Goal: Task Accomplishment & Management: Manage account settings

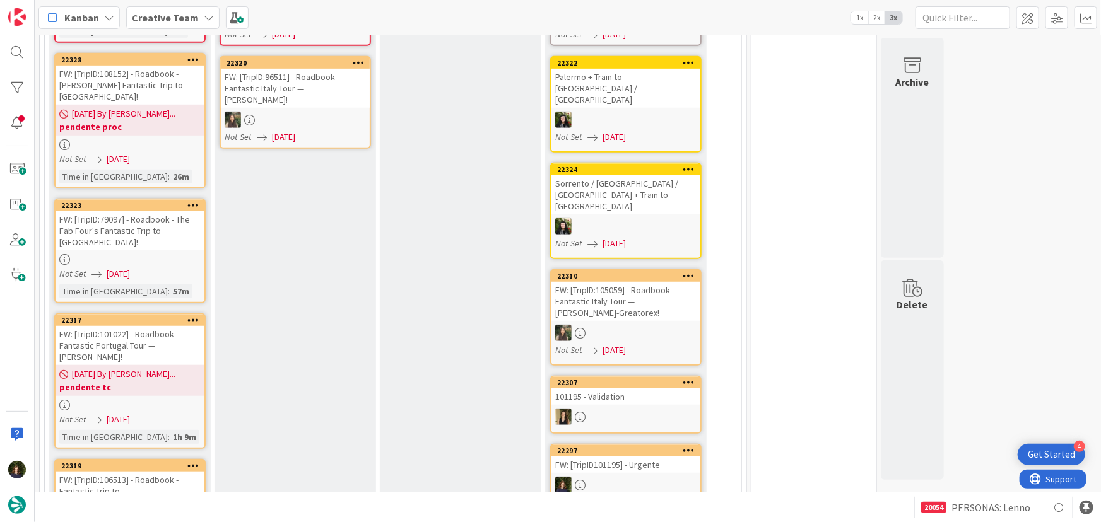
scroll to position [403, 0]
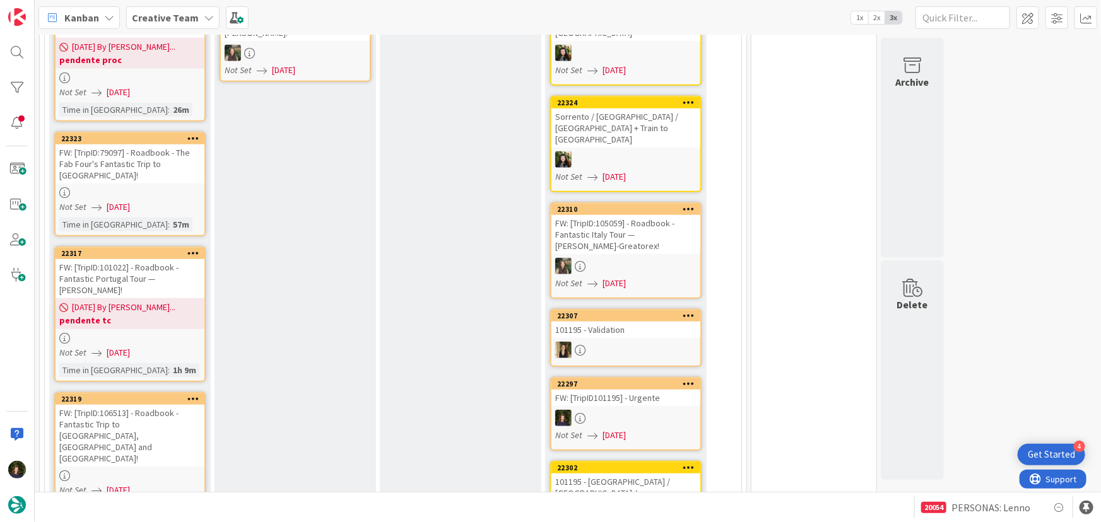
click at [124, 408] on div "FW: [TripID:106513] - Roadbook - Fantastic Trip to [GEOGRAPHIC_DATA], [GEOGRAPH…" at bounding box center [130, 436] width 149 height 62
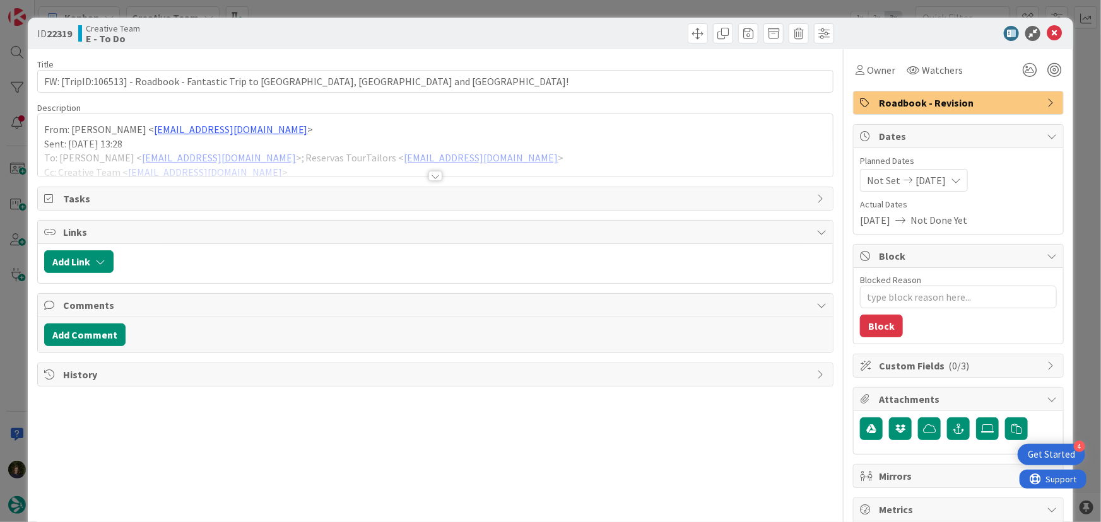
click at [434, 177] on div at bounding box center [435, 176] width 14 height 10
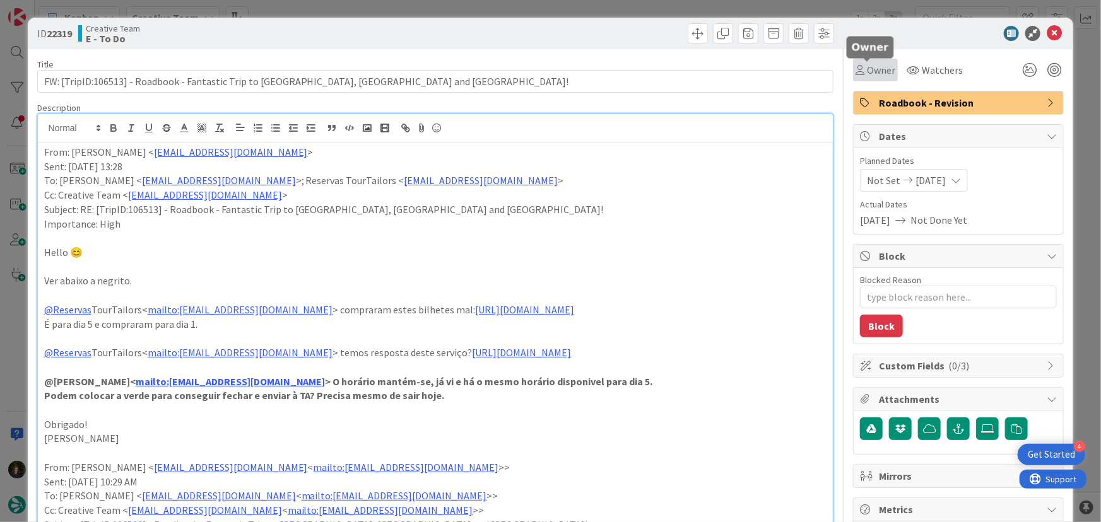
click at [872, 71] on span "Owner" at bounding box center [881, 69] width 28 height 15
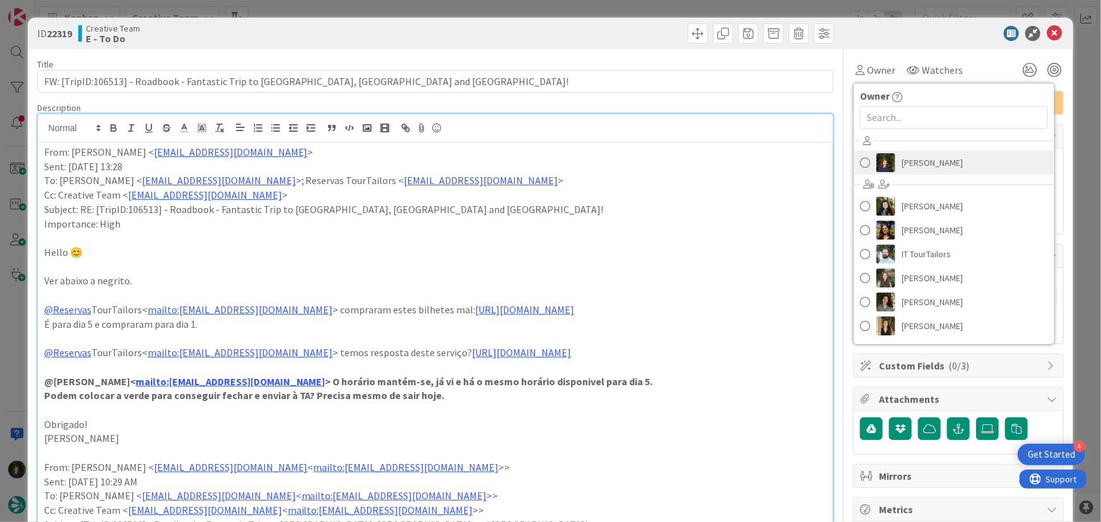
click at [924, 157] on span "[PERSON_NAME]" at bounding box center [932, 162] width 61 height 19
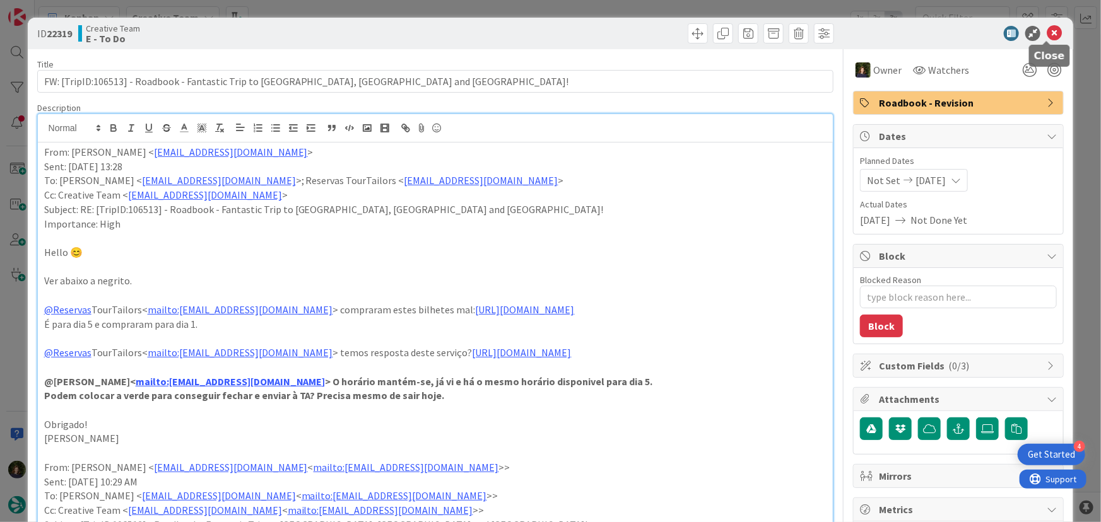
click at [1052, 34] on icon at bounding box center [1054, 33] width 15 height 15
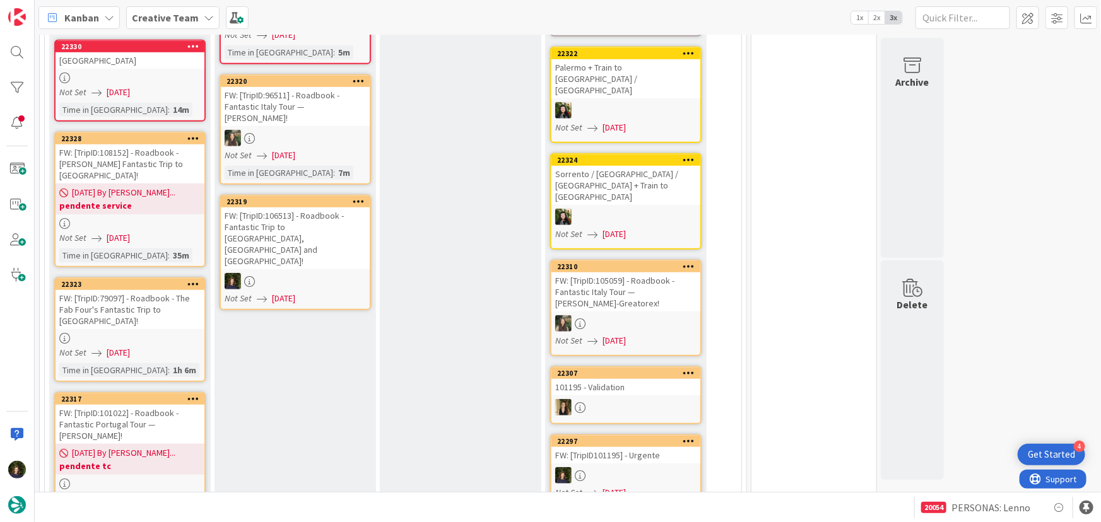
scroll to position [401, 0]
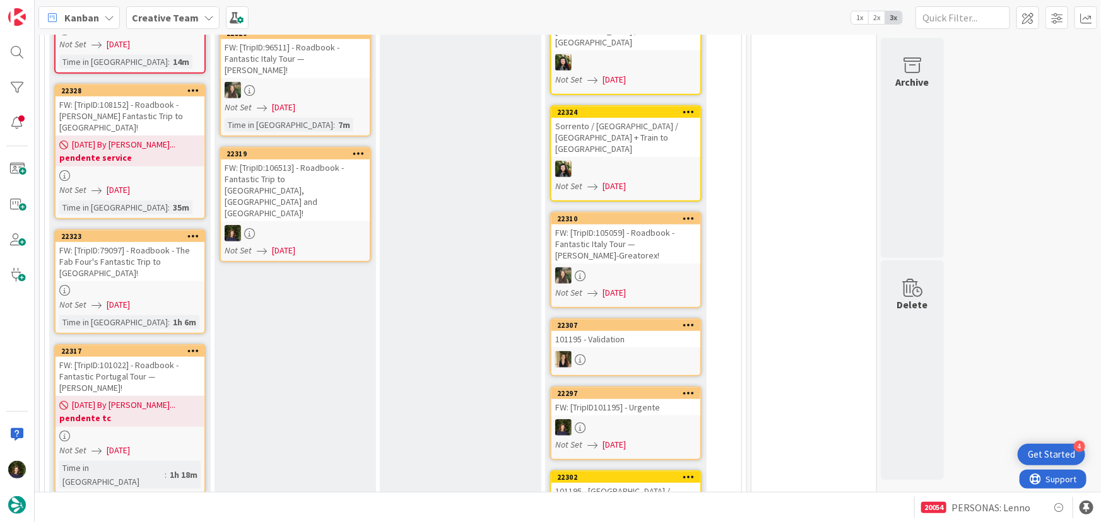
click at [293, 225] on div at bounding box center [295, 233] width 149 height 16
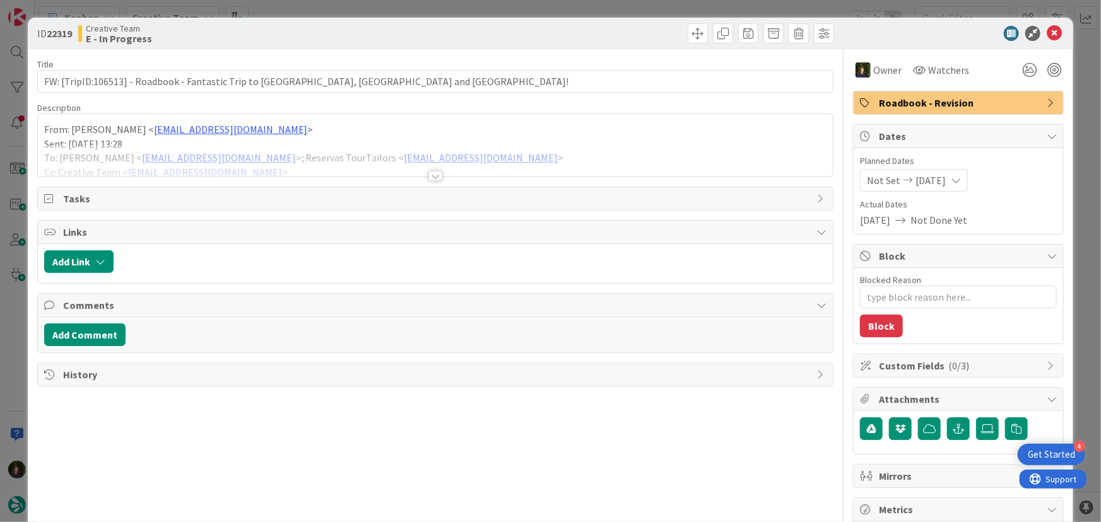
click at [438, 174] on div at bounding box center [436, 160] width 796 height 32
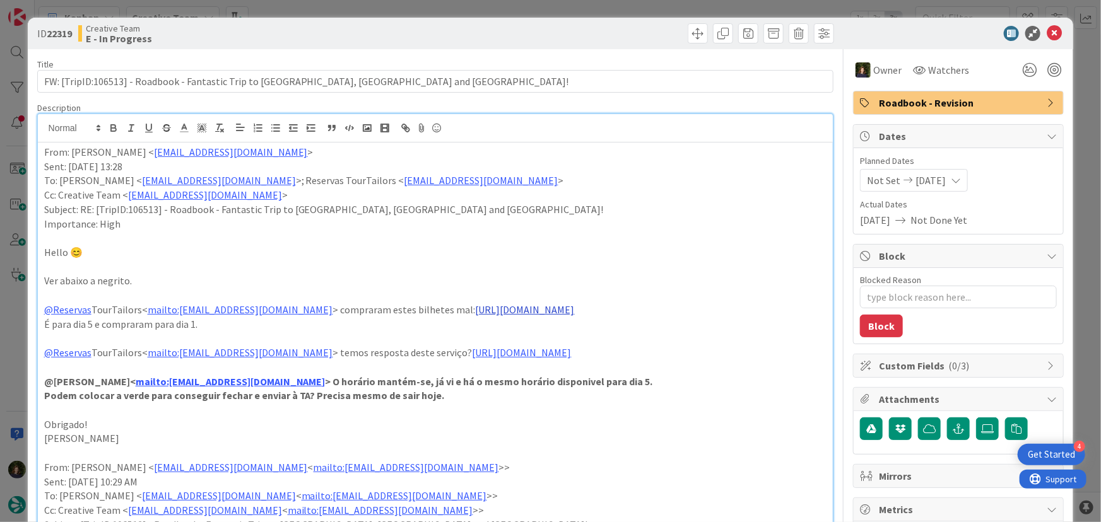
click at [527, 309] on link "[URL][DOMAIN_NAME]" at bounding box center [525, 309] width 99 height 13
click at [518, 324] on div "[URL][DOMAIN_NAME]" at bounding box center [515, 334] width 210 height 24
click at [520, 333] on link "[URL][DOMAIN_NAME]" at bounding box center [503, 334] width 86 height 16
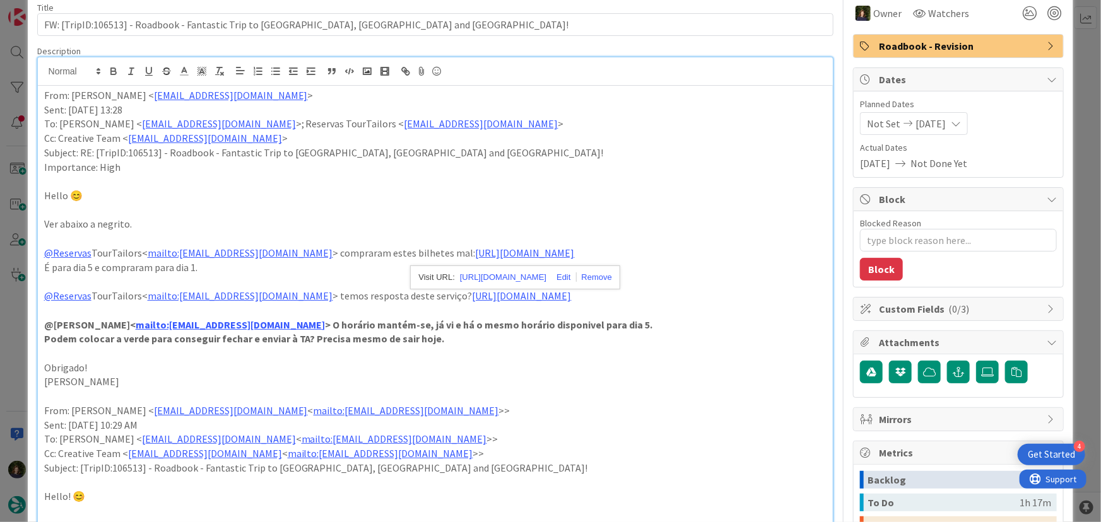
scroll to position [114, 0]
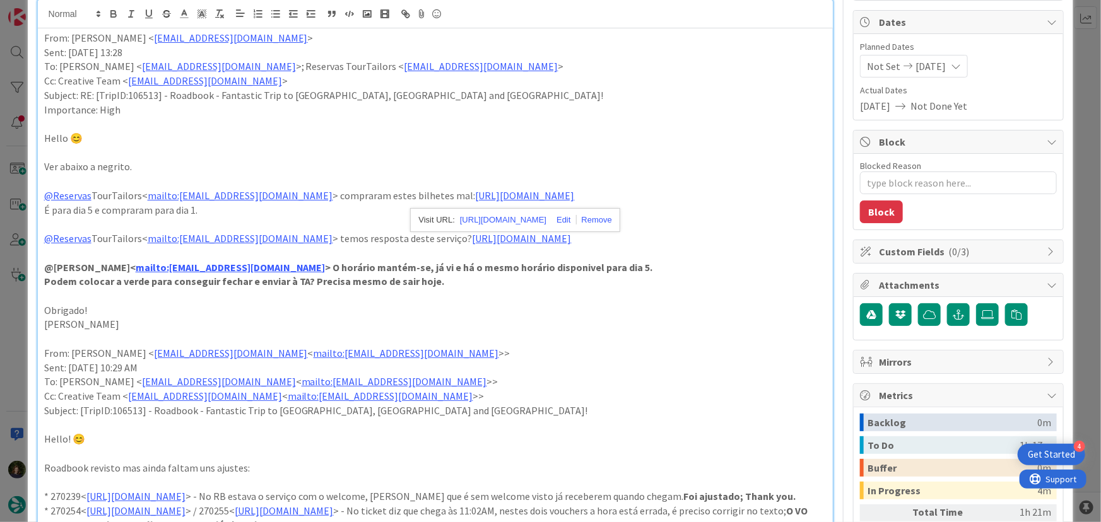
type textarea "x"
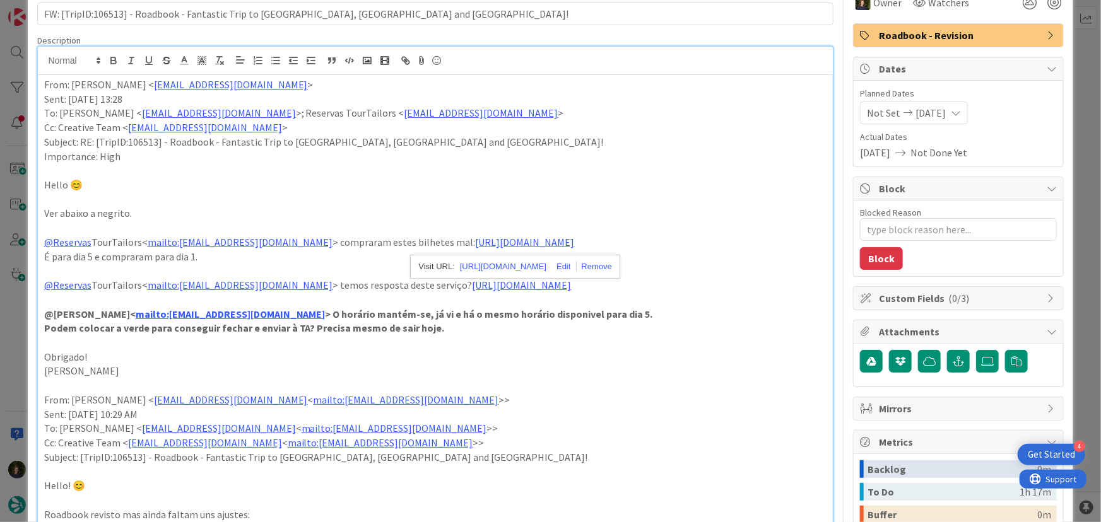
scroll to position [0, 0]
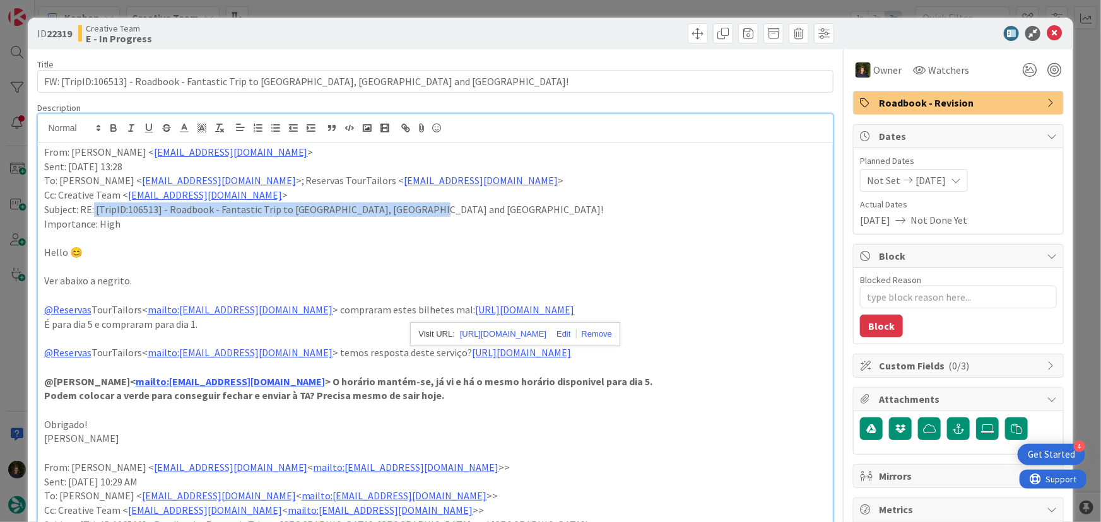
drag, startPoint x: 447, startPoint y: 209, endPoint x: 92, endPoint y: 209, distance: 354.6
click at [92, 209] on p "Subject: RE: [TripID:106513] - Roadbook - Fantastic Trip to [GEOGRAPHIC_DATA], …" at bounding box center [435, 210] width 783 height 15
copy p ": [TripID:106513] - Roadbook - Fantastic Trip to [GEOGRAPHIC_DATA], [GEOGRAPHIC…"
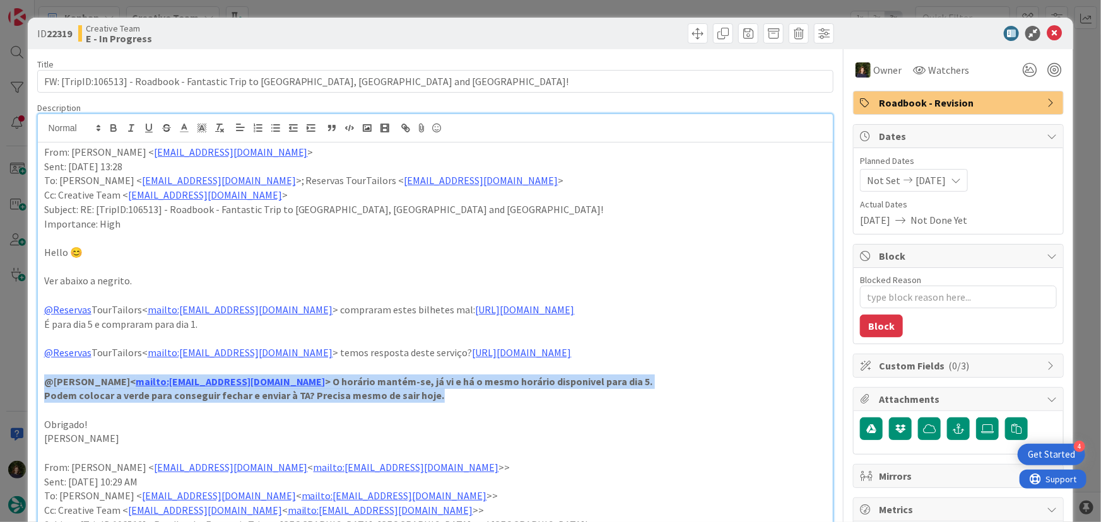
drag, startPoint x: 458, startPoint y: 399, endPoint x: 82, endPoint y: 399, distance: 376.0
copy div "@[PERSON_NAME]< mailto:[EMAIL_ADDRESS][DOMAIN_NAME] > O horário mantém-se, já v…"
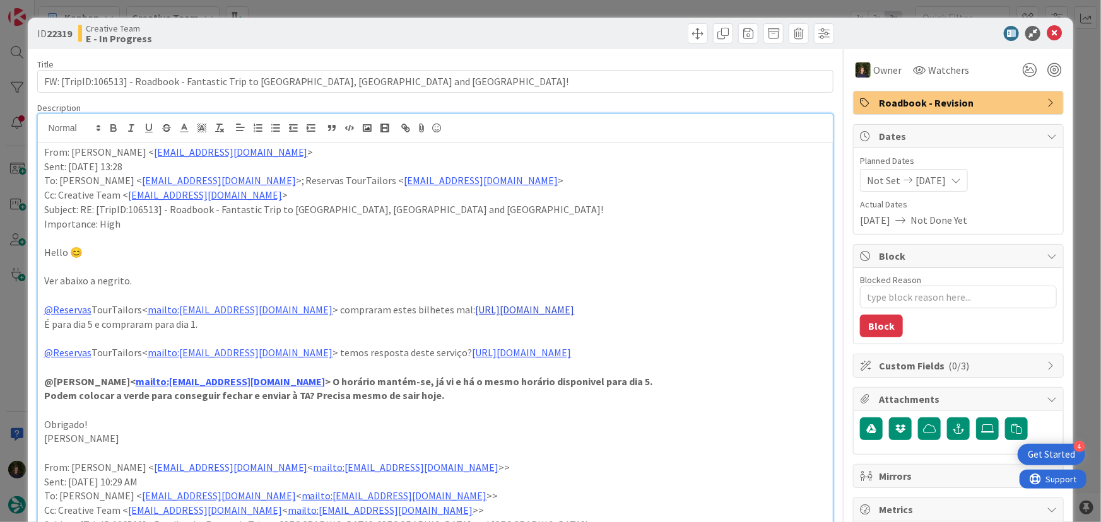
click at [567, 306] on link "[URL][DOMAIN_NAME]" at bounding box center [525, 309] width 99 height 13
drag, startPoint x: 1047, startPoint y: 29, endPoint x: 835, endPoint y: 121, distance: 230.9
click at [1047, 29] on icon at bounding box center [1054, 33] width 15 height 15
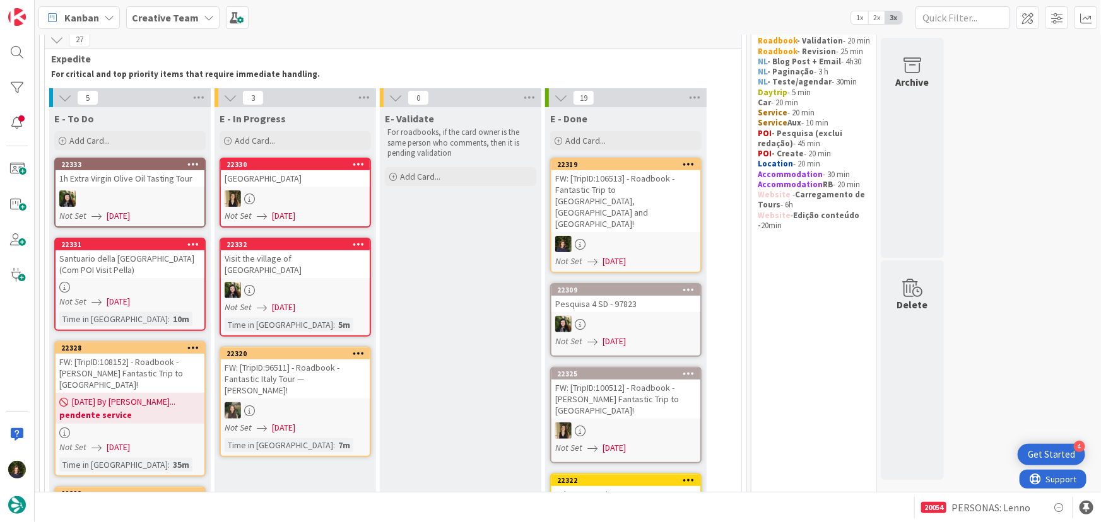
scroll to position [32, 0]
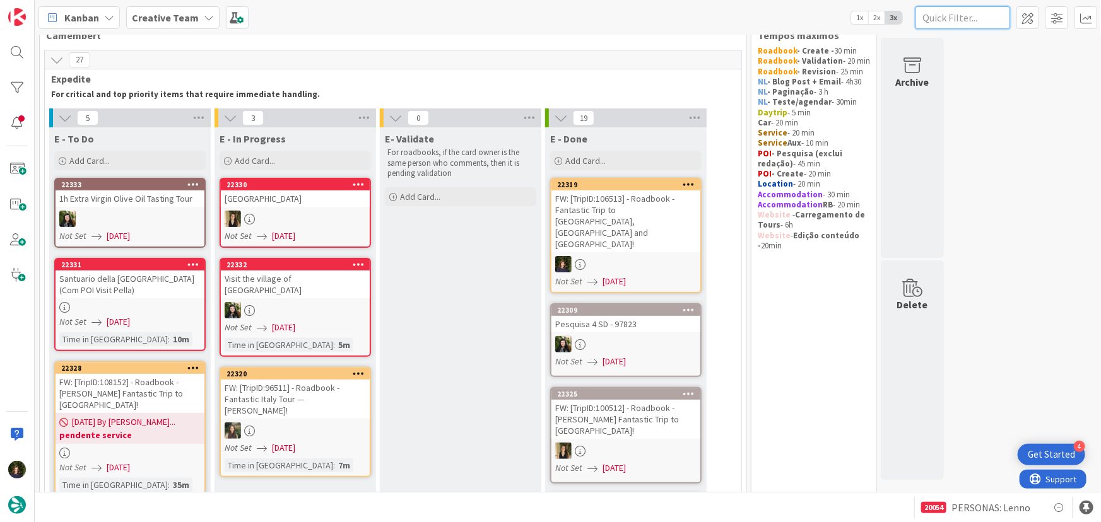
click at [982, 8] on input "text" at bounding box center [963, 17] width 95 height 23
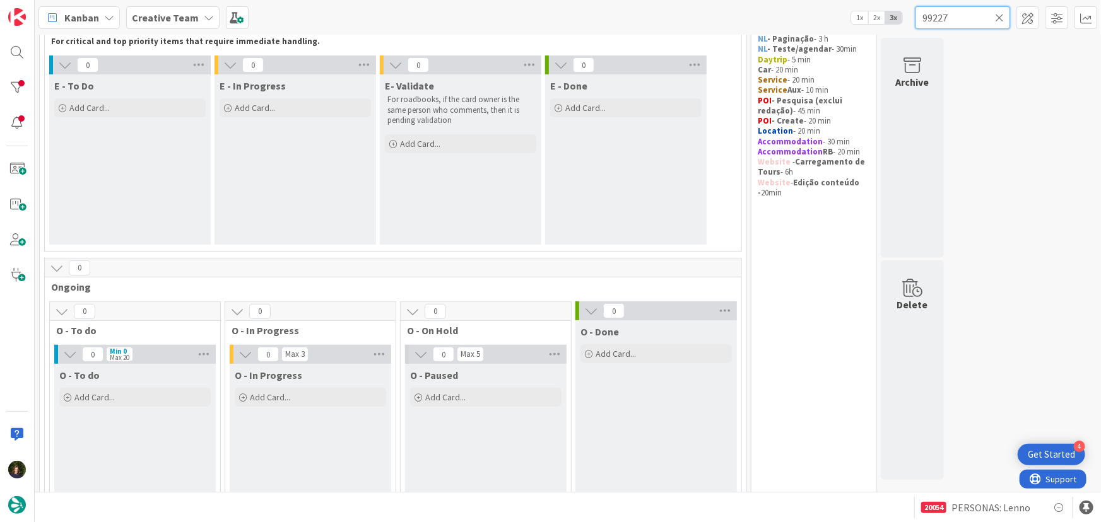
scroll to position [0, 0]
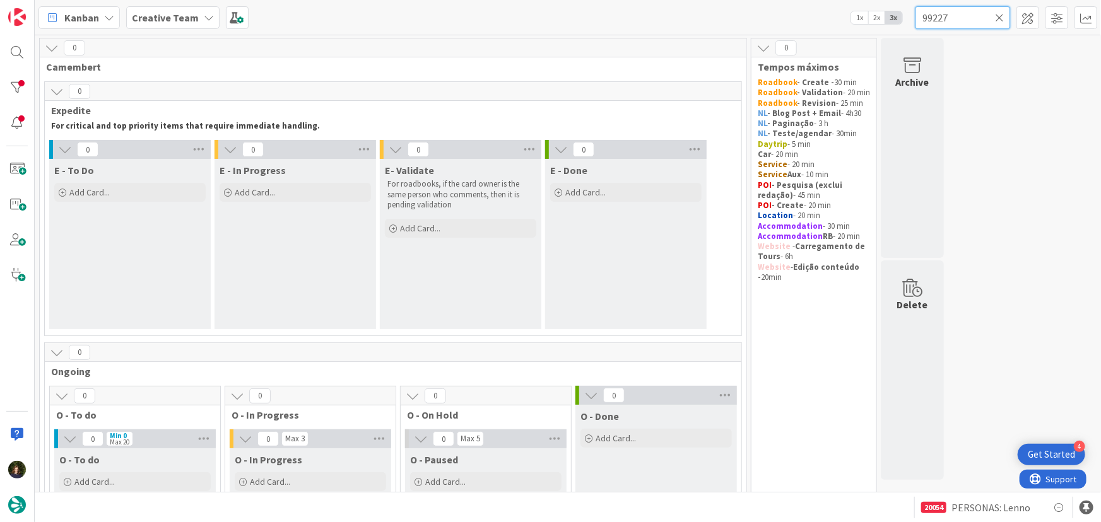
type input "99227"
click at [1003, 15] on icon at bounding box center [999, 17] width 9 height 11
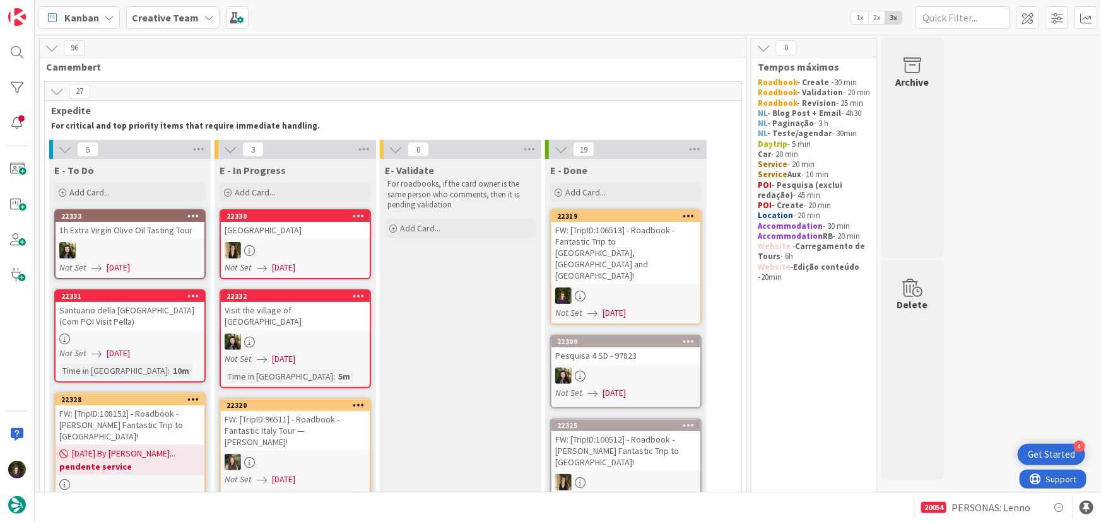
click at [162, 21] on b "Creative Team" at bounding box center [165, 17] width 67 height 13
click at [187, 153] on h4 "Creative Team - Análise" at bounding box center [227, 150] width 172 height 13
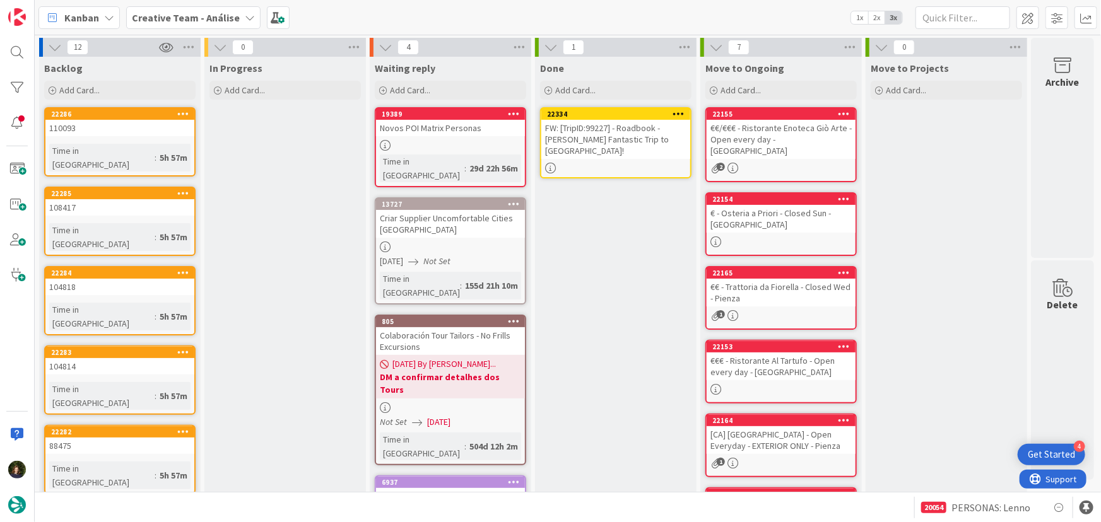
click at [681, 116] on icon at bounding box center [679, 113] width 12 height 9
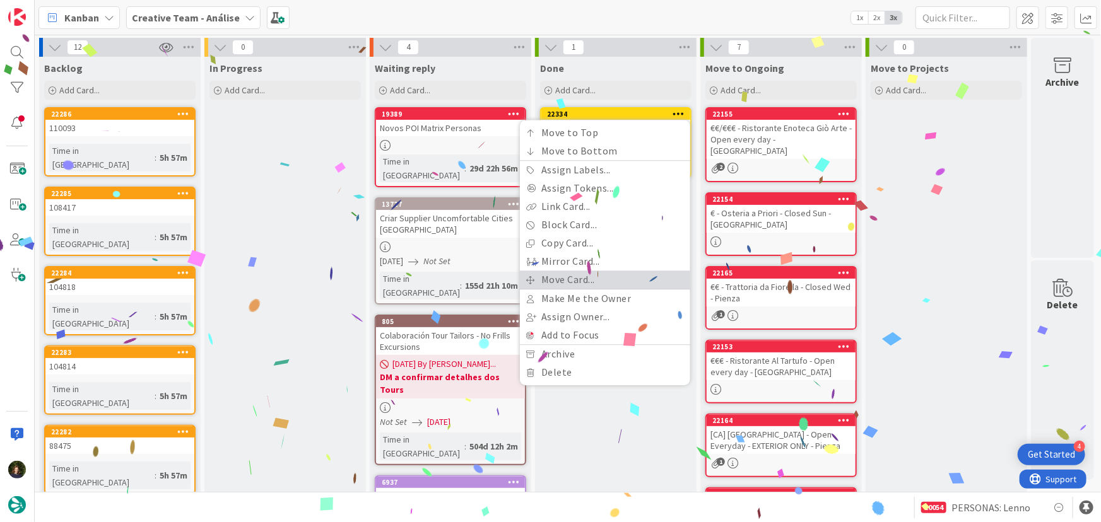
click at [648, 283] on link "Move Card..." at bounding box center [605, 280] width 170 height 18
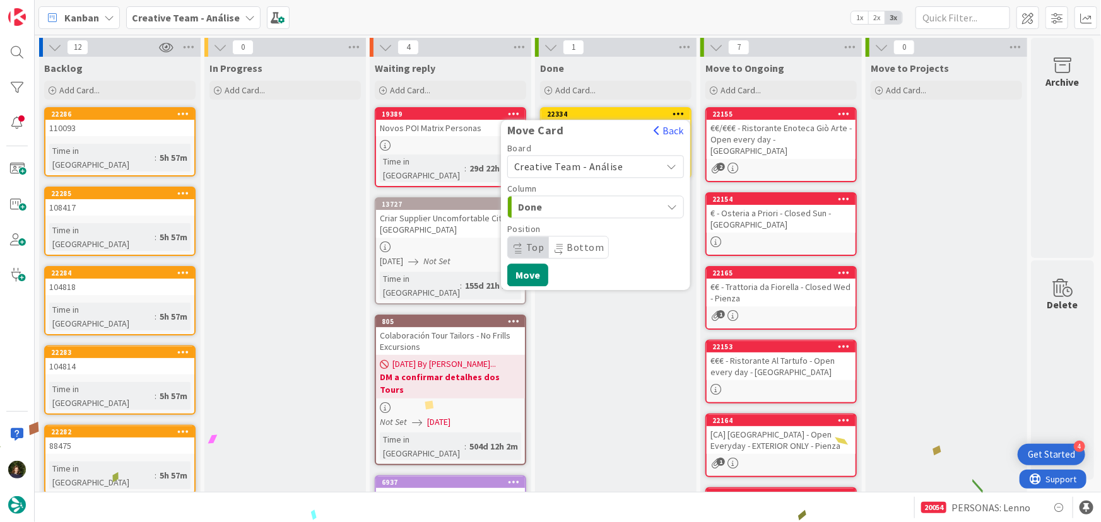
click at [604, 165] on span "Creative Team - Análise" at bounding box center [568, 166] width 109 height 13
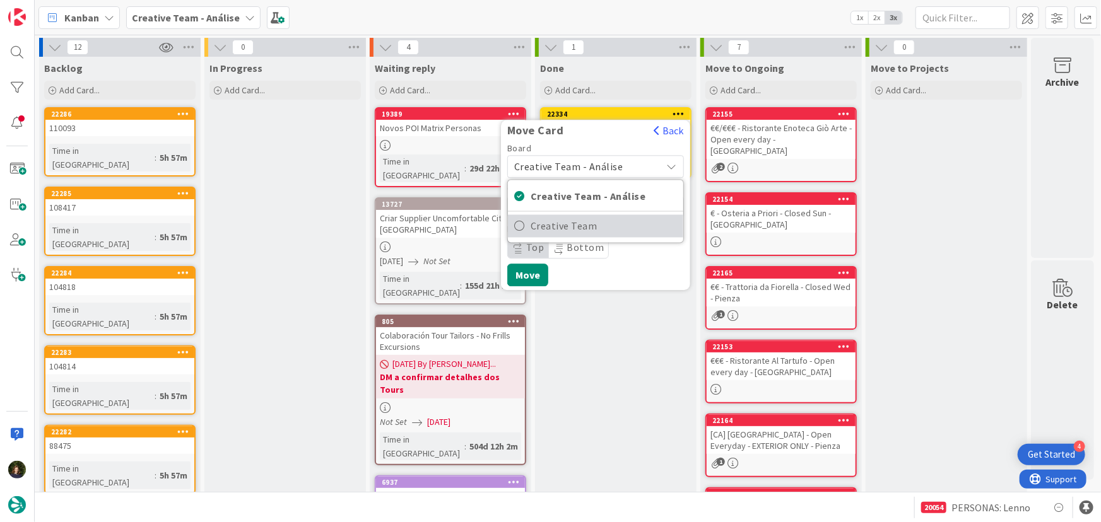
click at [624, 226] on span "Creative Team" at bounding box center [604, 226] width 146 height 19
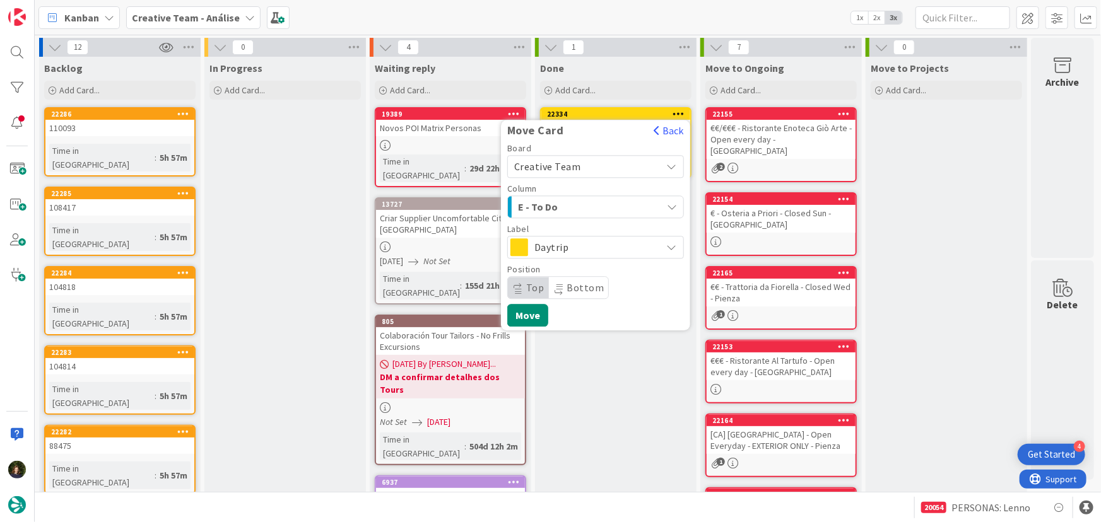
click at [589, 253] on span "Daytrip" at bounding box center [594, 247] width 121 height 18
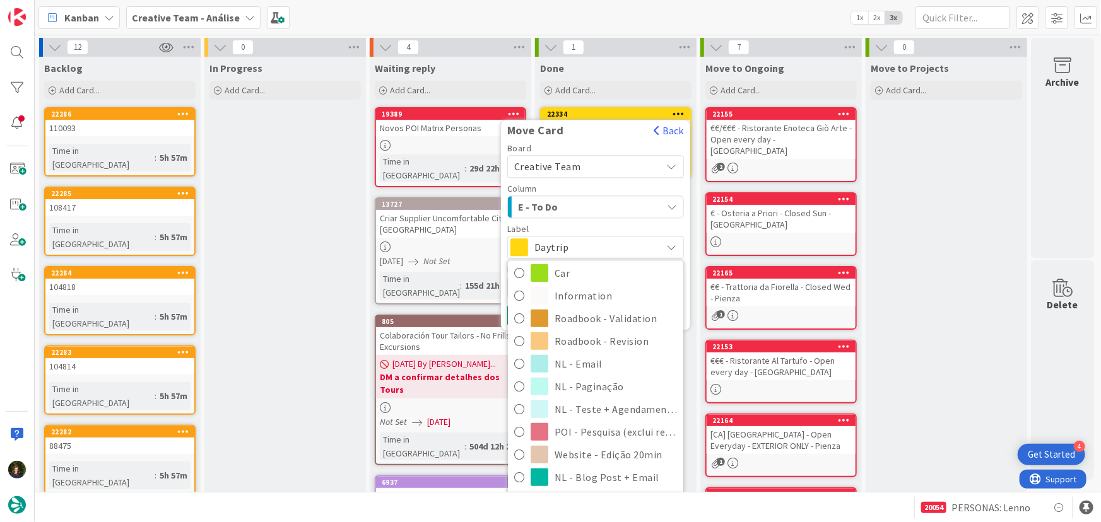
scroll to position [269, 0]
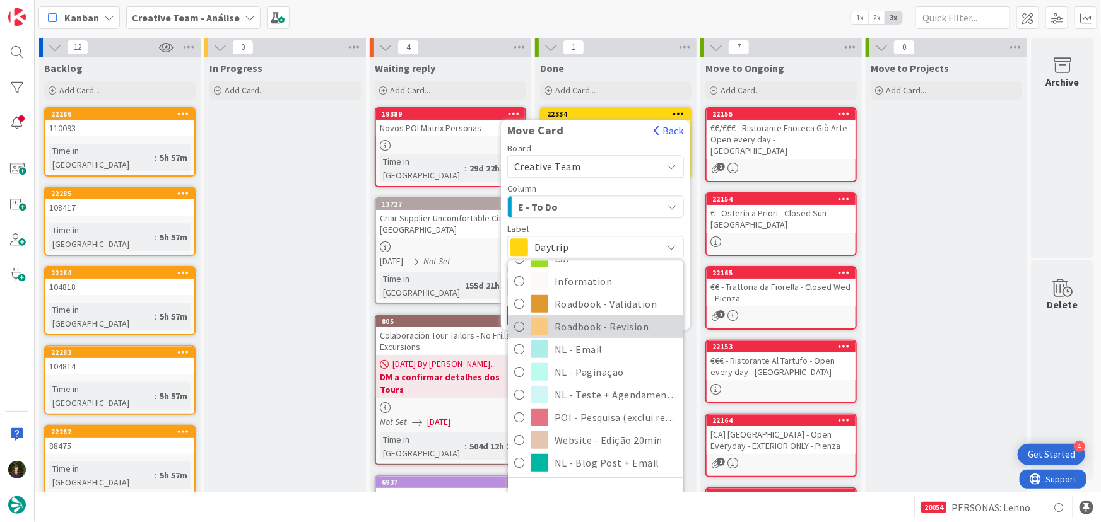
click at [629, 329] on span "Roadbook - Revision" at bounding box center [616, 326] width 122 height 19
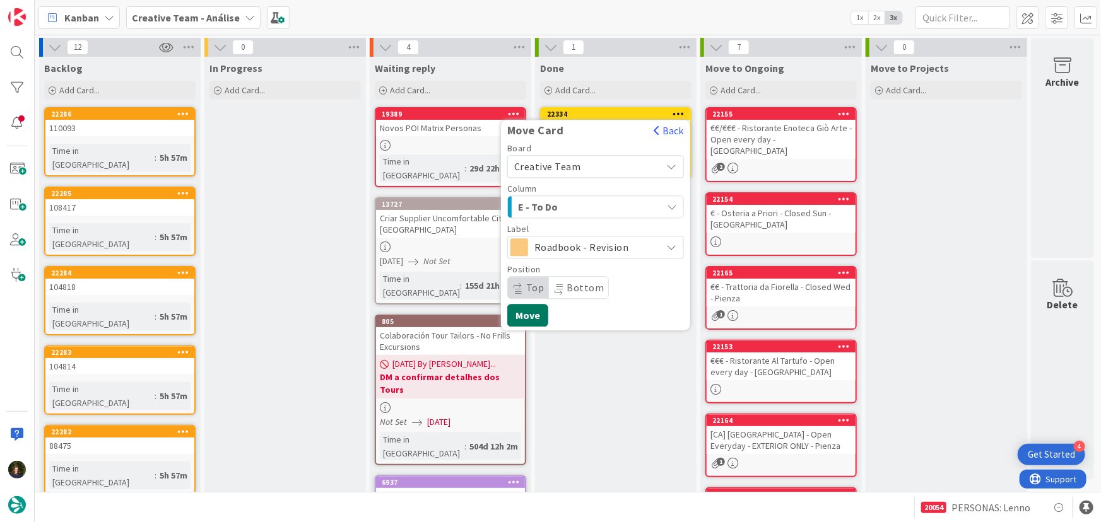
click at [517, 322] on button "Move" at bounding box center [527, 315] width 41 height 23
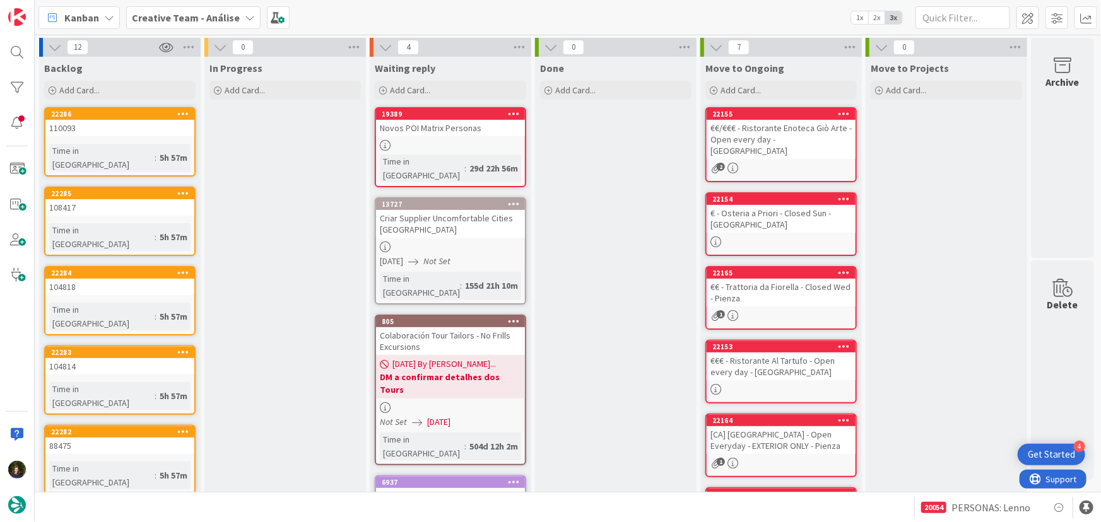
click at [182, 18] on b "Creative Team - Análise" at bounding box center [186, 17] width 108 height 13
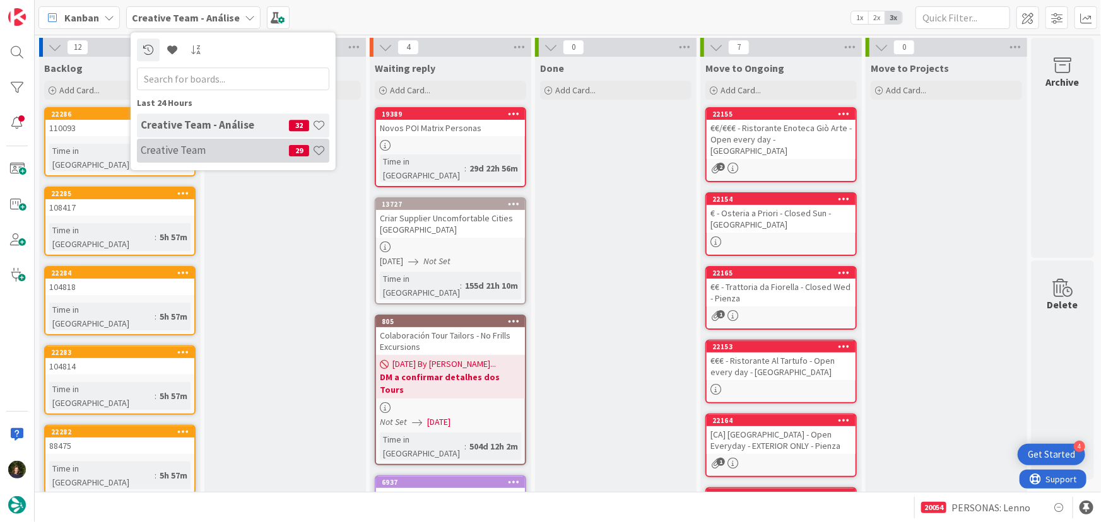
click at [189, 153] on h4 "Creative Team" at bounding box center [215, 150] width 148 height 13
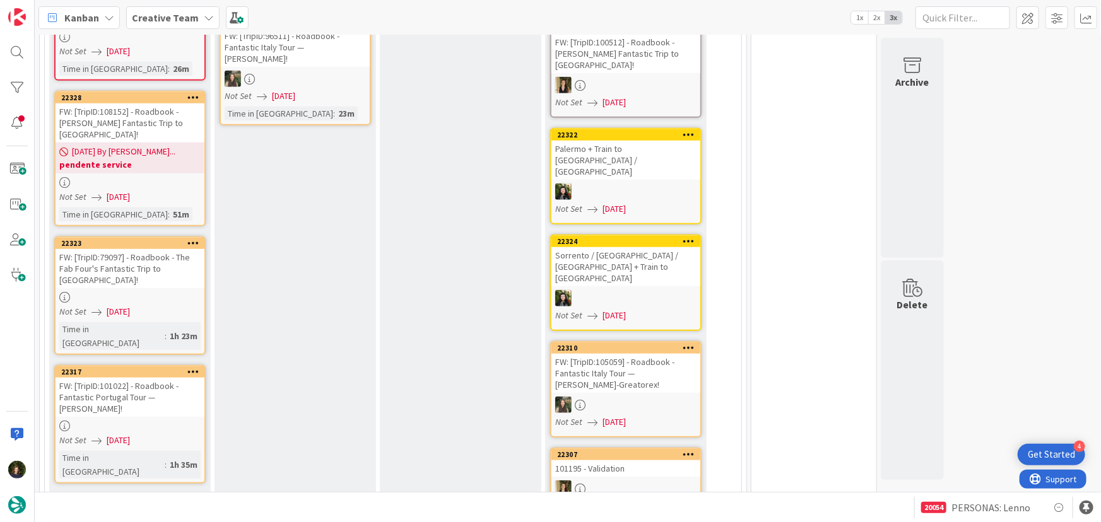
scroll to position [459, 0]
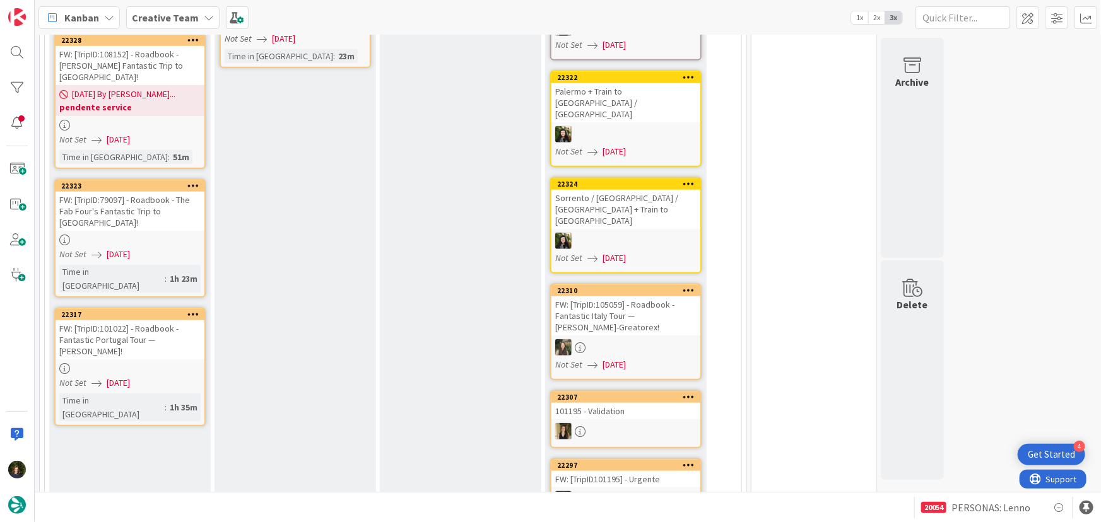
click at [126, 308] on link "22317 FW: [TripID:101022] - Roadbook - Fantastic Portugal Tour — [PERSON_NAME]!…" at bounding box center [129, 367] width 151 height 119
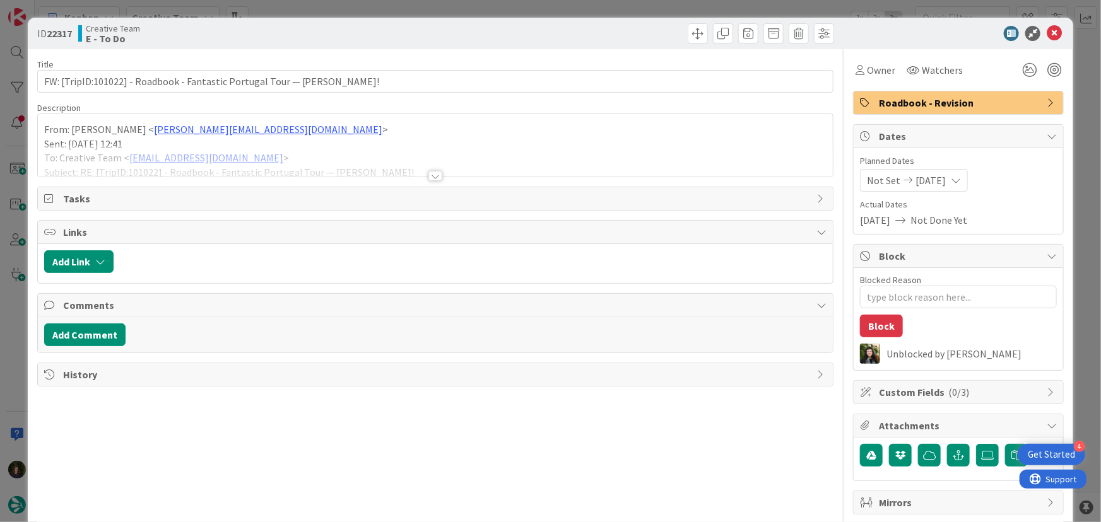
click at [429, 177] on div at bounding box center [435, 176] width 14 height 10
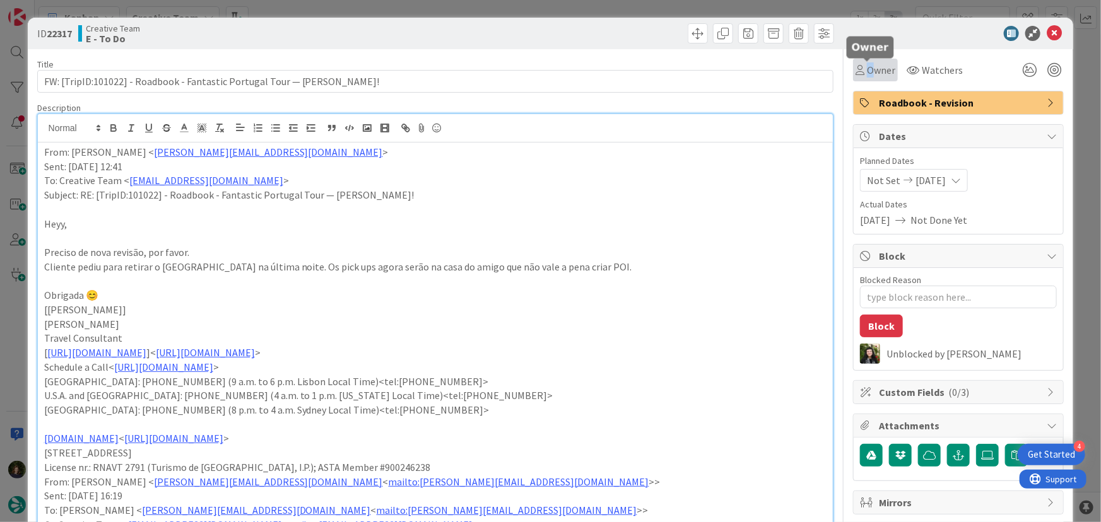
click at [867, 71] on span "Owner" at bounding box center [881, 69] width 28 height 15
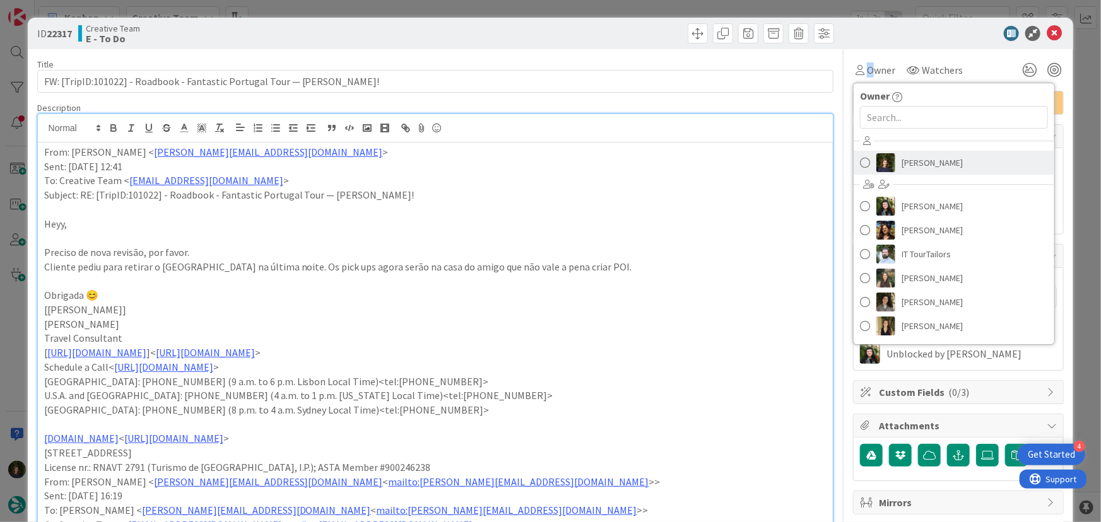
click at [912, 170] on span "[PERSON_NAME]" at bounding box center [932, 162] width 61 height 19
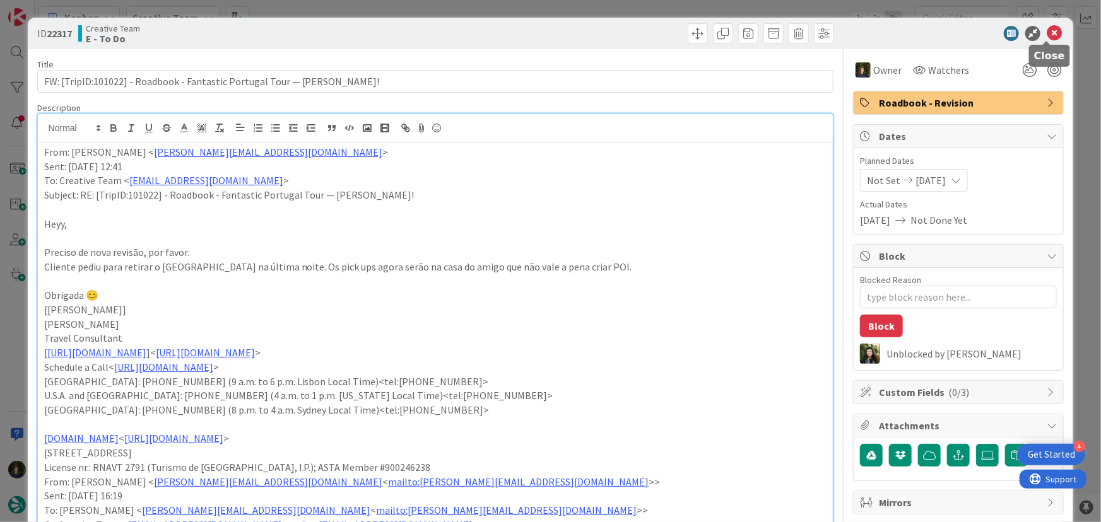
click at [1047, 35] on icon at bounding box center [1054, 33] width 15 height 15
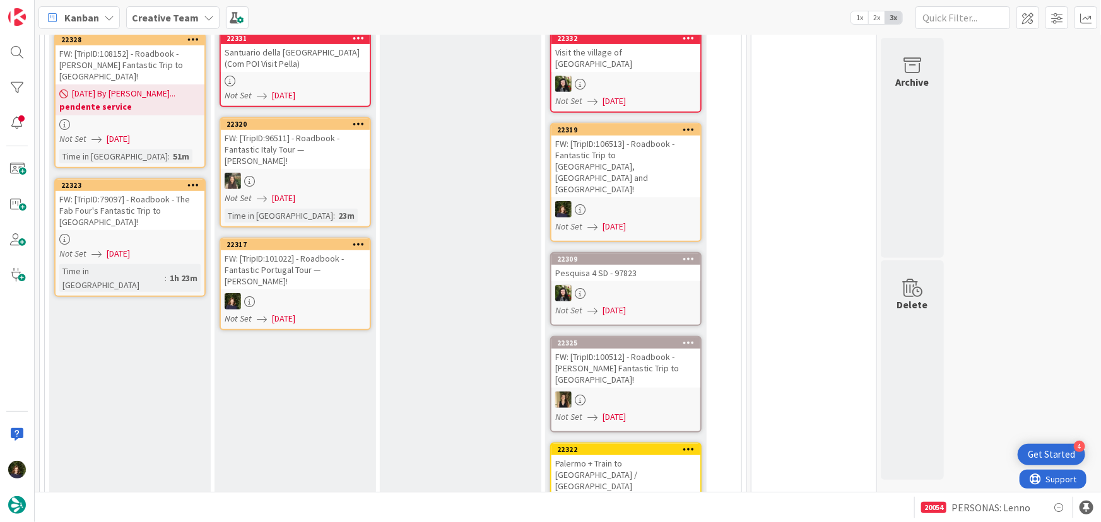
scroll to position [201, 0]
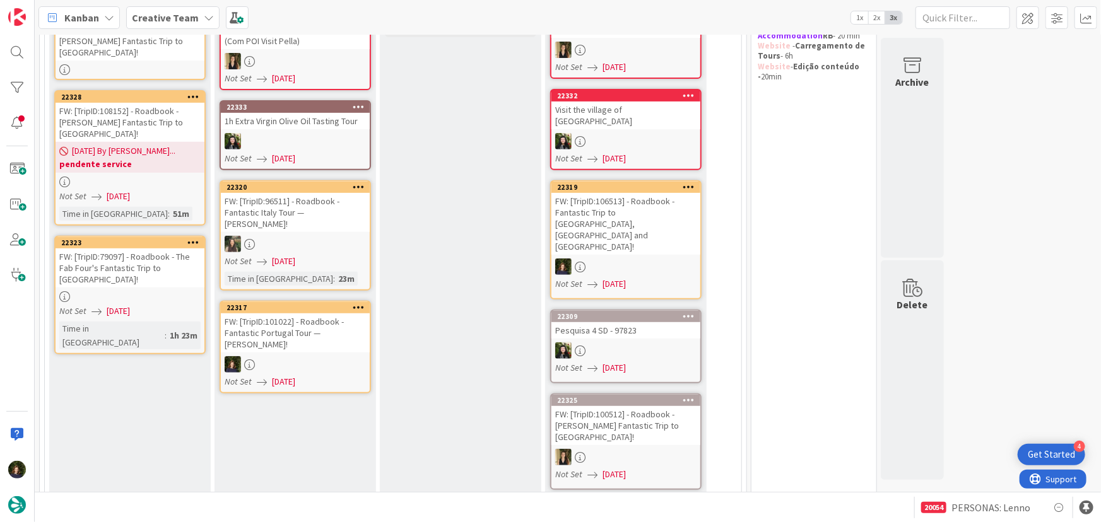
click at [300, 322] on div "FW: [TripID:101022] - Roadbook - Fantastic Portugal Tour — [PERSON_NAME]!" at bounding box center [295, 333] width 149 height 39
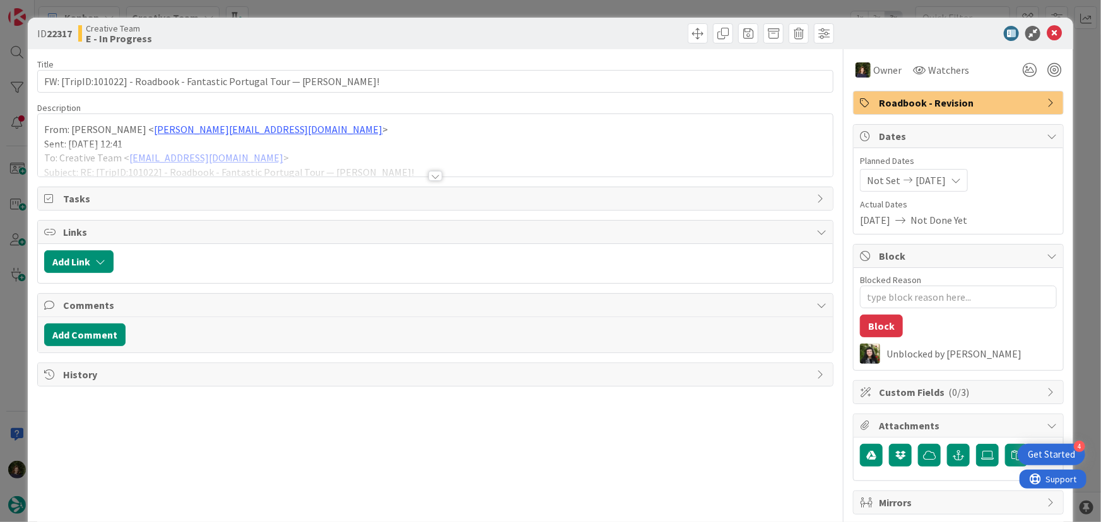
click at [434, 176] on div at bounding box center [435, 176] width 14 height 10
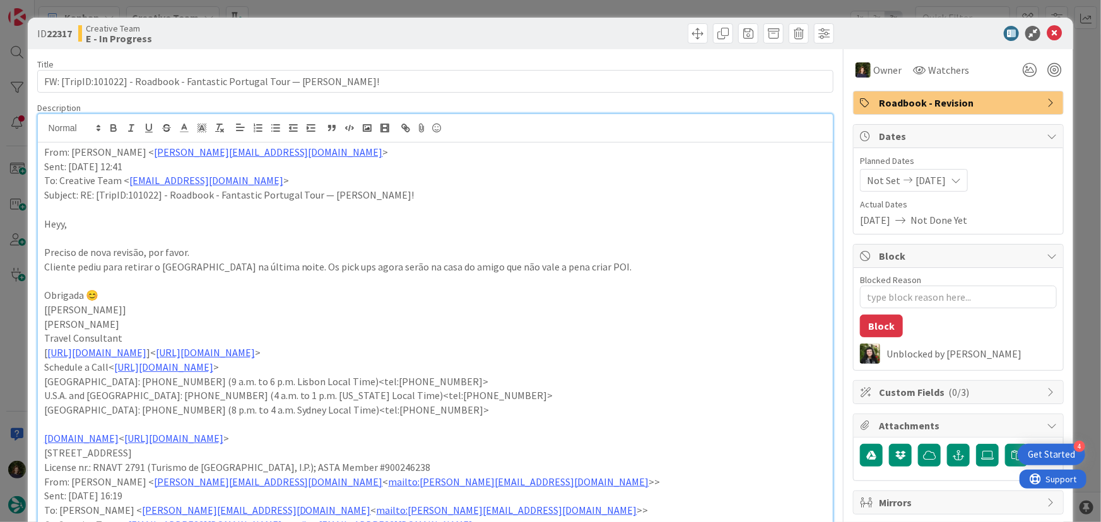
click at [45, 156] on p "From: [PERSON_NAME] < [EMAIL_ADDRESS][DOMAIN_NAME] >" at bounding box center [435, 152] width 783 height 15
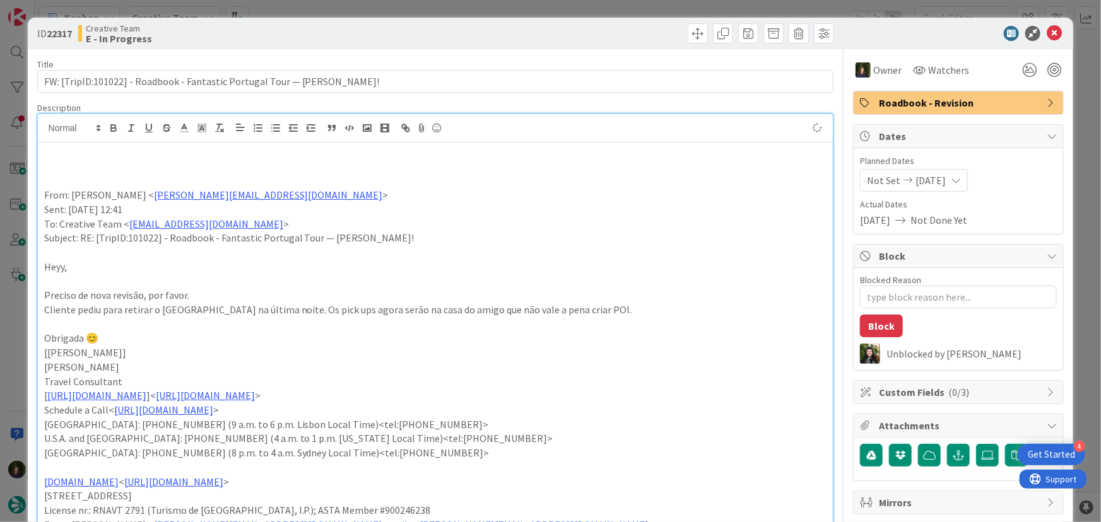
type textarea "x"
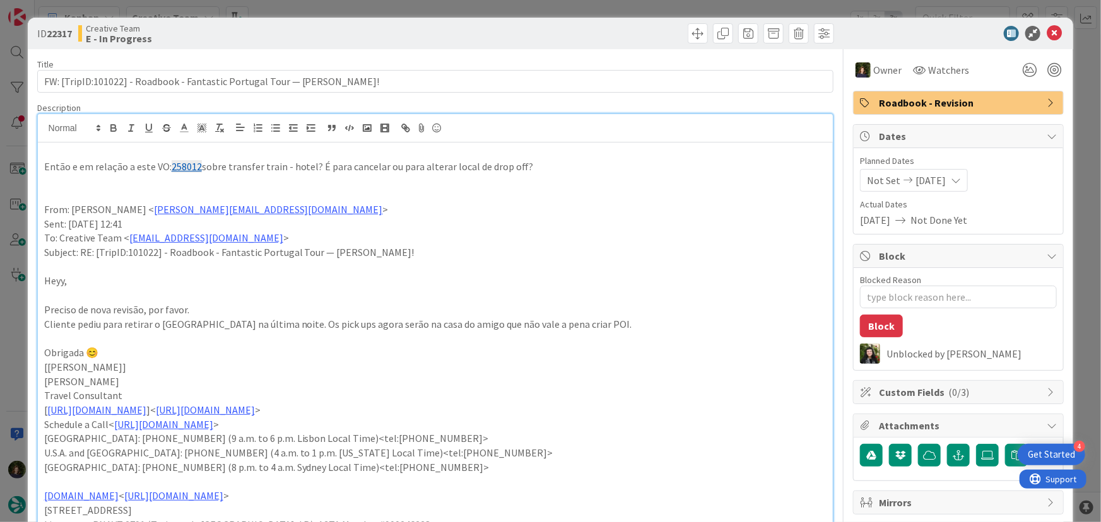
click at [252, 167] on p "Então e em relação a este VO: 258012 sobre transfer train - hotel? É para cance…" at bounding box center [435, 167] width 783 height 15
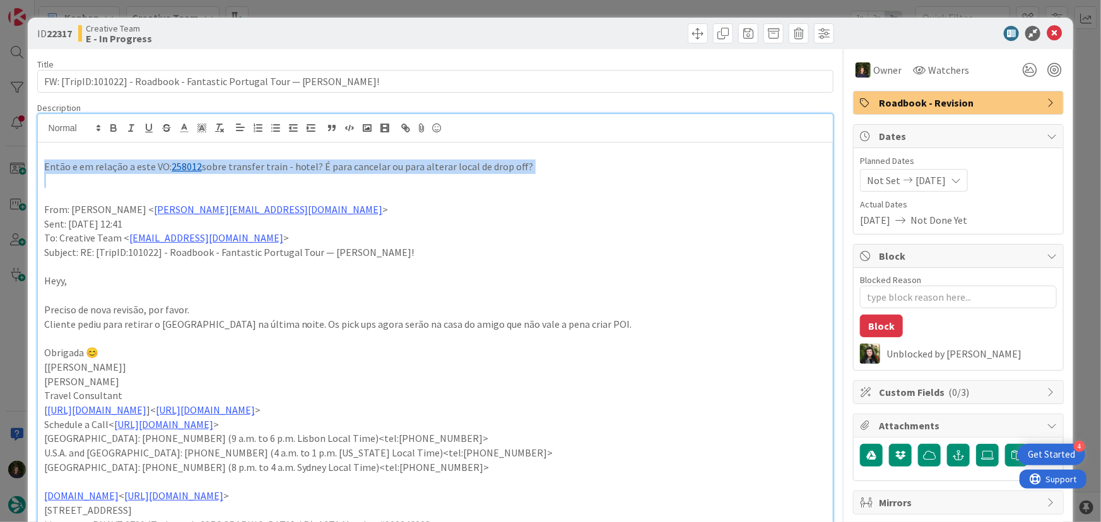
copy p "Então e em relação a este VO: 258012 sobre transfer train - hotel? É para cance…"
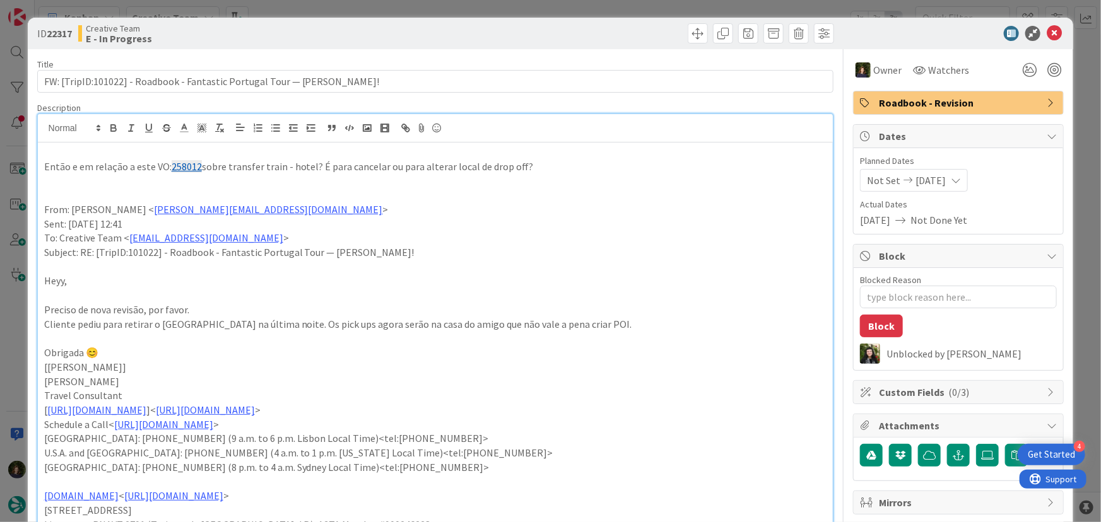
click at [406, 199] on p at bounding box center [435, 195] width 783 height 15
drag, startPoint x: 201, startPoint y: 163, endPoint x: 164, endPoint y: 167, distance: 37.4
click at [164, 167] on p "Então e em relação a este VO: 258012 sobre transfer train - hotel? É para cance…" at bounding box center [435, 167] width 783 height 15
copy p ": 258012"
drag, startPoint x: 1040, startPoint y: 33, endPoint x: 953, endPoint y: 100, distance: 110.2
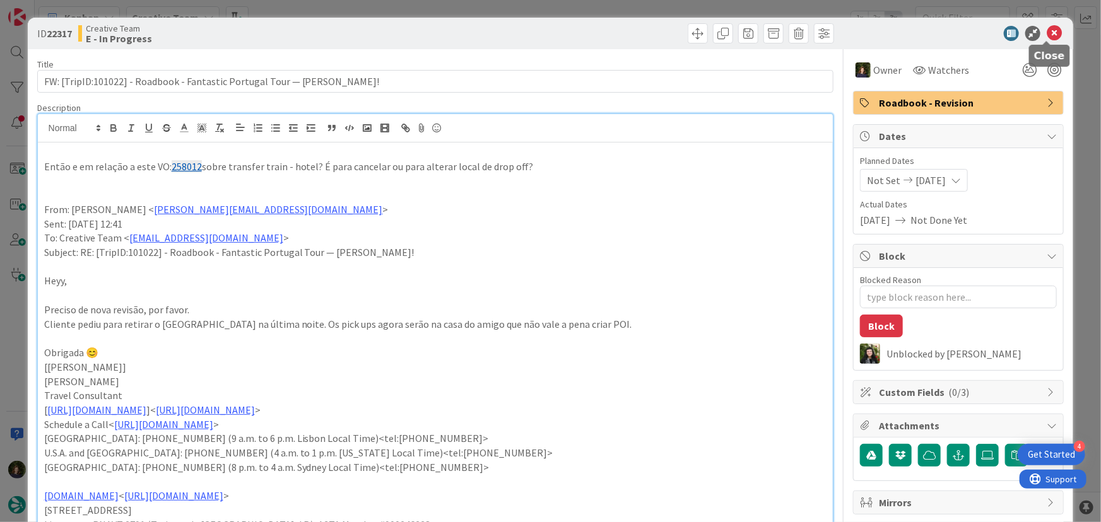
click at [1047, 33] on icon at bounding box center [1054, 33] width 15 height 15
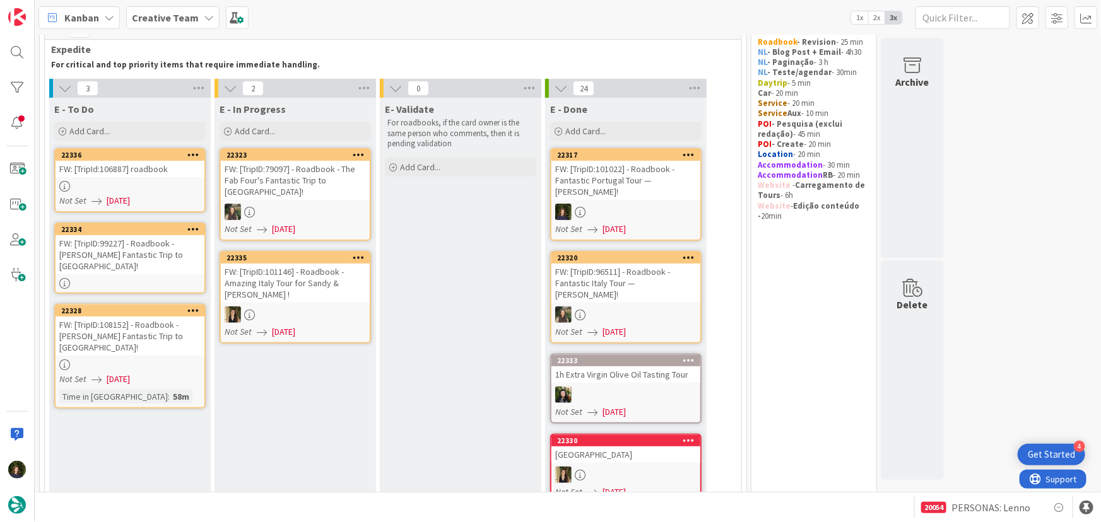
scroll to position [81, 0]
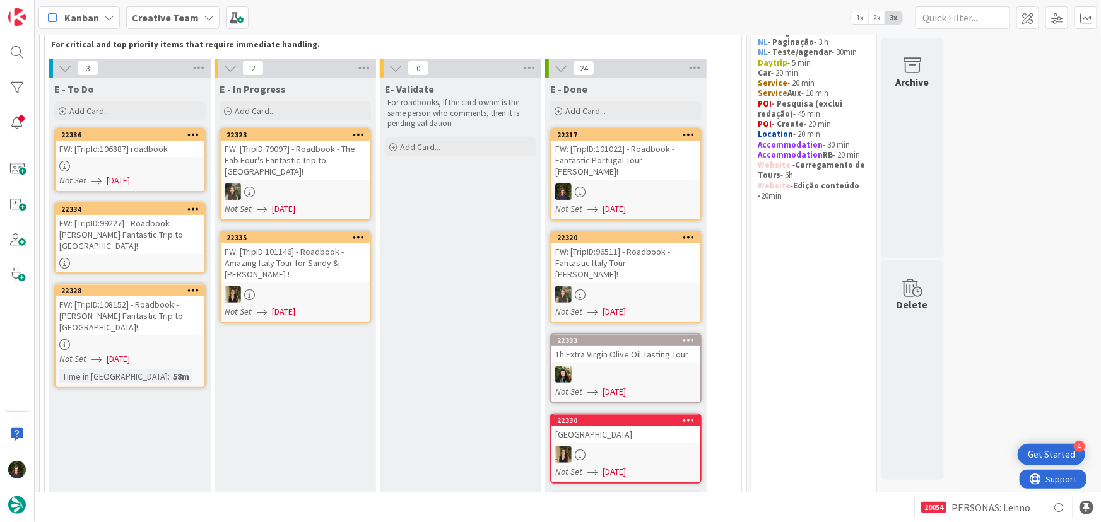
click at [108, 244] on link "22334 FW: [TripID:99227] - Roadbook - [PERSON_NAME] Fantastic Trip to [GEOGRAPH…" at bounding box center [129, 238] width 151 height 71
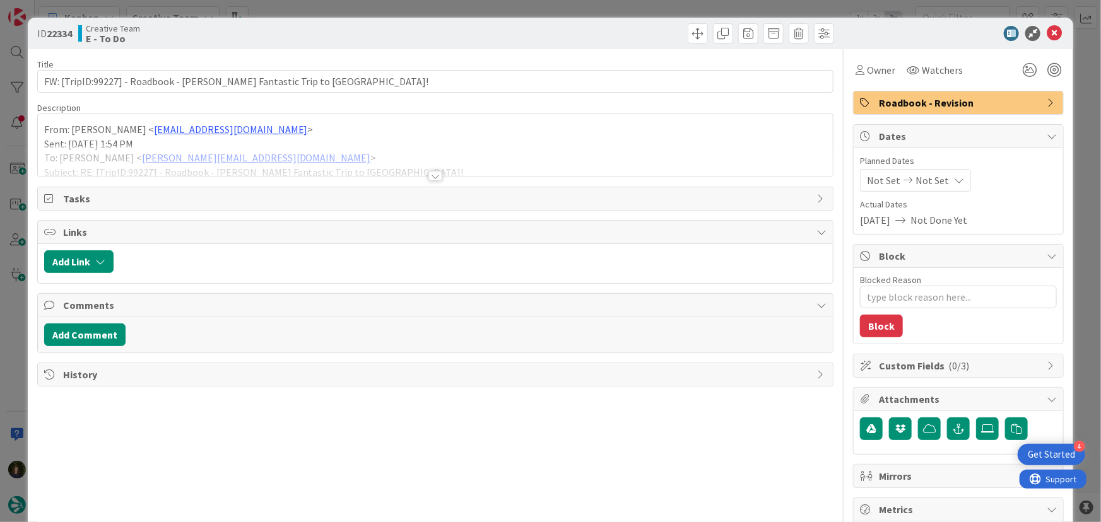
click at [430, 177] on div at bounding box center [435, 176] width 14 height 10
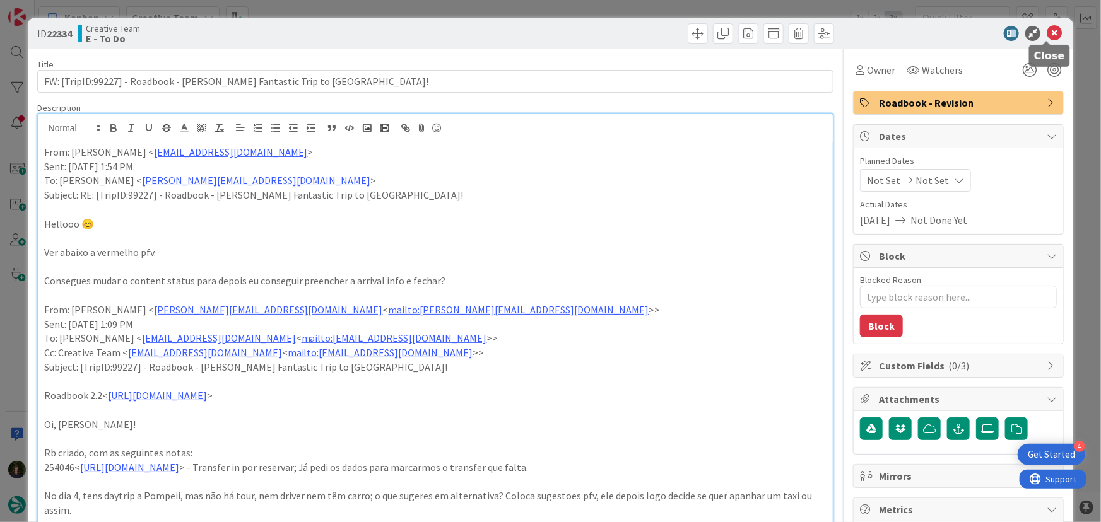
click at [1047, 33] on icon at bounding box center [1054, 33] width 15 height 15
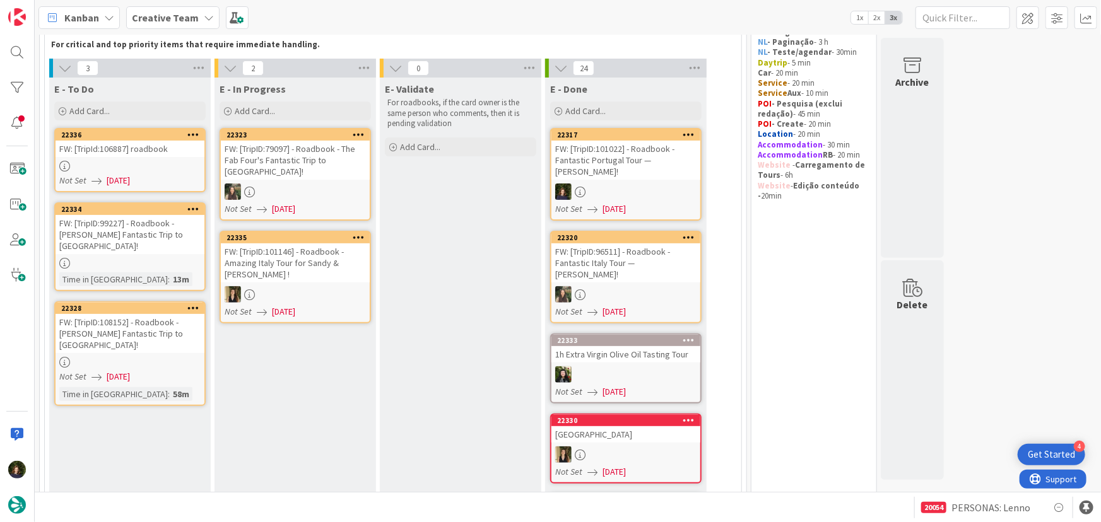
click at [112, 357] on div at bounding box center [130, 362] width 149 height 11
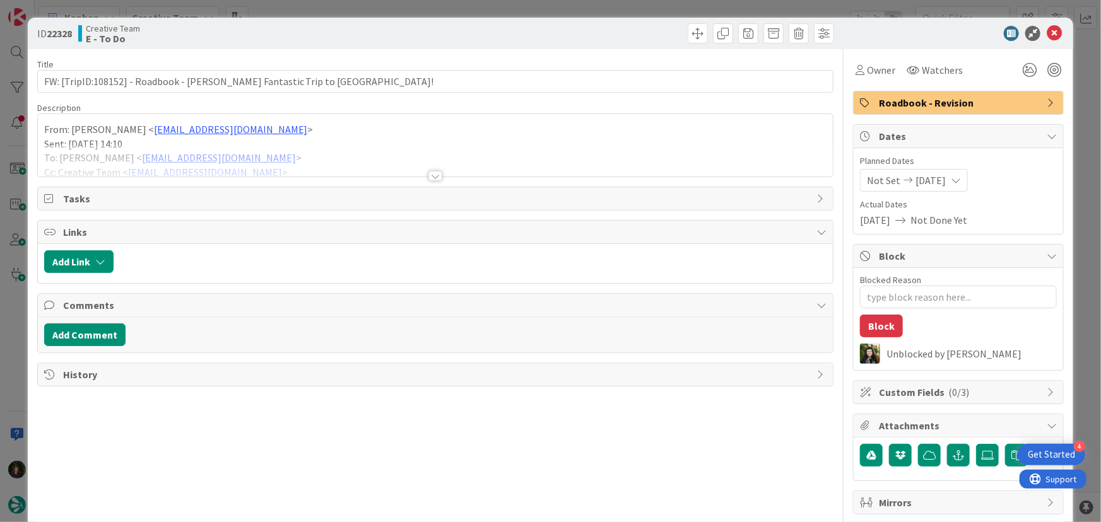
click at [430, 176] on div at bounding box center [435, 176] width 14 height 10
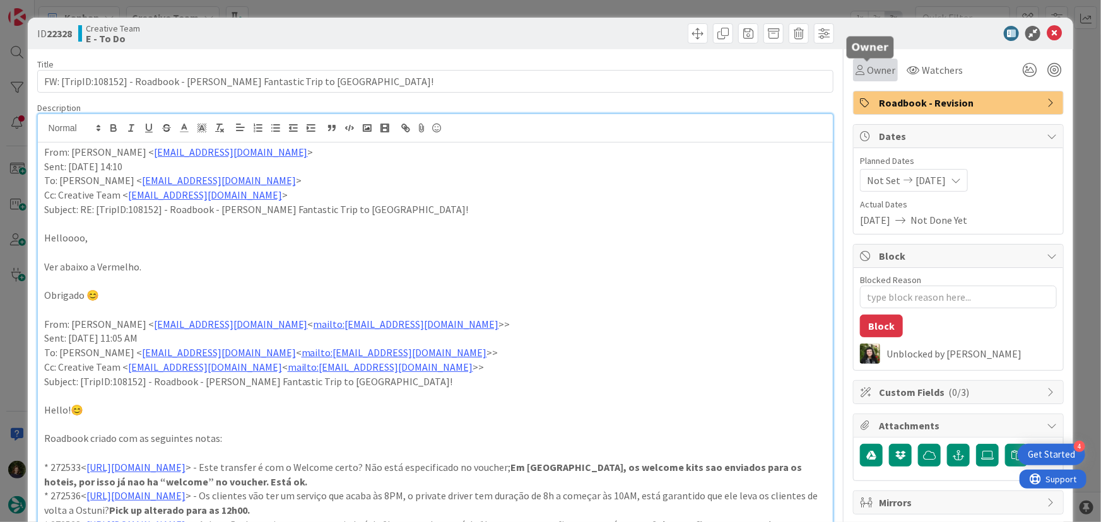
click at [876, 69] on span "Owner" at bounding box center [881, 69] width 28 height 15
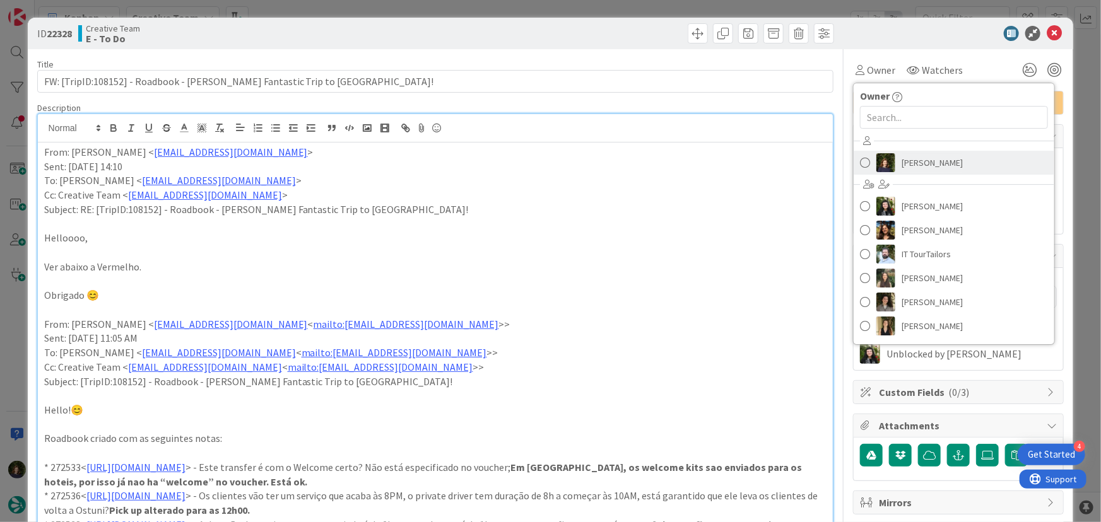
click at [919, 160] on span "[PERSON_NAME]" at bounding box center [932, 162] width 61 height 19
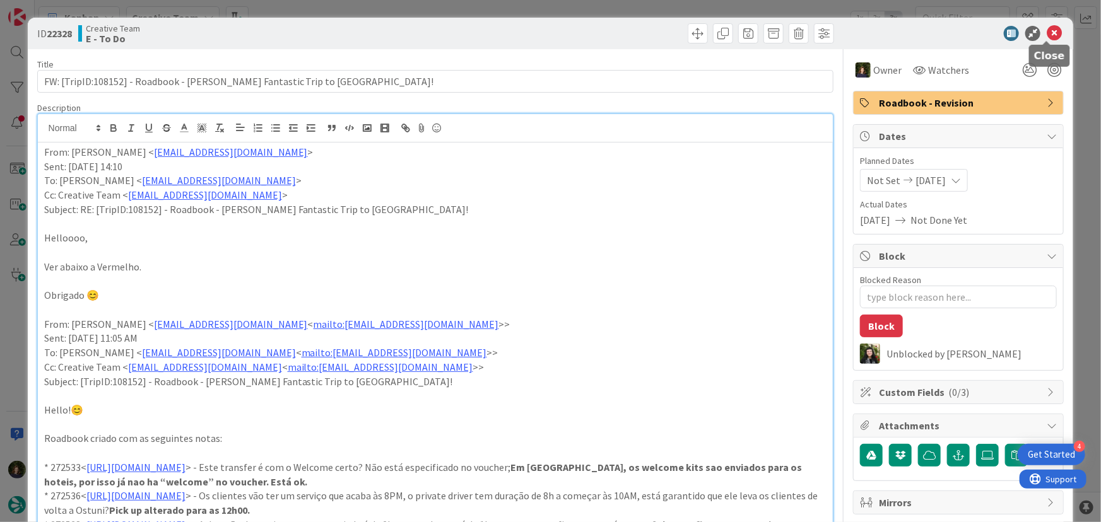
click at [1047, 35] on icon at bounding box center [1054, 33] width 15 height 15
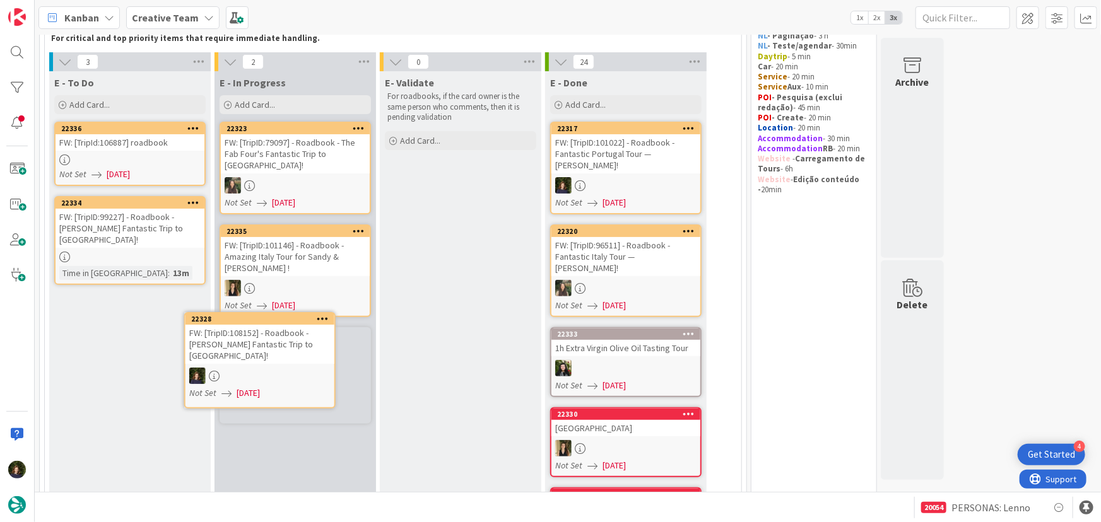
scroll to position [91, 0]
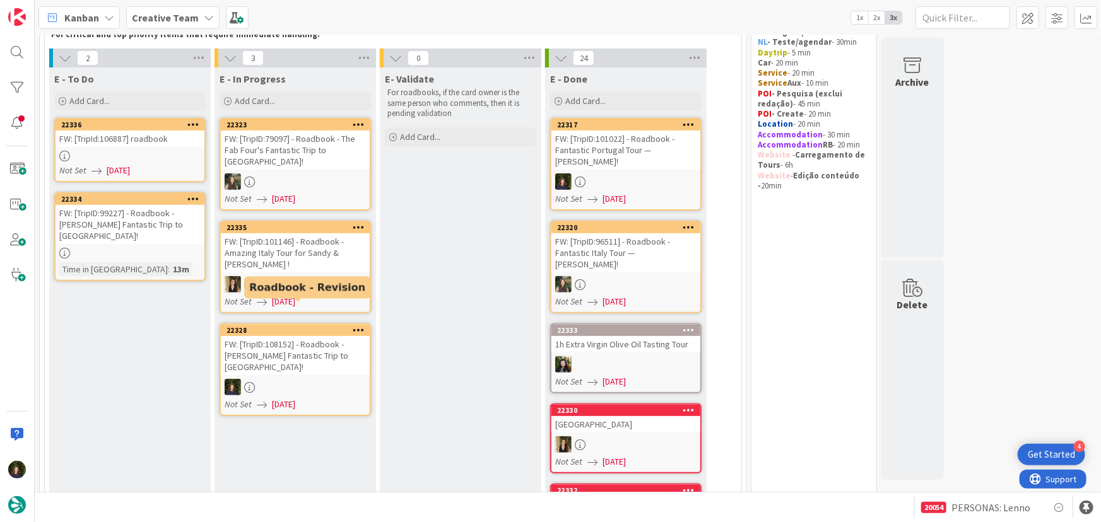
click at [315, 336] on div "FW: [TripID:108152] - Roadbook - [PERSON_NAME] Fantastic Trip to [GEOGRAPHIC_DA…" at bounding box center [295, 355] width 149 height 39
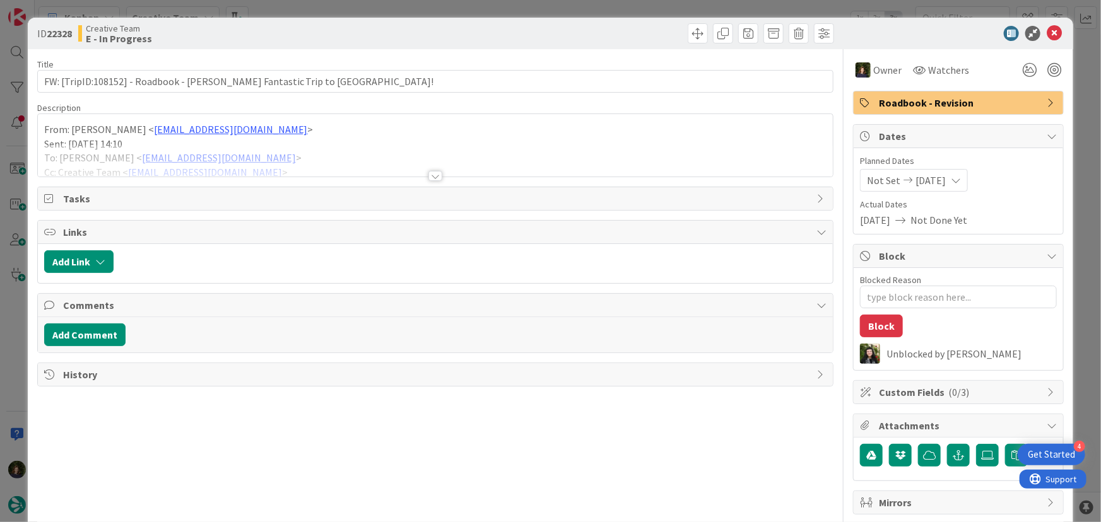
click at [428, 178] on div at bounding box center [435, 176] width 14 height 10
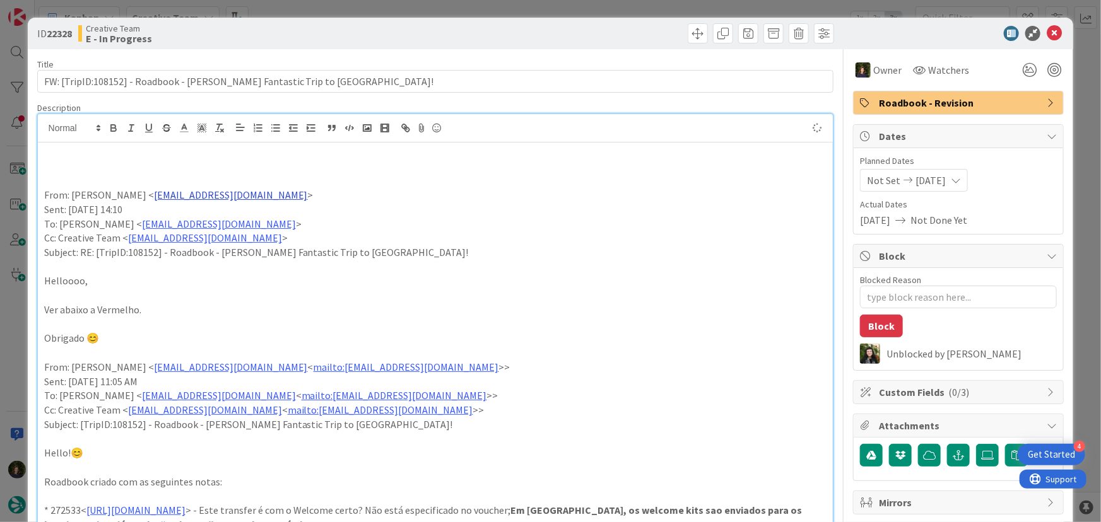
type textarea "x"
click at [185, 151] on p "Só um reparo: no dia 10, tens DT Lecce / Otranto / [GEOGRAPHIC_DATA], mas não h…" at bounding box center [435, 152] width 783 height 15
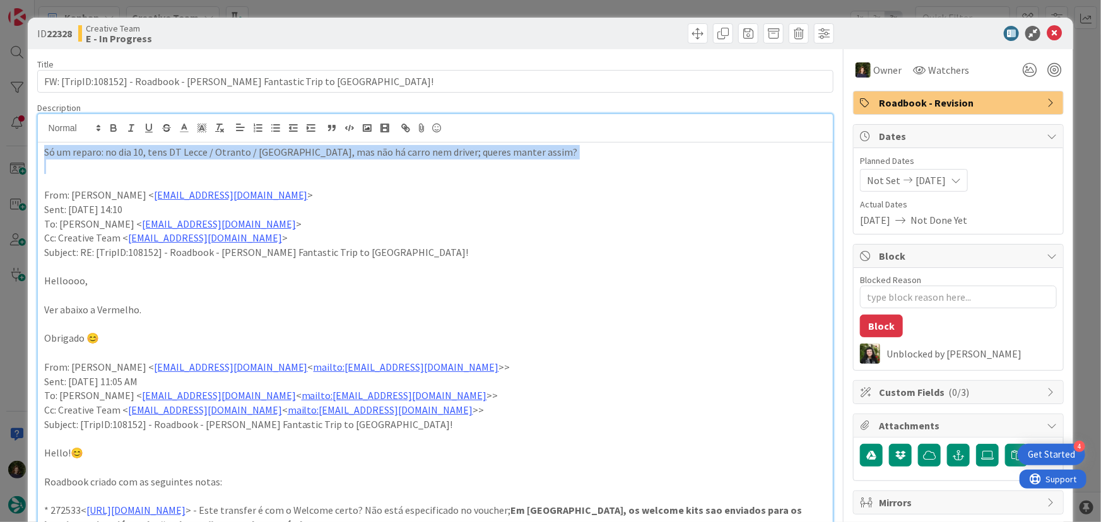
click at [185, 151] on p "Só um reparo: no dia 10, tens DT Lecce / Otranto / [GEOGRAPHIC_DATA], mas não h…" at bounding box center [435, 152] width 783 height 15
copy p "Só um reparo: no dia 10, tens DT Lecce / Otranto / [GEOGRAPHIC_DATA], mas não h…"
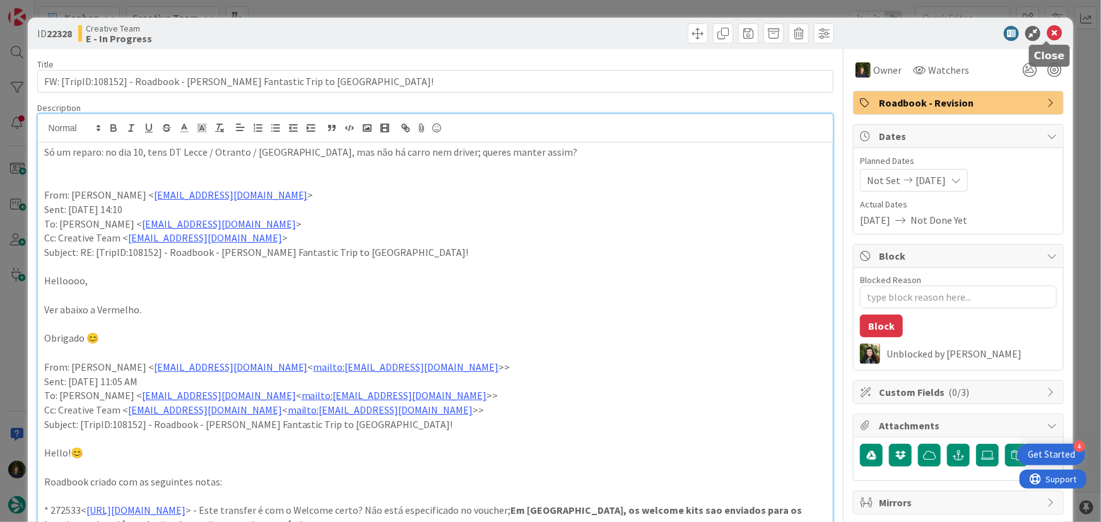
click at [1047, 34] on icon at bounding box center [1054, 33] width 15 height 15
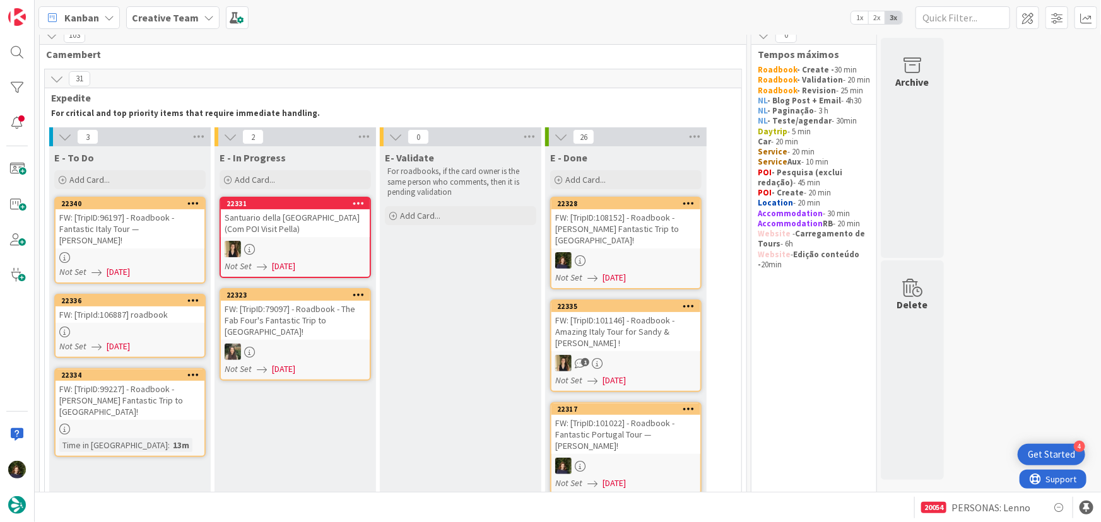
click at [123, 424] on div at bounding box center [130, 429] width 149 height 11
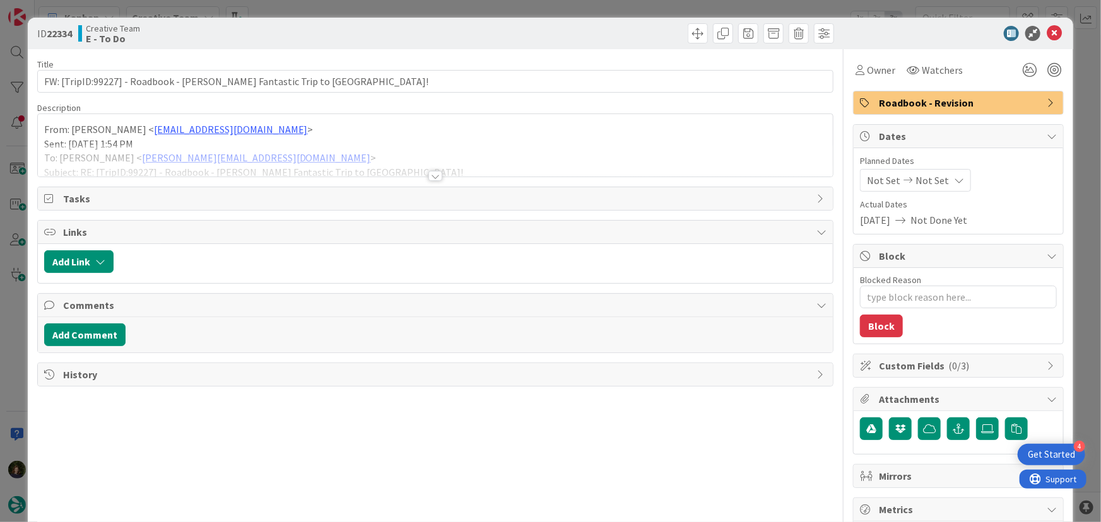
click at [432, 174] on div at bounding box center [435, 176] width 14 height 10
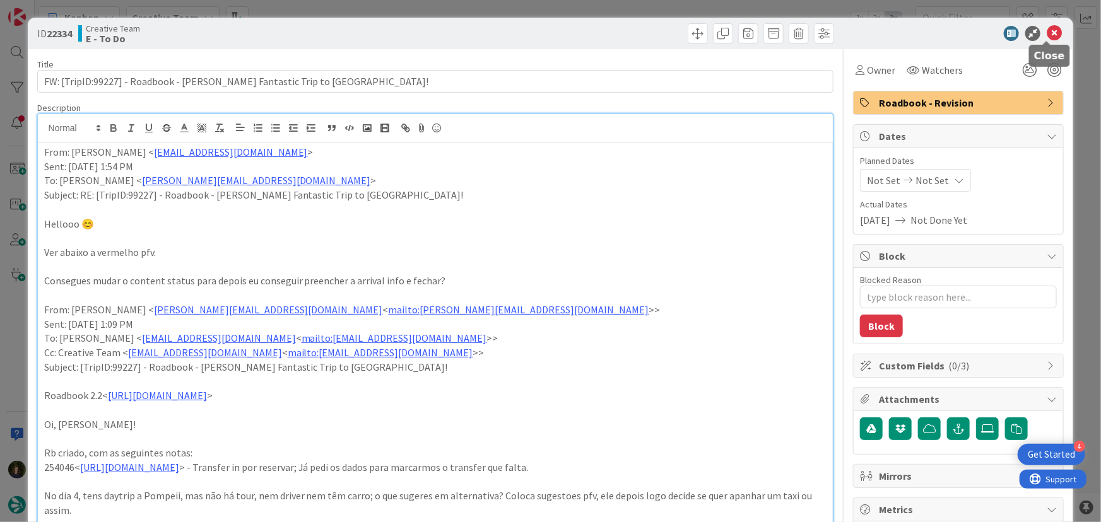
click at [1049, 28] on icon at bounding box center [1054, 33] width 15 height 15
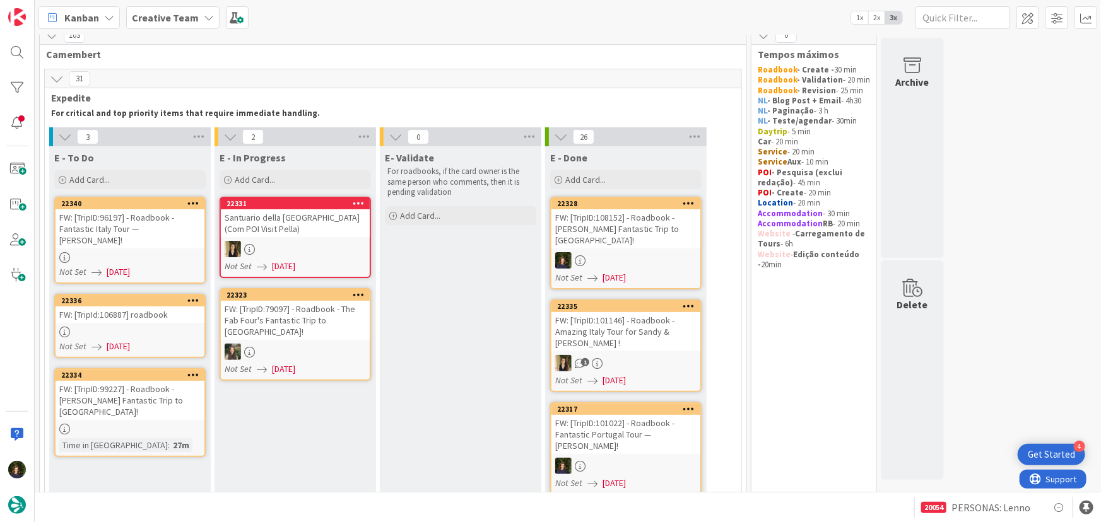
click at [128, 396] on div "FW: [TripID:99227] - Roadbook - [PERSON_NAME] Fantastic Trip to [GEOGRAPHIC_DAT…" at bounding box center [130, 400] width 149 height 39
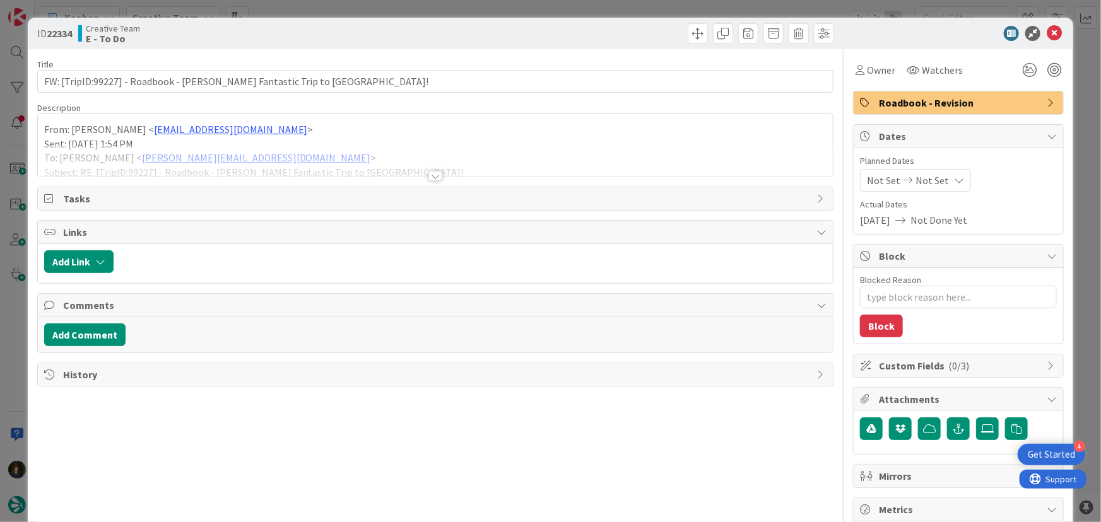
click at [429, 174] on div at bounding box center [435, 176] width 14 height 10
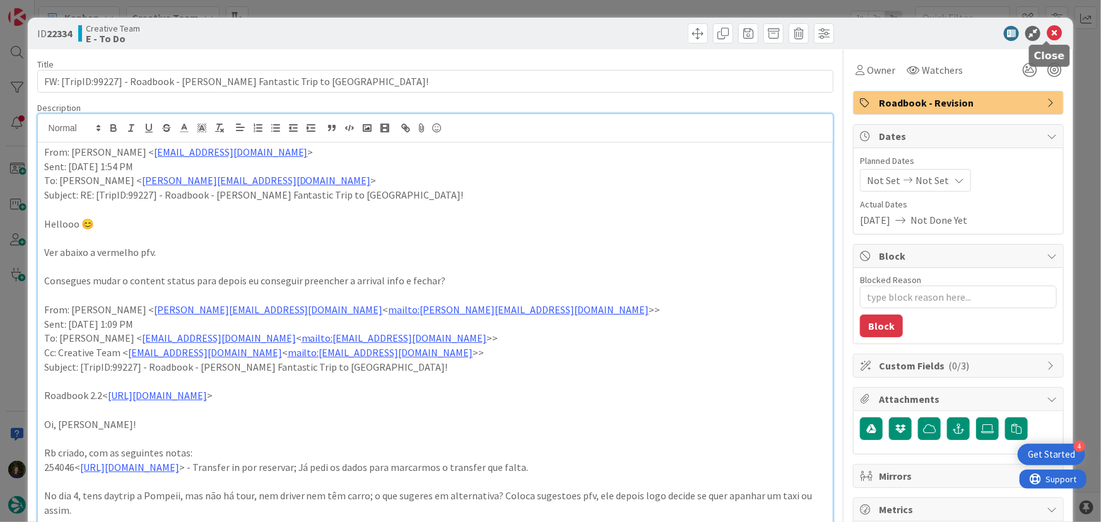
click at [1047, 33] on icon at bounding box center [1054, 33] width 15 height 15
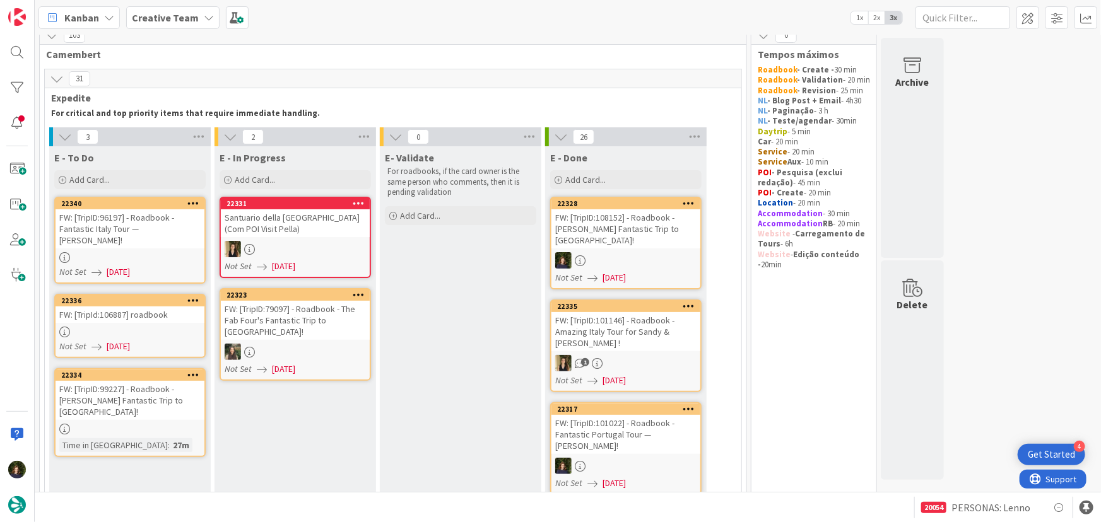
click at [97, 308] on div "FW: [TripId:106887] roadbook" at bounding box center [130, 315] width 149 height 16
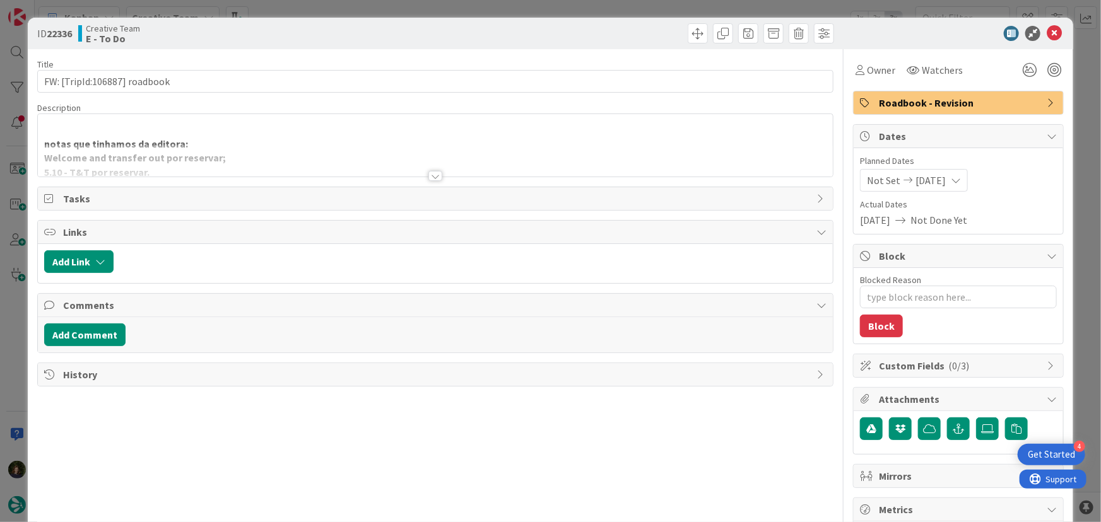
click at [431, 177] on div at bounding box center [435, 176] width 14 height 10
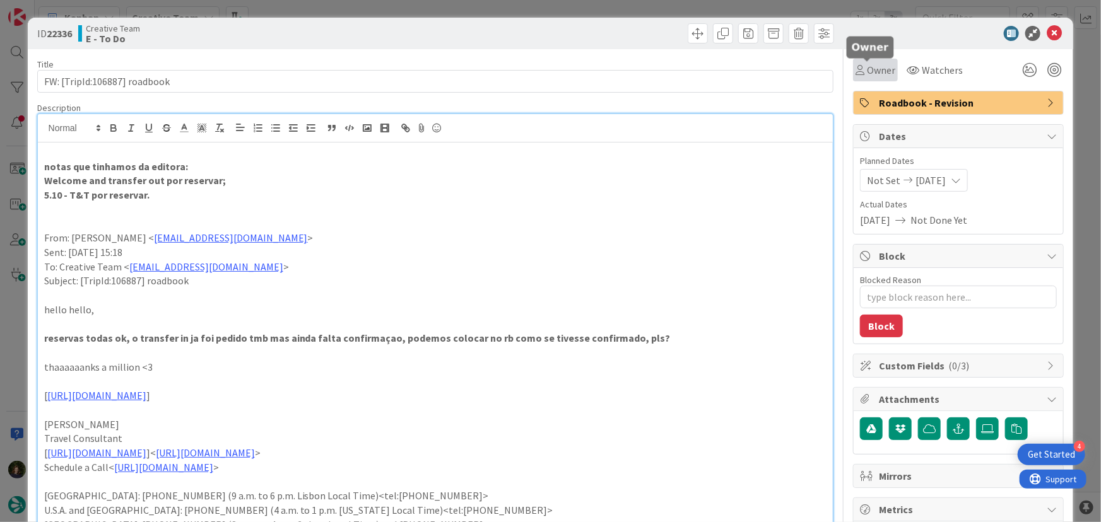
click at [867, 72] on span "Owner" at bounding box center [881, 69] width 28 height 15
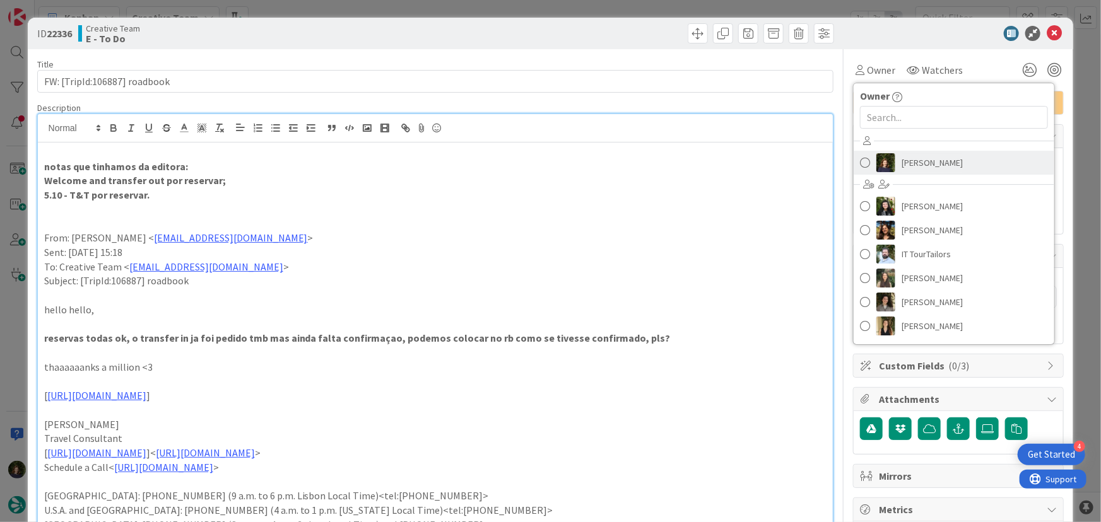
click at [902, 167] on span "[PERSON_NAME]" at bounding box center [932, 162] width 61 height 19
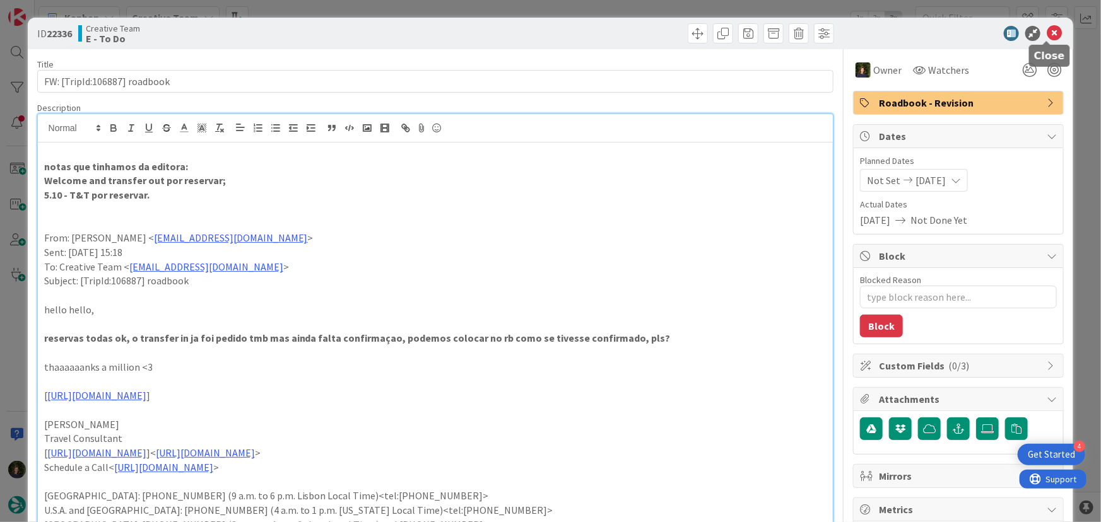
click at [1047, 33] on icon at bounding box center [1054, 33] width 15 height 15
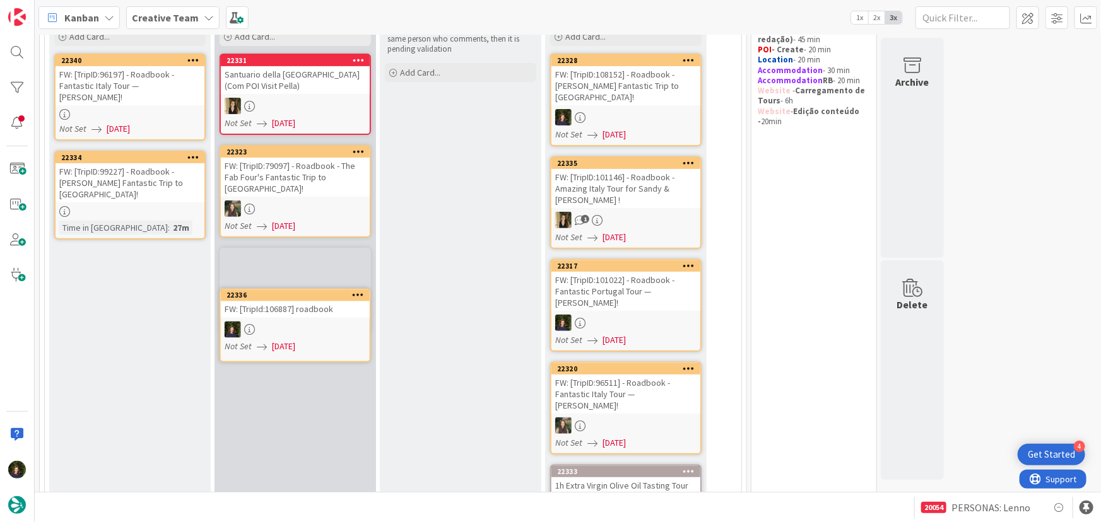
scroll to position [156, 0]
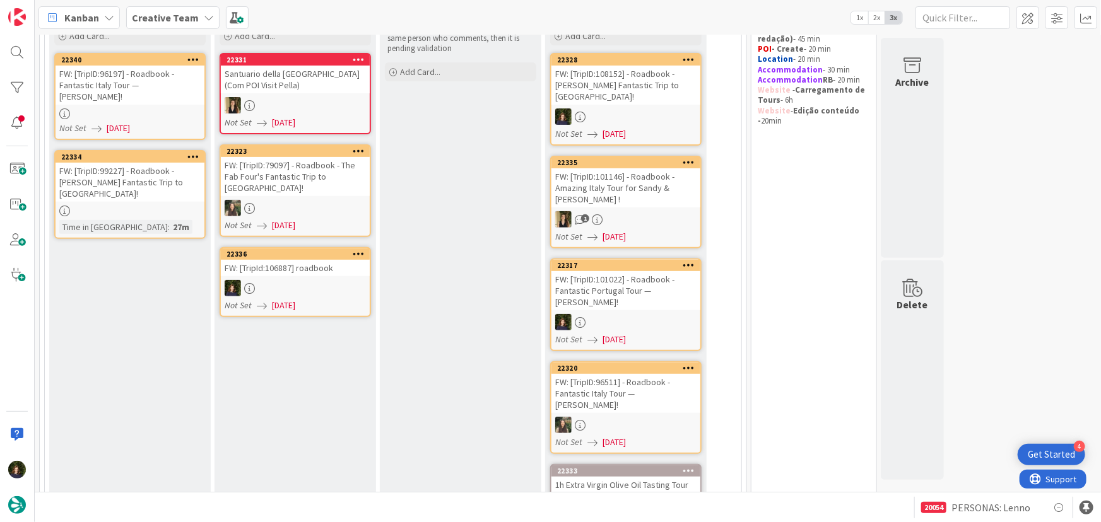
click at [284, 280] on div at bounding box center [295, 288] width 149 height 16
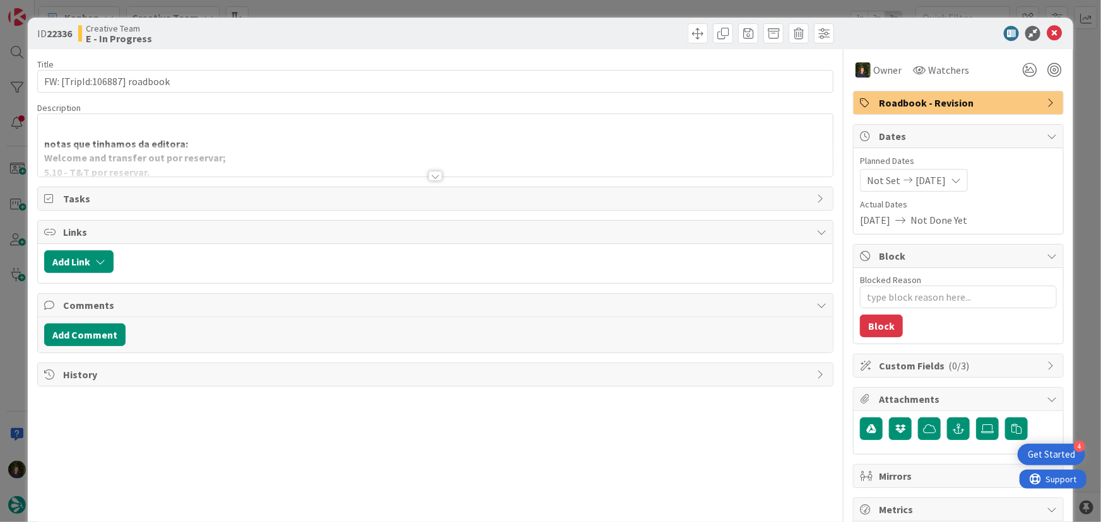
click at [435, 172] on div at bounding box center [435, 176] width 14 height 10
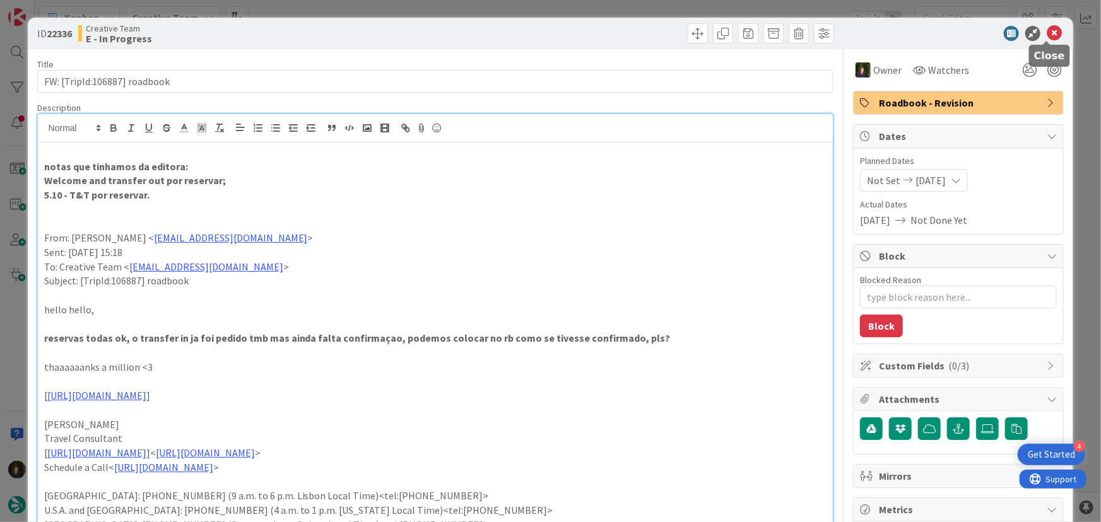
click at [1049, 37] on icon at bounding box center [1054, 33] width 15 height 15
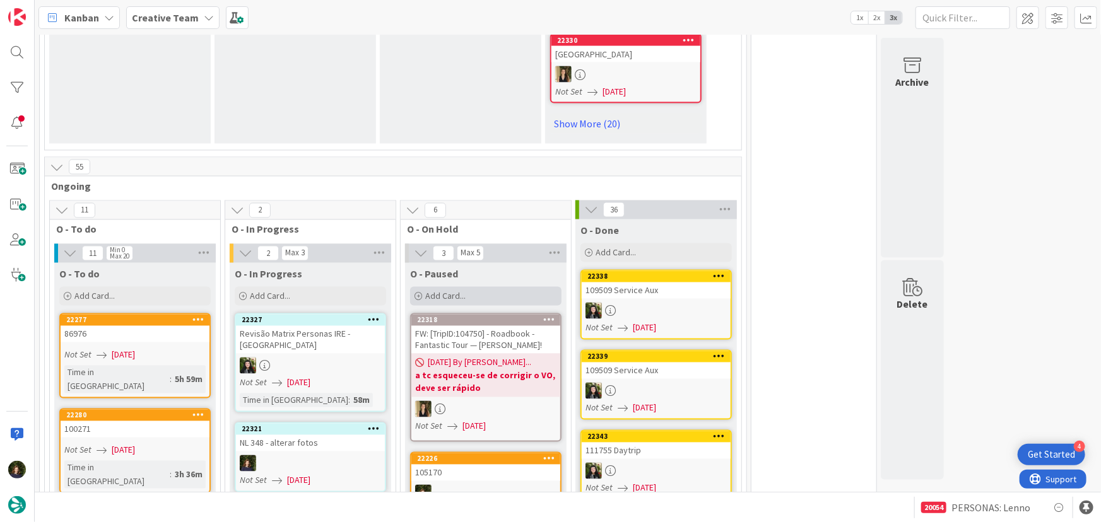
scroll to position [1106, 0]
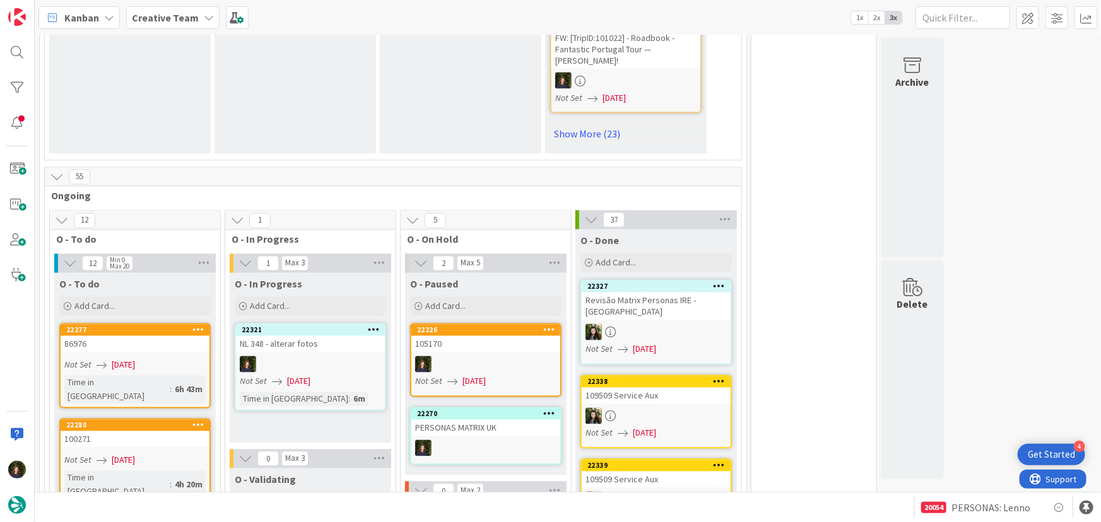
click at [157, 18] on b "Creative Team" at bounding box center [165, 17] width 67 height 13
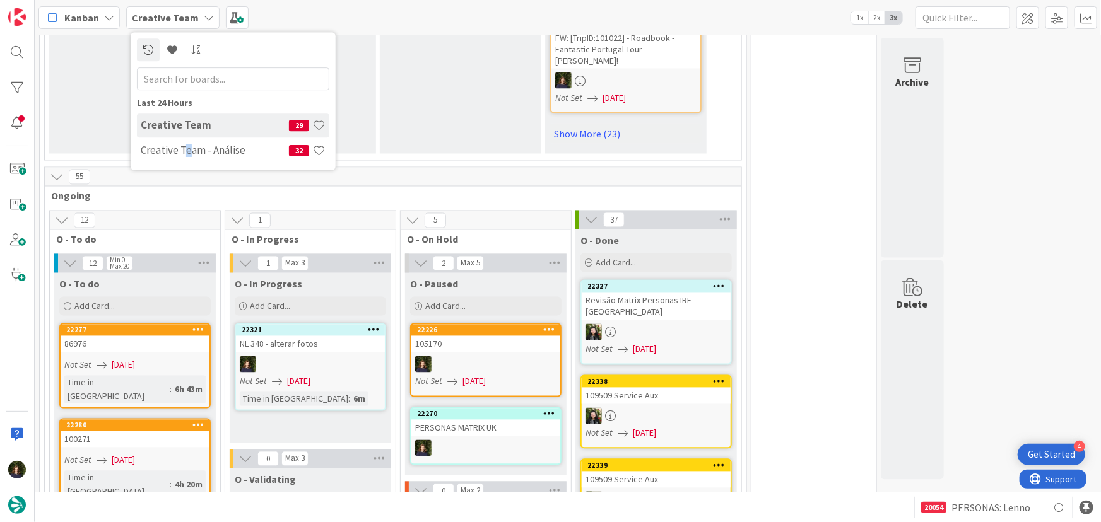
click at [186, 147] on h4 "Creative Team - Análise" at bounding box center [215, 150] width 148 height 13
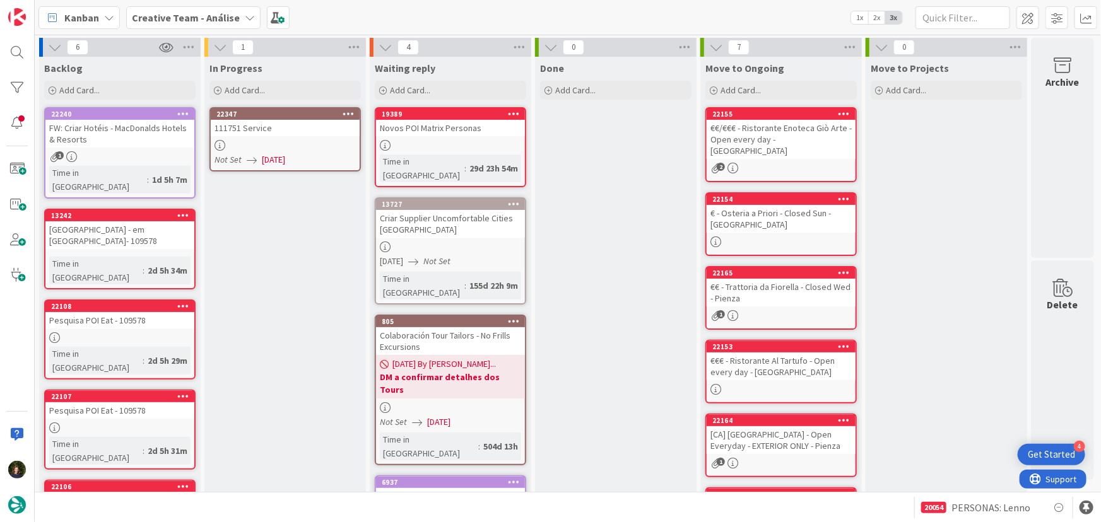
click at [282, 127] on div "111751 Service" at bounding box center [285, 128] width 149 height 16
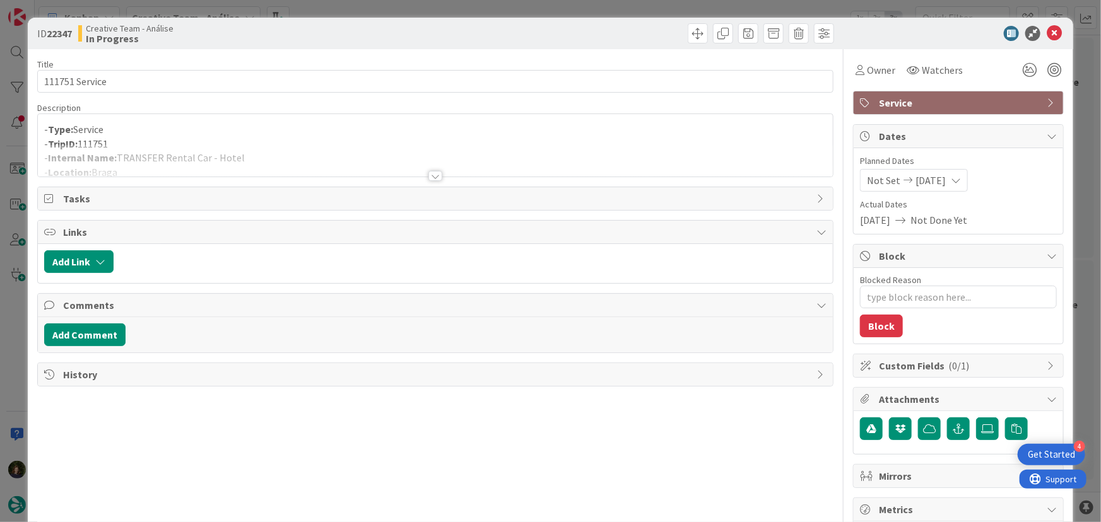
click at [433, 175] on div at bounding box center [435, 176] width 14 height 10
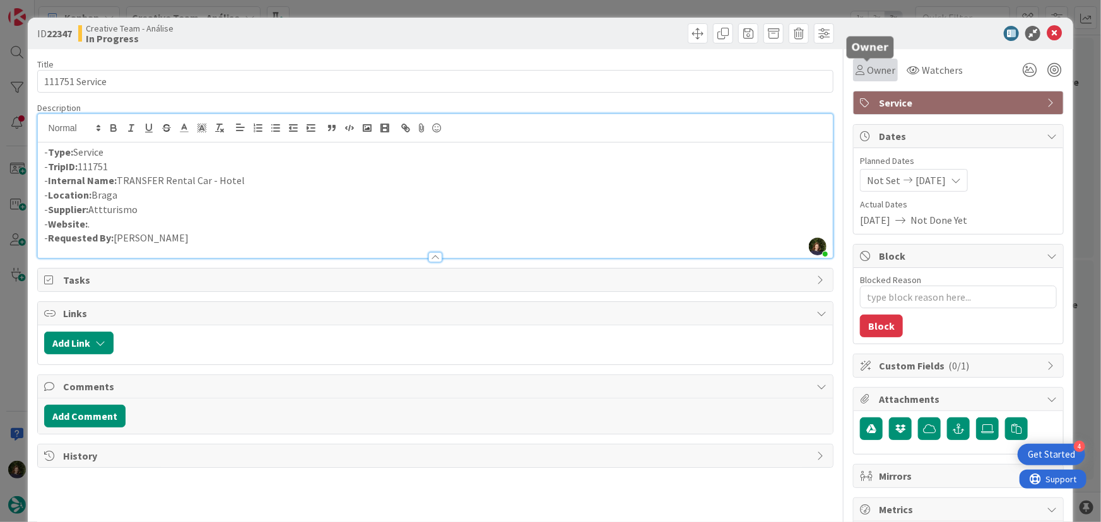
click at [877, 68] on span "Owner" at bounding box center [881, 69] width 28 height 15
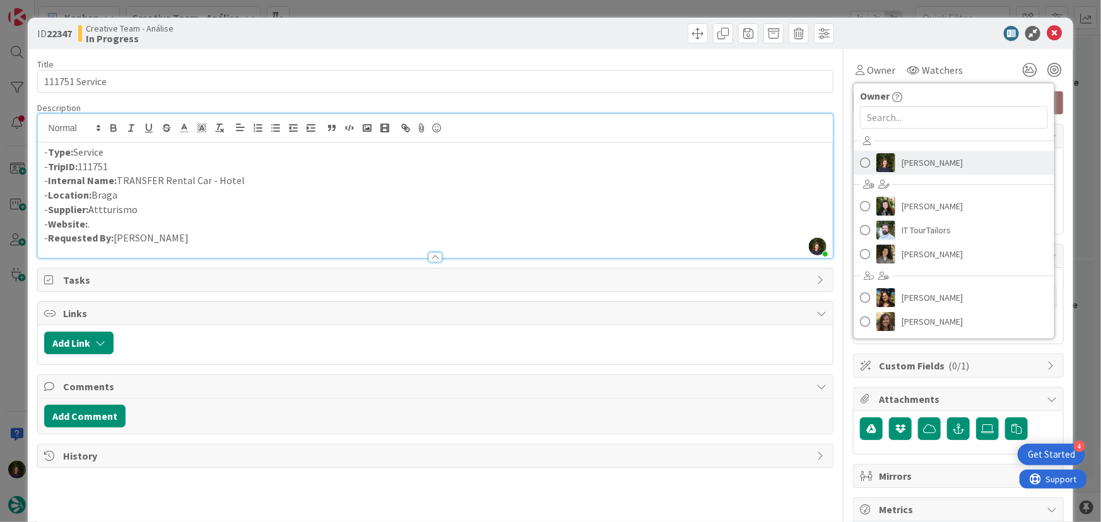
click at [930, 166] on span "[PERSON_NAME]" at bounding box center [932, 162] width 61 height 19
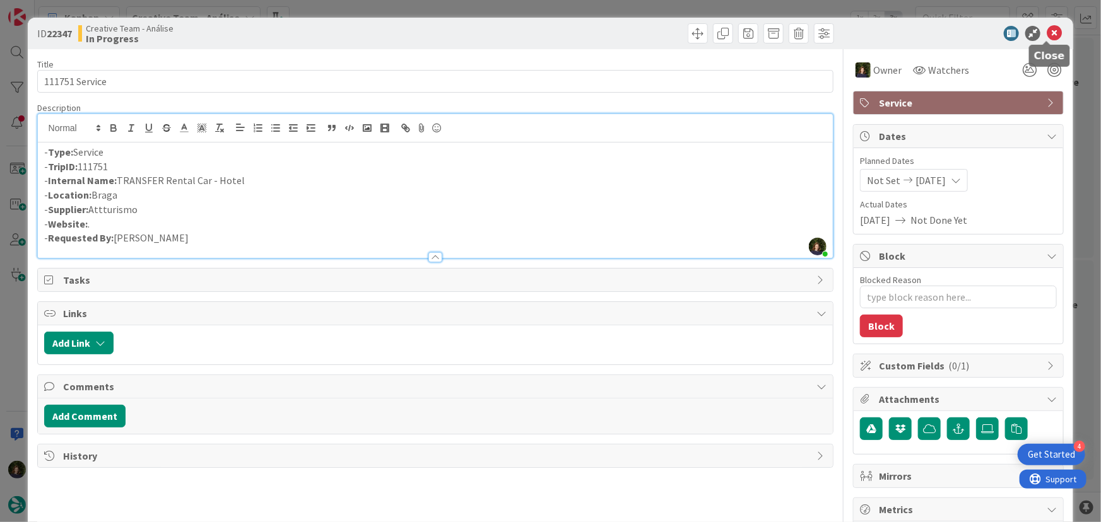
click at [1048, 33] on icon at bounding box center [1054, 33] width 15 height 15
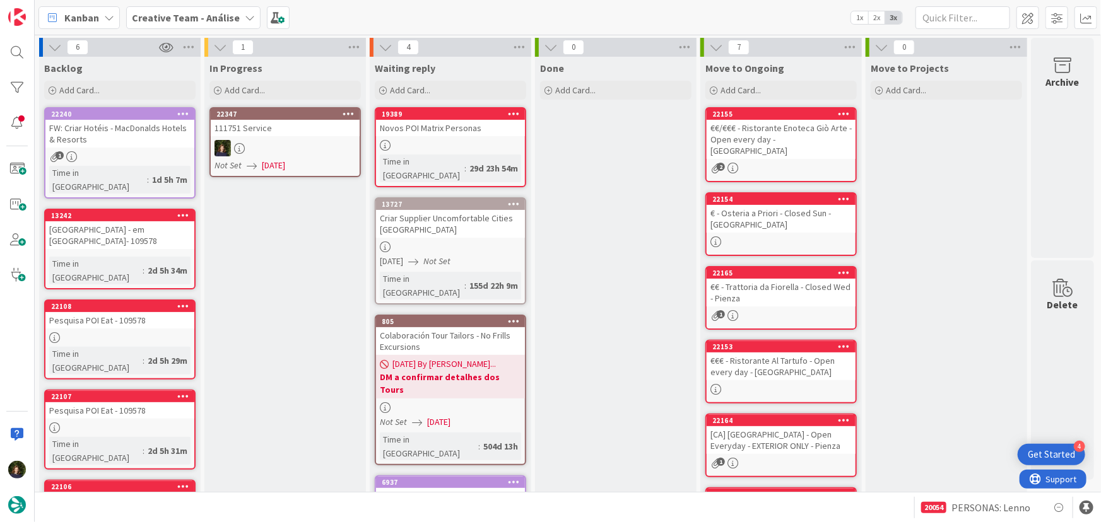
click at [347, 112] on icon at bounding box center [349, 113] width 12 height 9
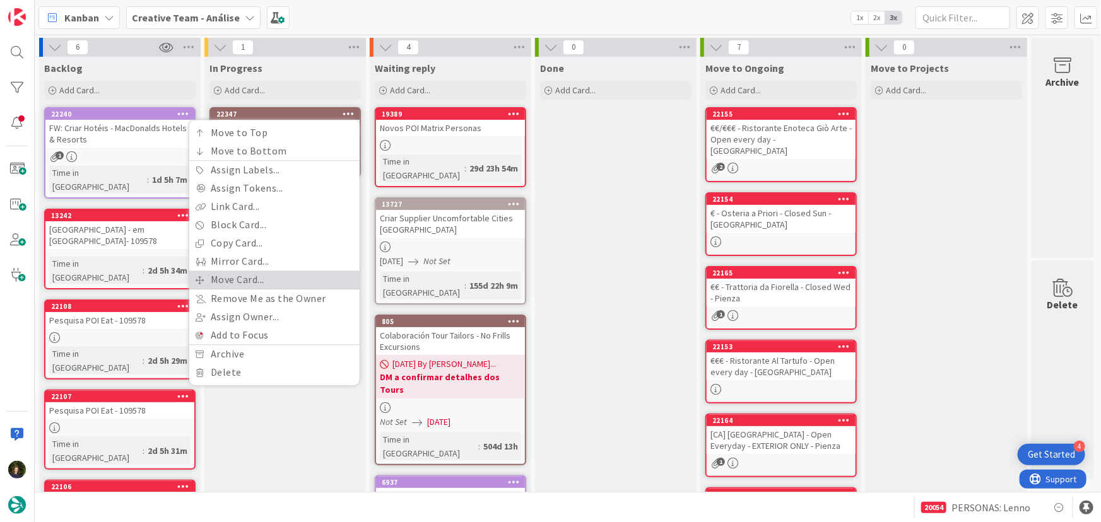
click at [293, 275] on link "Move Card..." at bounding box center [274, 280] width 170 height 18
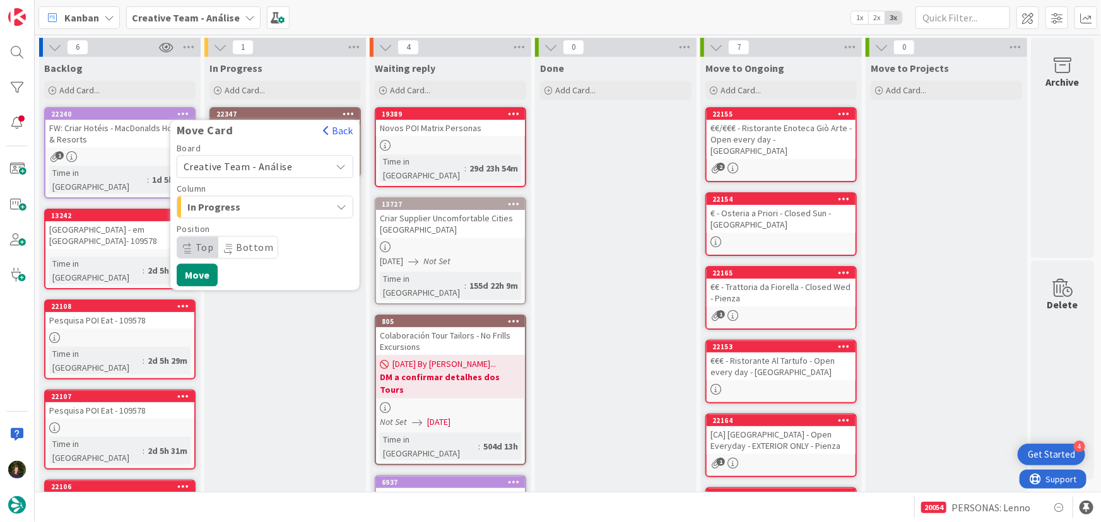
click at [298, 165] on span "Creative Team - Análise" at bounding box center [254, 167] width 141 height 18
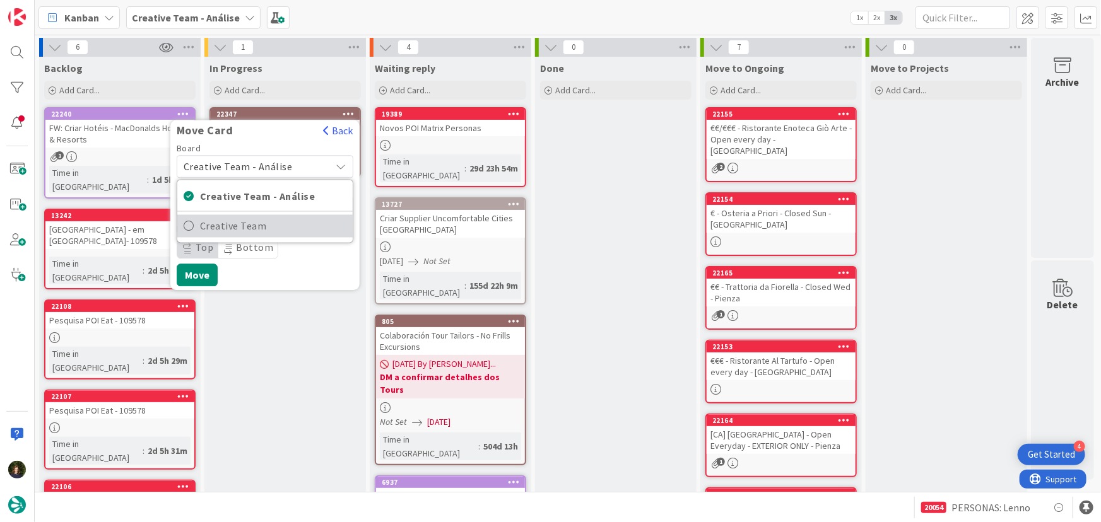
click at [288, 224] on span "Creative Team" at bounding box center [273, 226] width 146 height 19
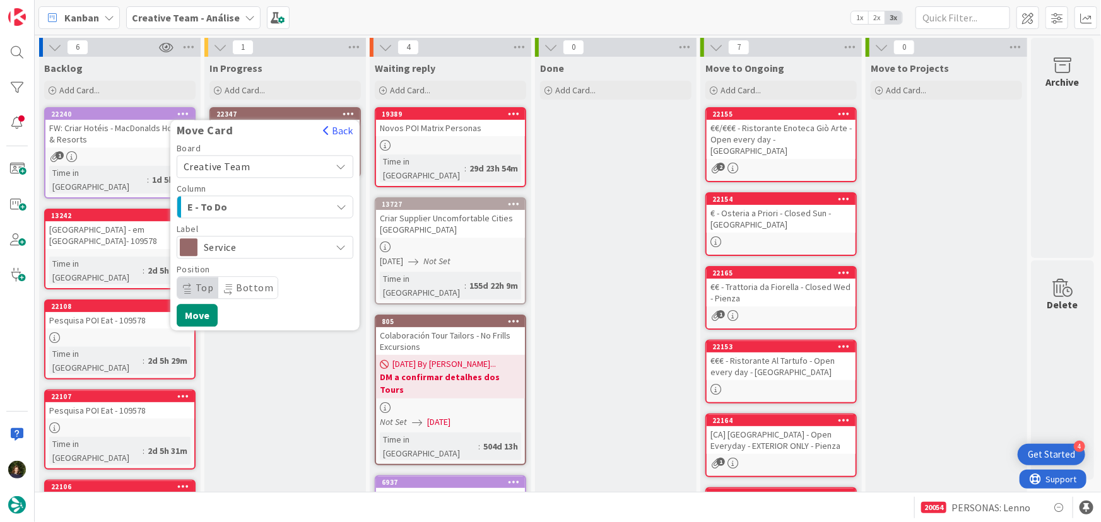
click at [264, 204] on span "E - To Do" at bounding box center [234, 207] width 95 height 16
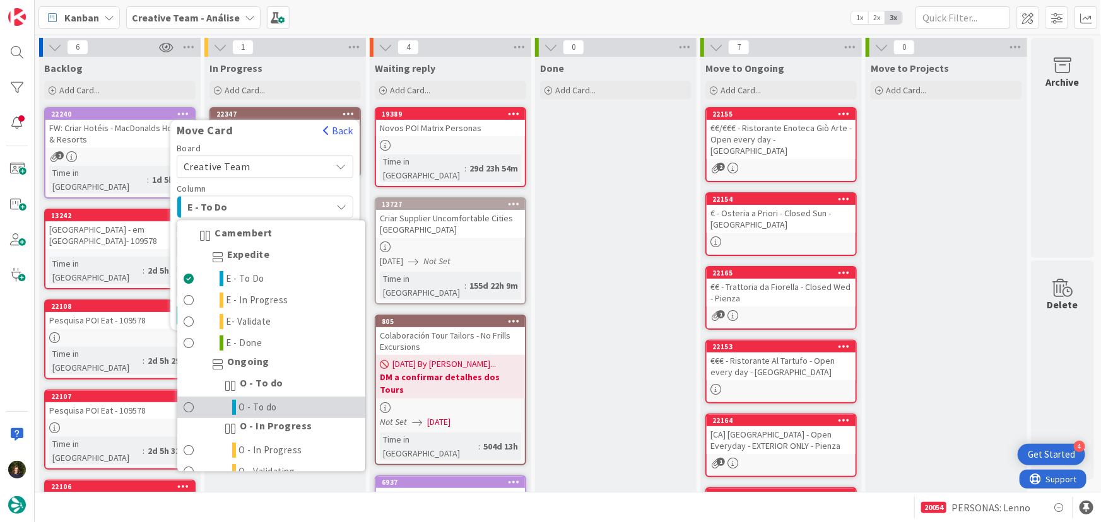
click at [298, 407] on link "O - To do" at bounding box center [271, 407] width 188 height 21
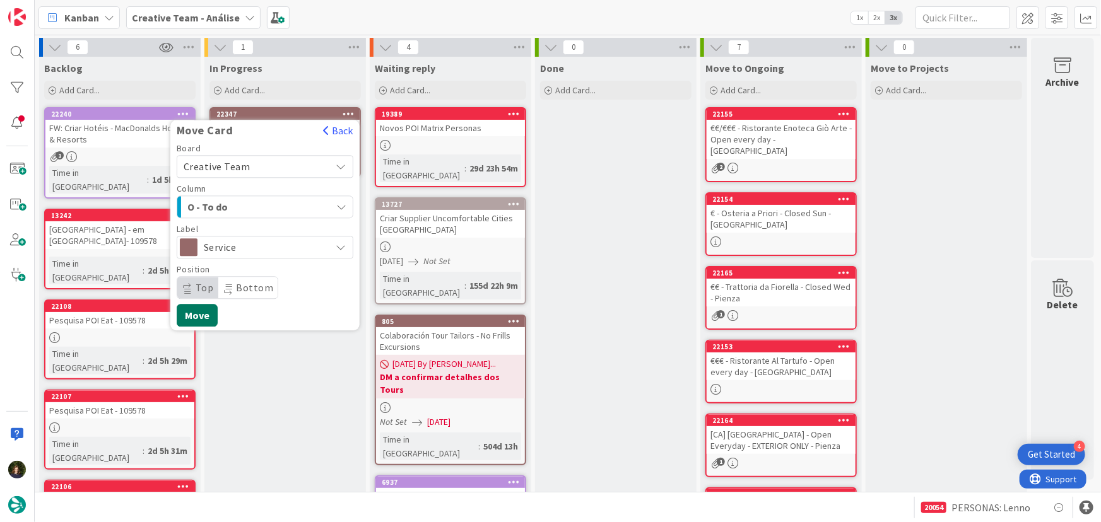
click at [201, 319] on button "Move" at bounding box center [197, 315] width 41 height 23
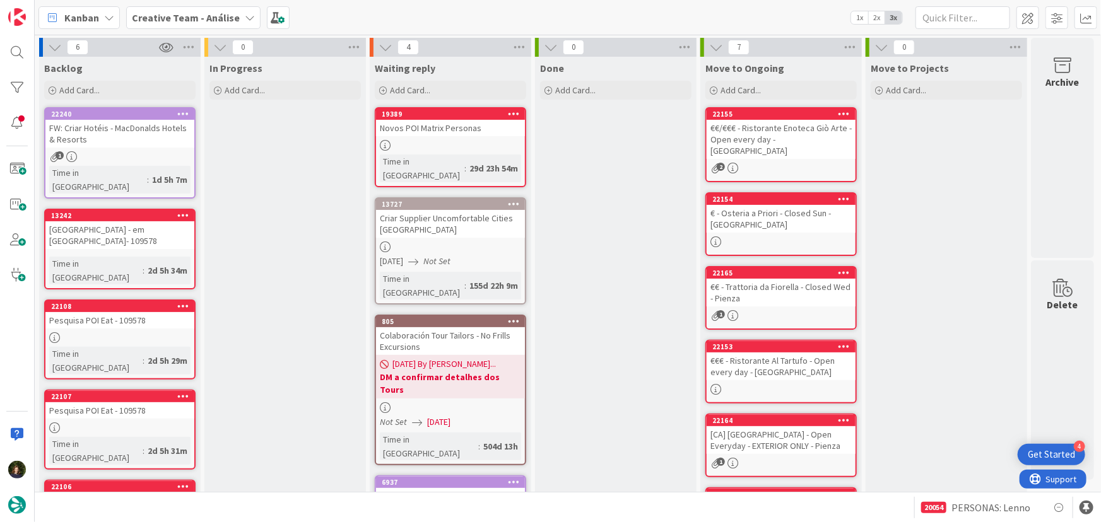
click at [187, 20] on b "Creative Team - Análise" at bounding box center [186, 17] width 108 height 13
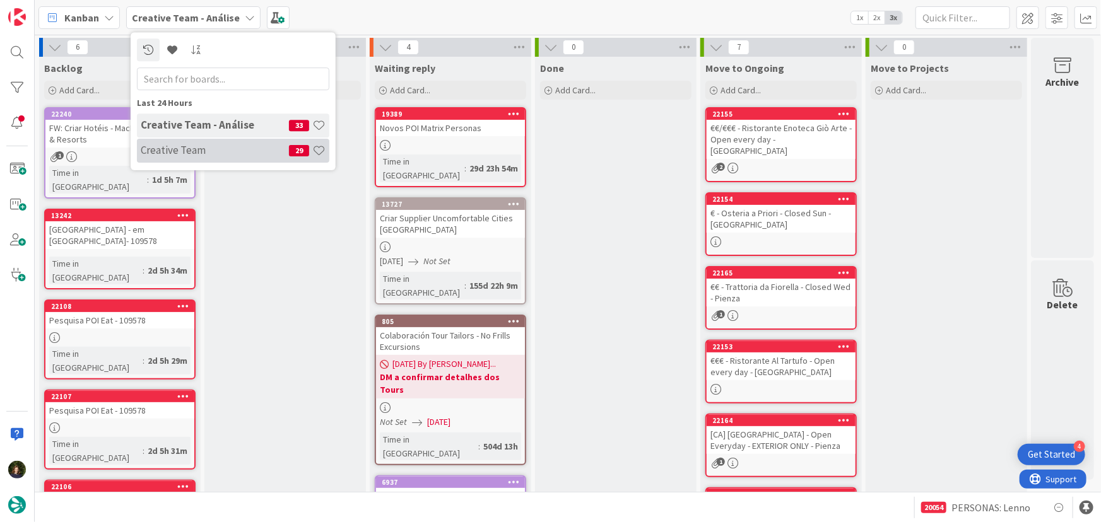
click at [196, 151] on h4 "Creative Team" at bounding box center [215, 150] width 148 height 13
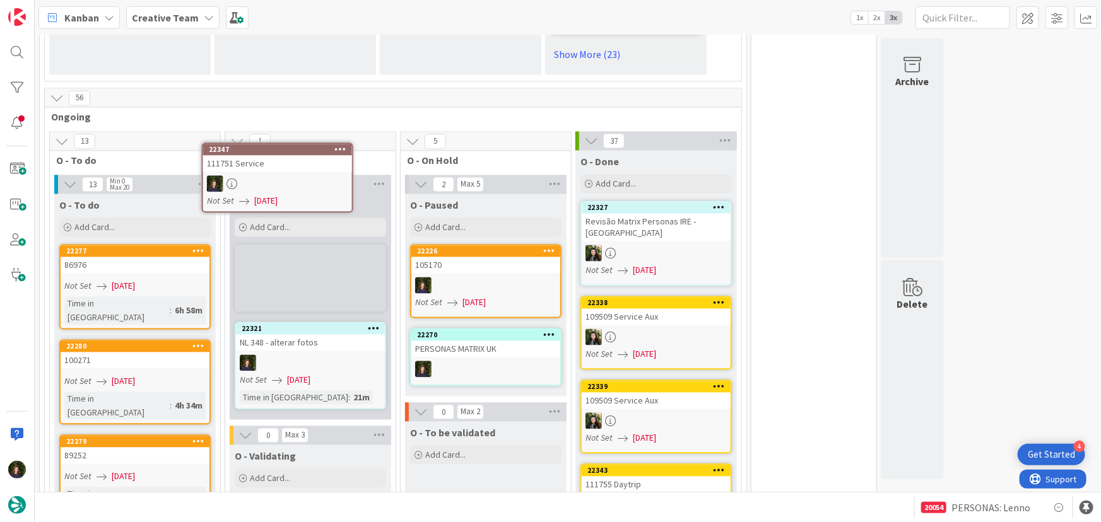
scroll to position [1191, 0]
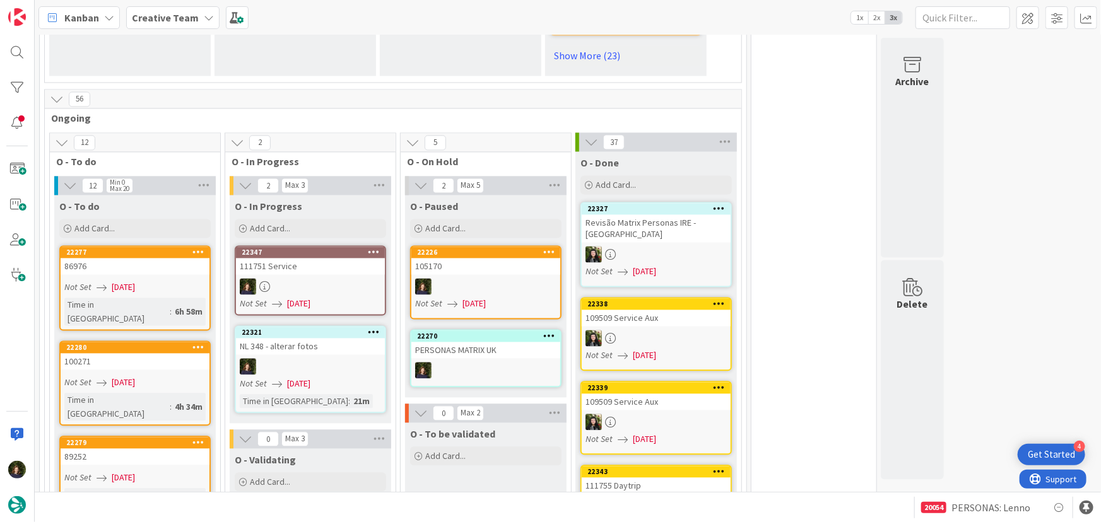
click at [286, 279] on div at bounding box center [310, 287] width 149 height 16
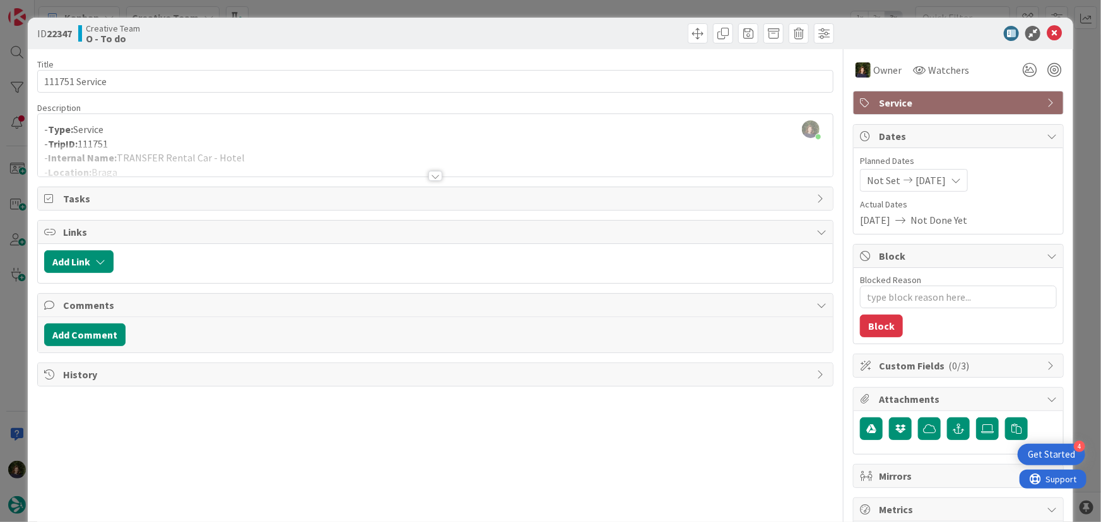
click at [433, 177] on div at bounding box center [435, 176] width 14 height 10
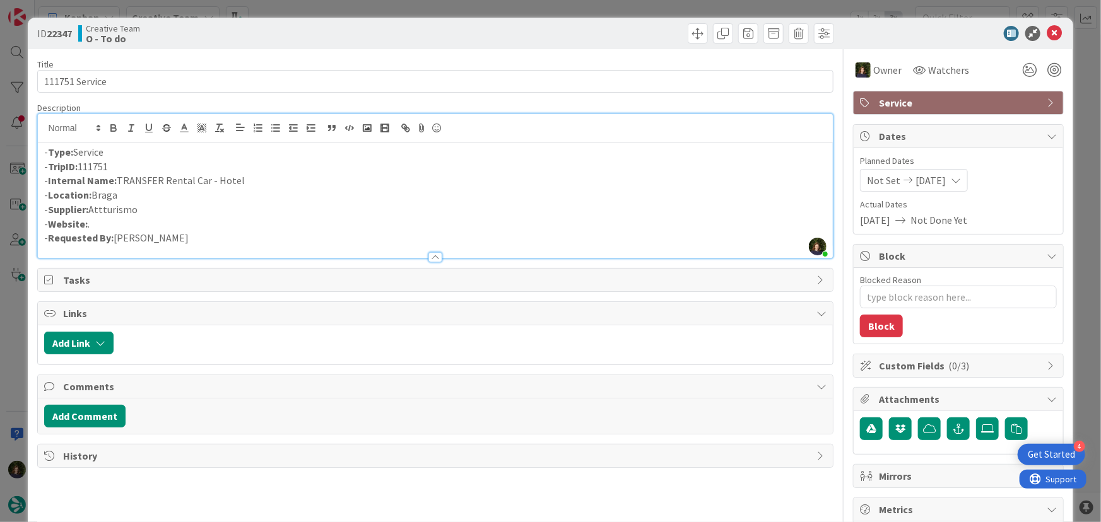
click at [907, 108] on span "Service" at bounding box center [960, 102] width 162 height 15
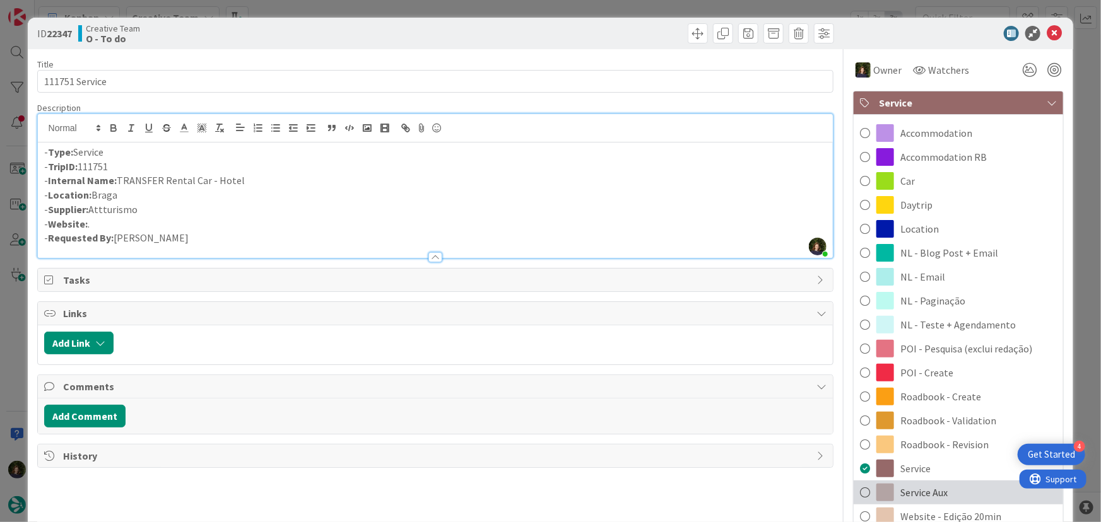
click at [936, 493] on span "Service Aux" at bounding box center [923, 492] width 47 height 15
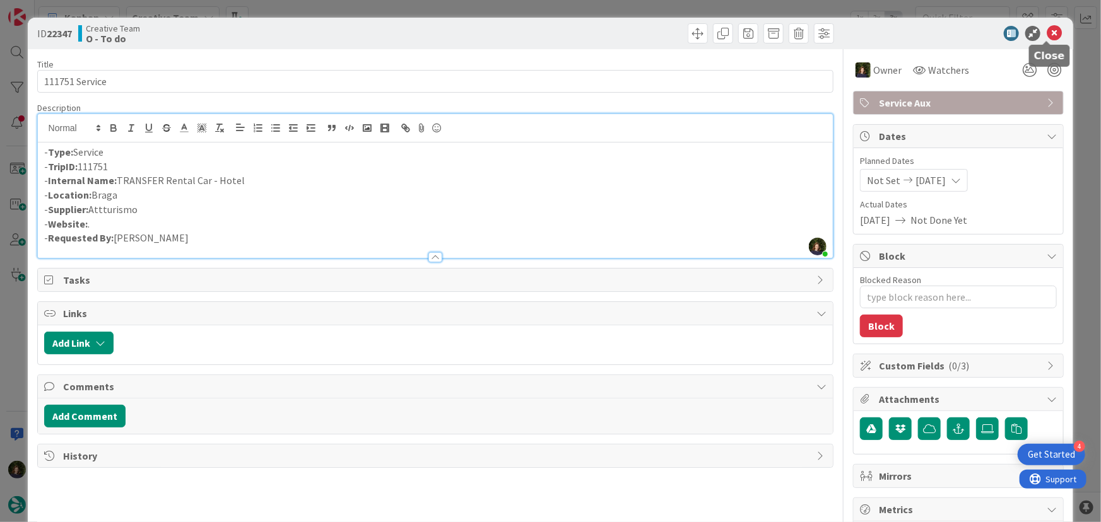
click at [1047, 33] on icon at bounding box center [1054, 33] width 15 height 15
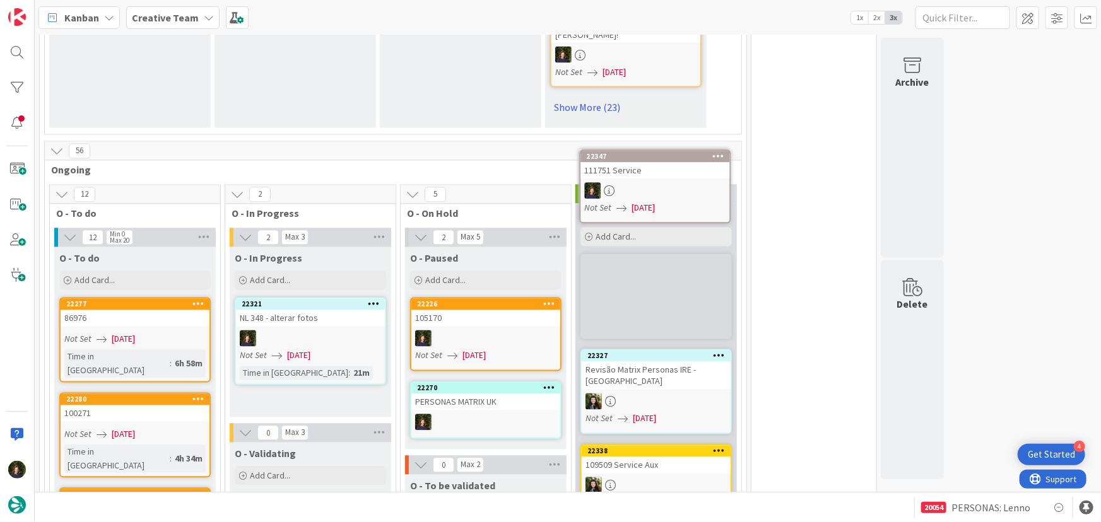
scroll to position [1139, 0]
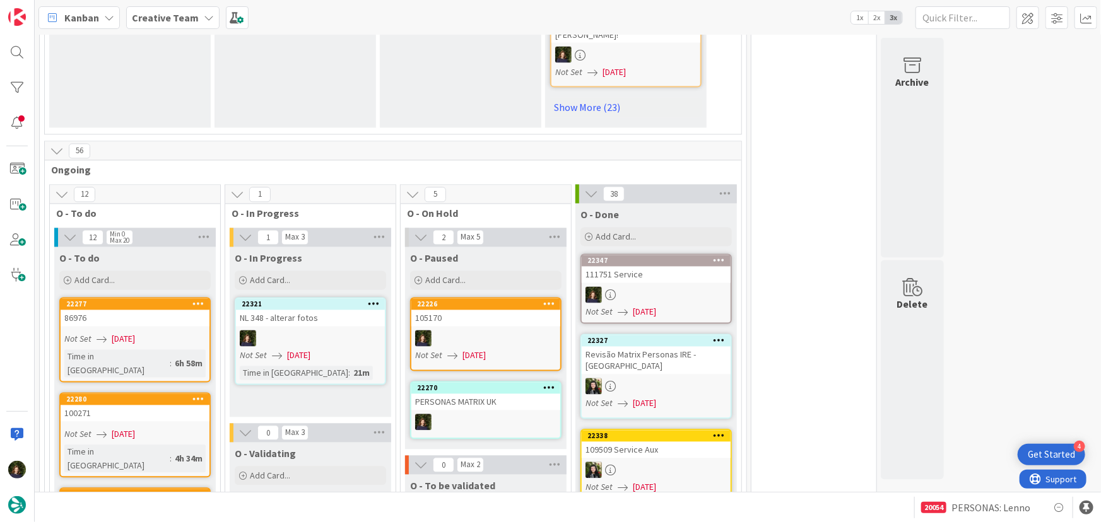
click at [156, 23] on b "Creative Team" at bounding box center [165, 17] width 67 height 13
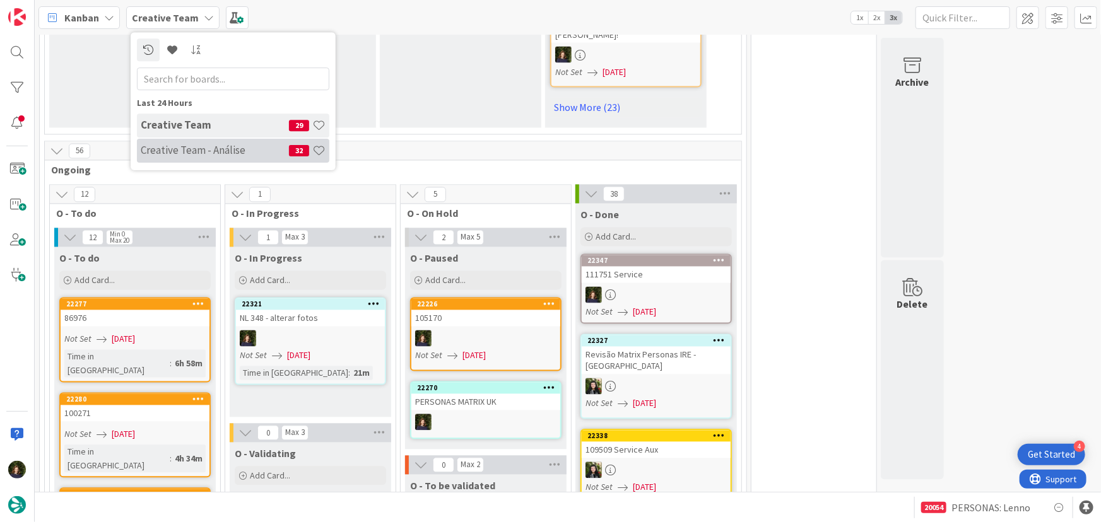
click at [156, 153] on h4 "Creative Team - Análise" at bounding box center [215, 150] width 148 height 13
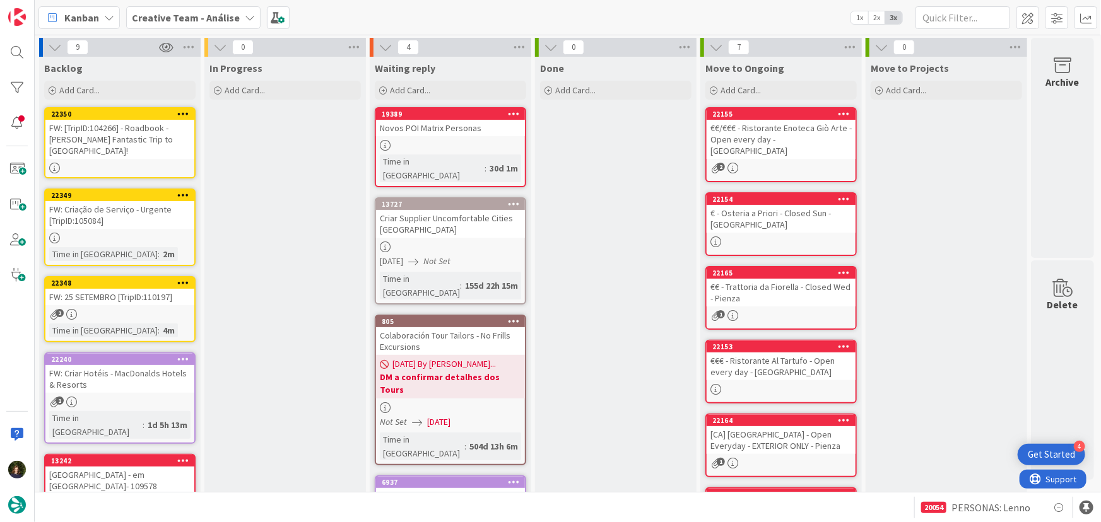
click at [119, 290] on div "FW: 25 SETEMBRO [TripID:110197]" at bounding box center [119, 297] width 149 height 16
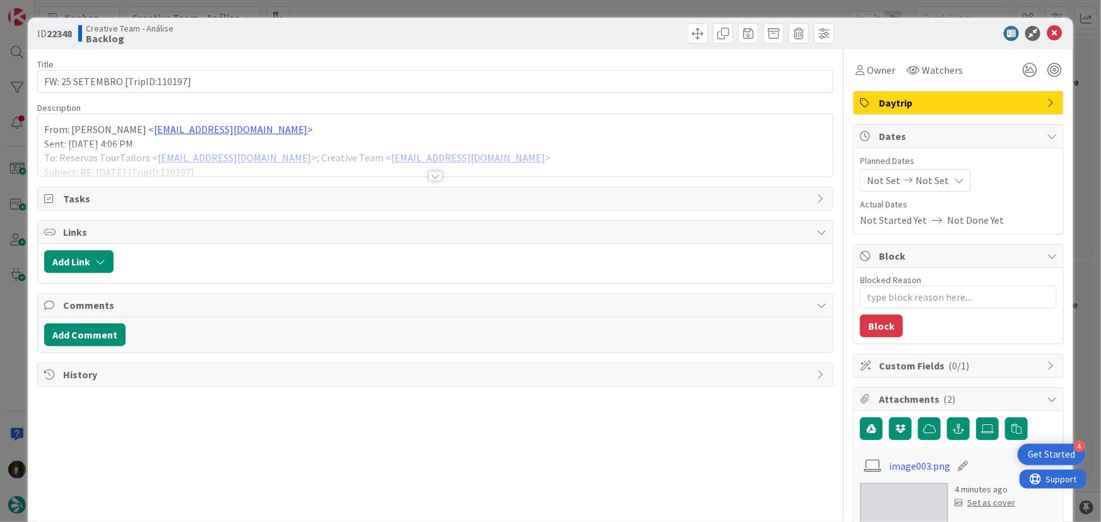
click at [903, 103] on span "Daytrip" at bounding box center [960, 102] width 162 height 15
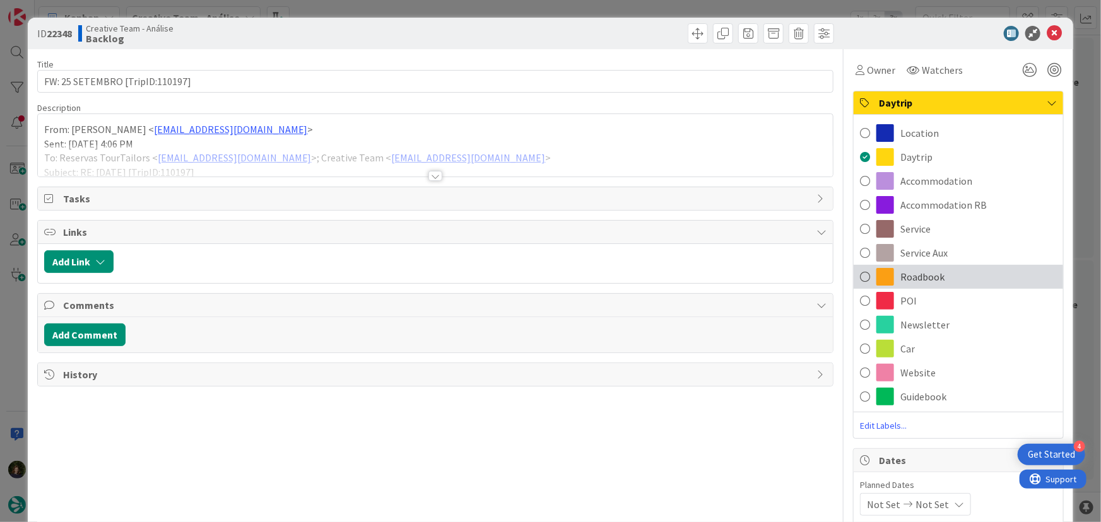
click at [930, 280] on span "Roadbook" at bounding box center [922, 276] width 44 height 15
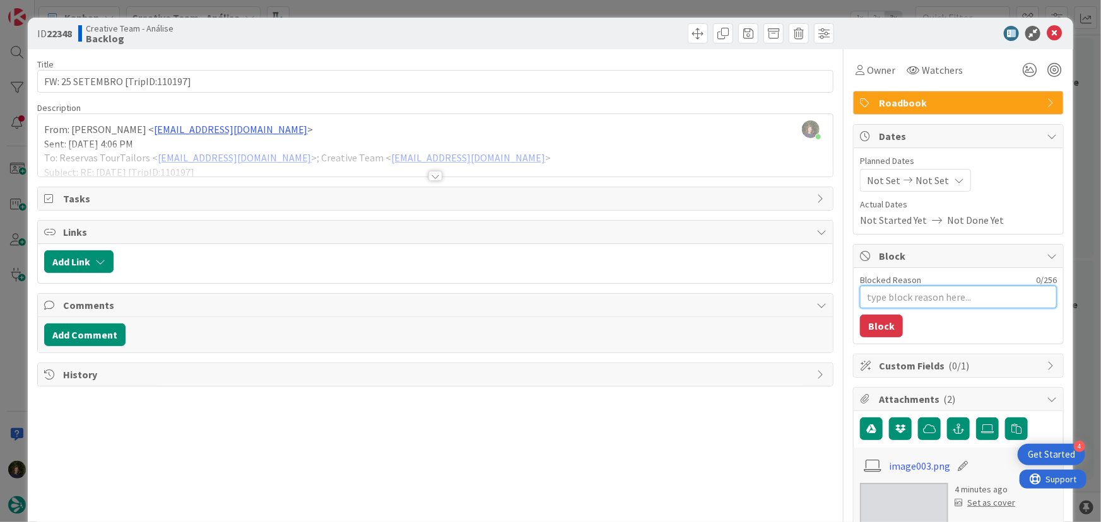
click at [864, 294] on textarea "Blocked Reason" at bounding box center [958, 297] width 197 height 23
type textarea "x"
type textarea "T"
type textarea "x"
type textarea "Tr"
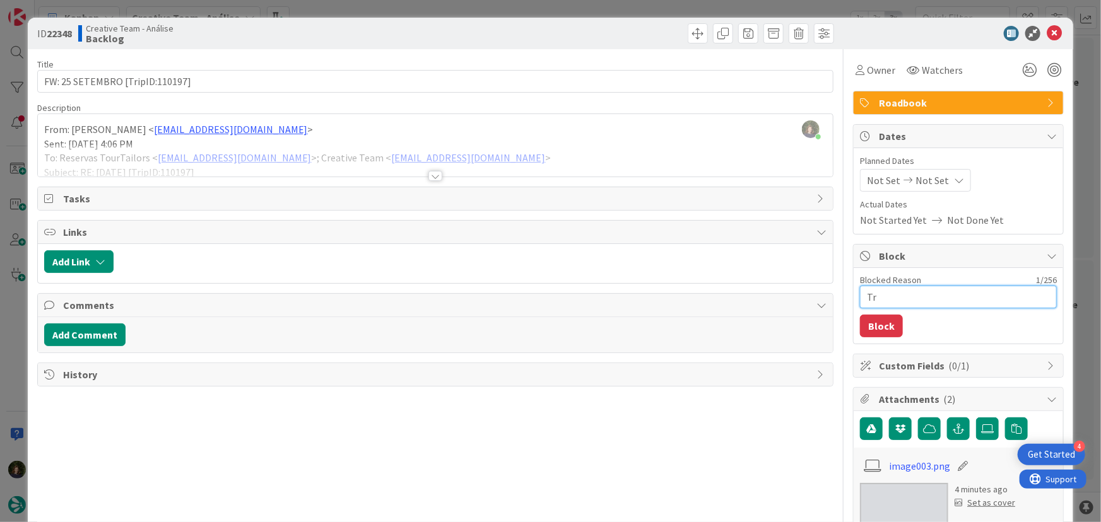
type textarea "x"
type textarea "Tra"
type textarea "x"
type textarea "Trat"
type textarea "x"
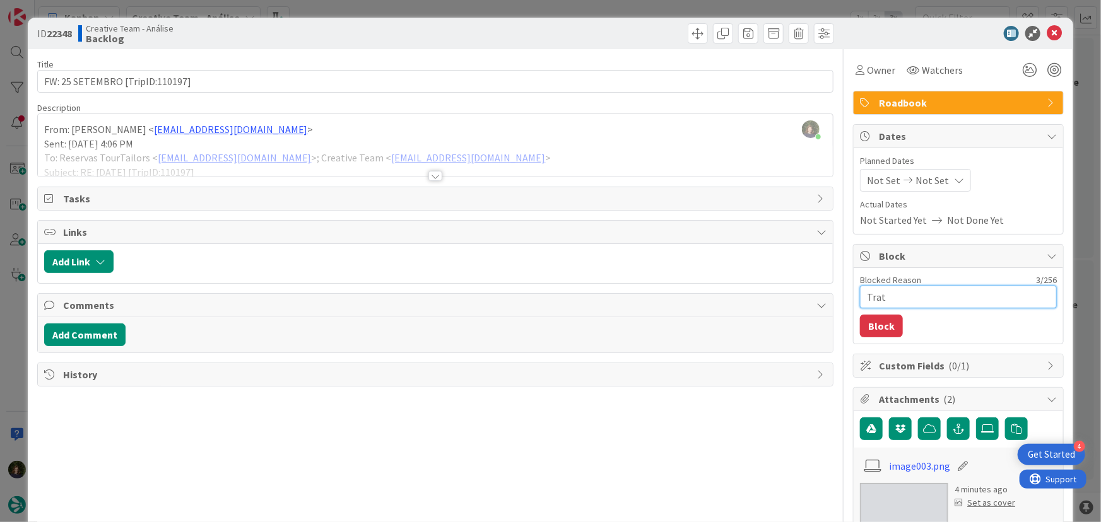
type textarea "Trata"
type textarea "x"
type textarea "Tratar"
type textarea "x"
type textarea "Tratar"
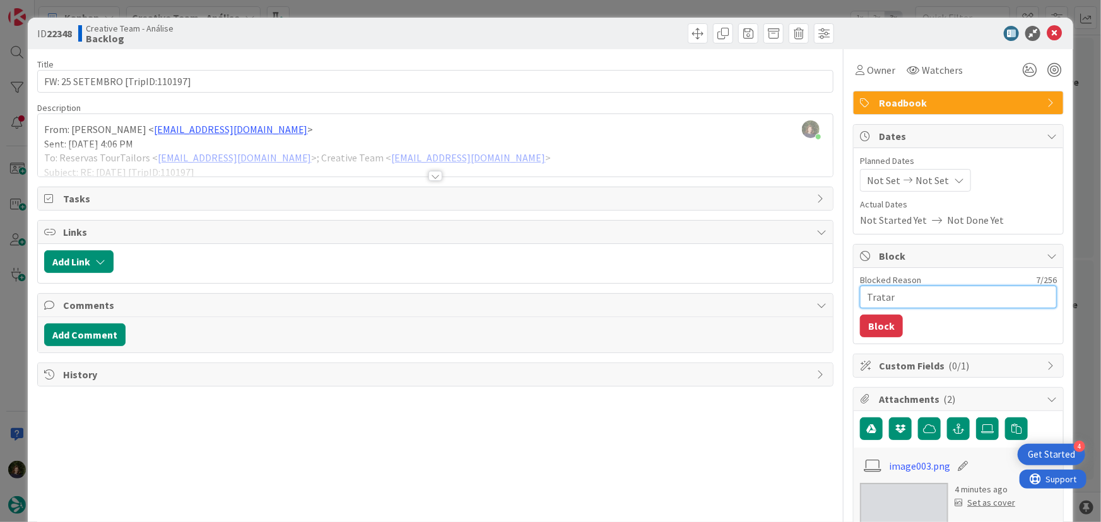
type textarea "x"
type textarea "Tratar a"
type textarea "x"
type textarea "Tratar an"
type textarea "x"
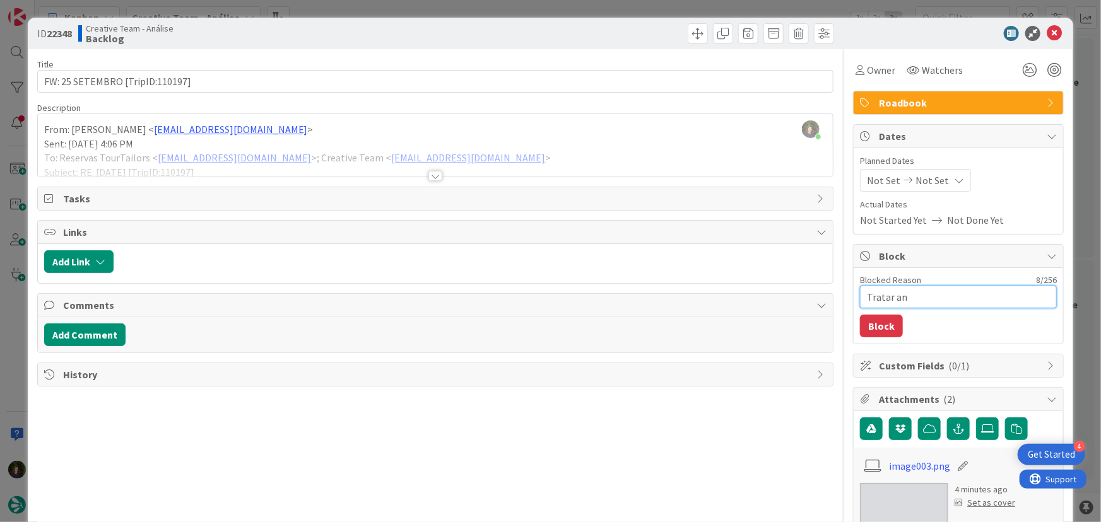
type textarea "Tratar ant"
type textarea "x"
type textarea "Tratar ante"
type textarea "x"
type textarea "Tratar antes"
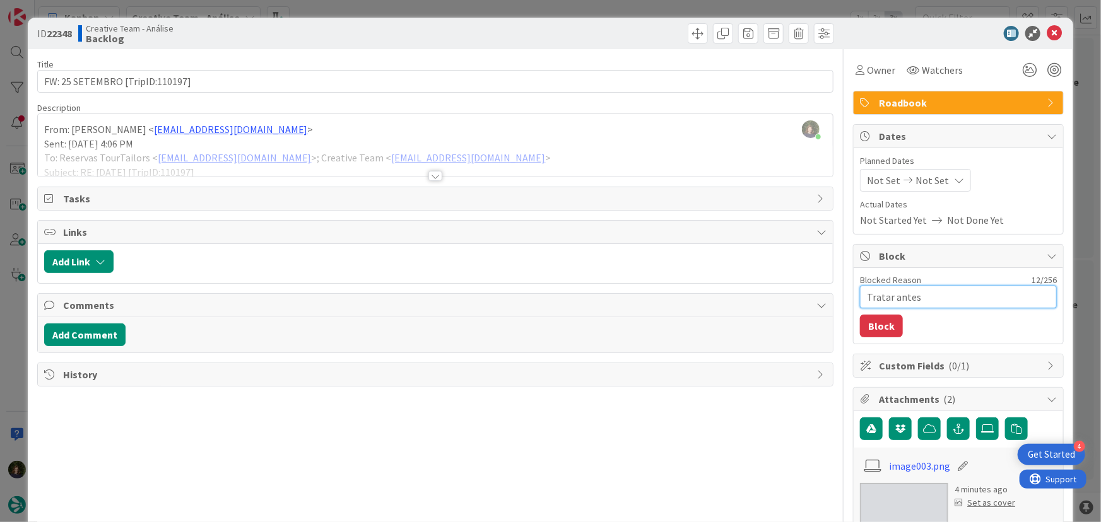
type textarea "x"
type textarea "Tratar antes"
type textarea "x"
type textarea "Tratar antes d"
type textarea "x"
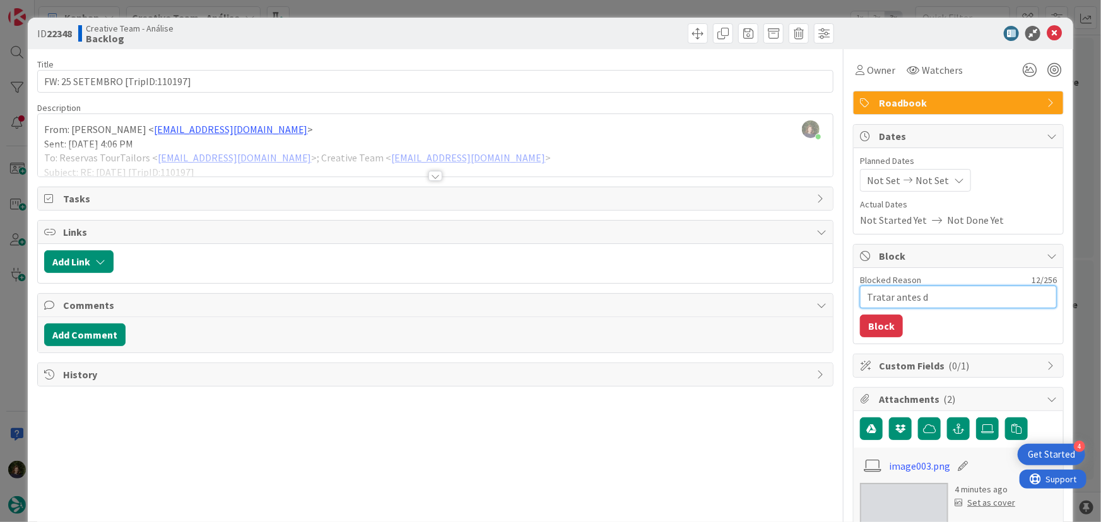
type textarea "Tratar antes de"
type textarea "x"
type textarea "Tratar antes de"
type textarea "x"
type textarea "Tratar antes de 2"
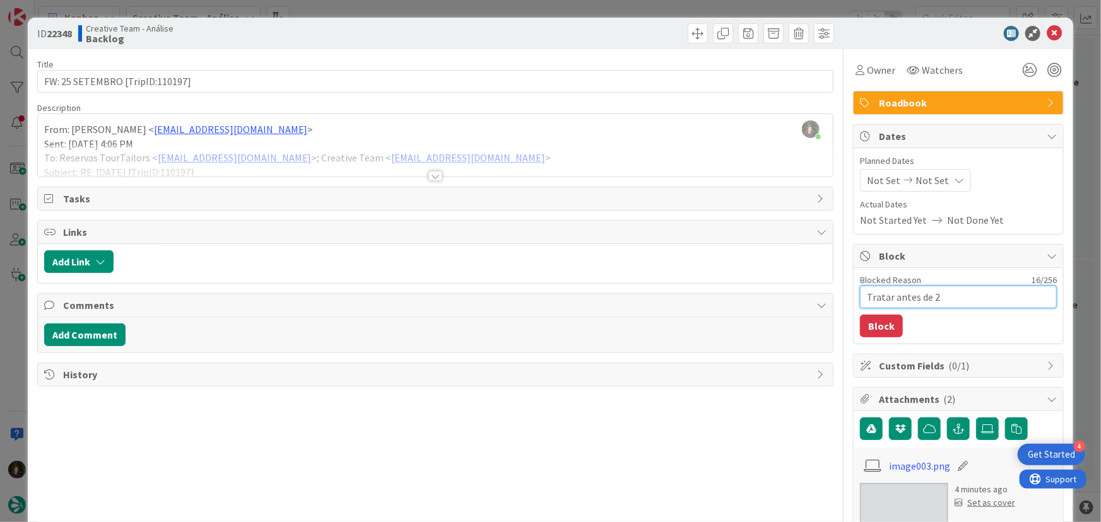
type textarea "x"
type textarea "Tratar antes de 25"
type textarea "x"
type textarea "Tratar antes de 25/"
type textarea "x"
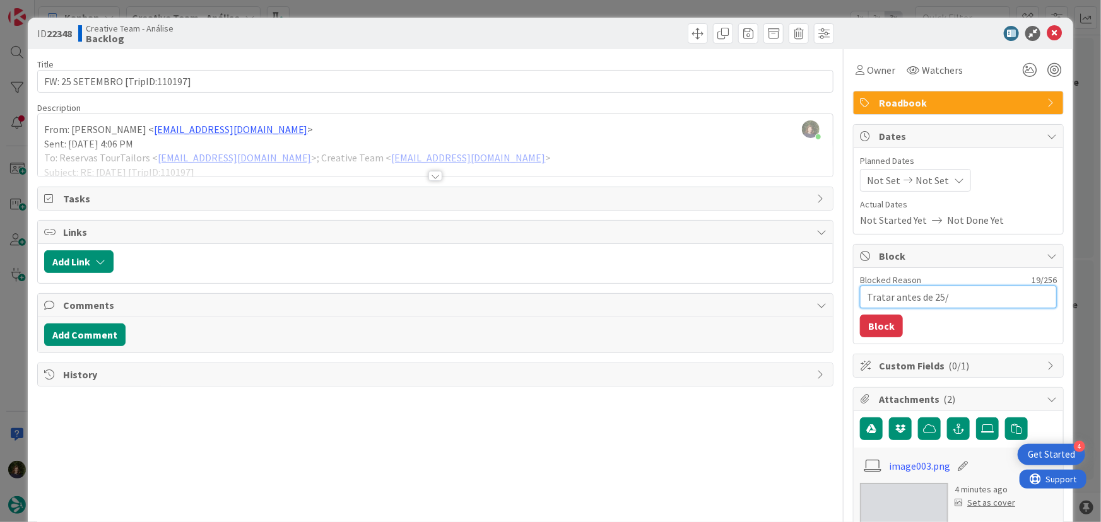
type textarea "Tratar antes de 25/="
type textarea "x"
type textarea "Tratar antes de 25/=9"
click at [871, 325] on button "Block" at bounding box center [881, 326] width 43 height 23
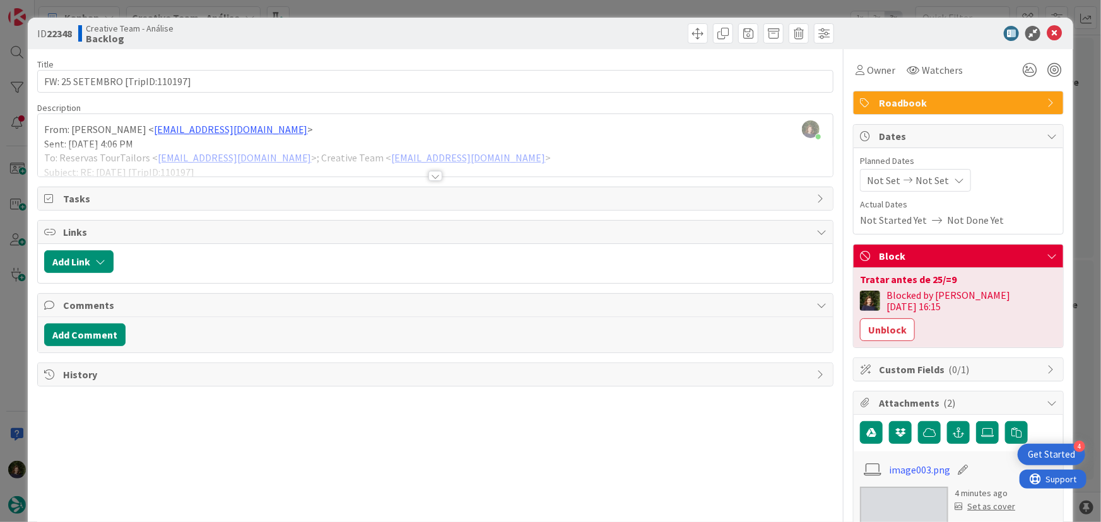
click at [963, 275] on div "Tratar antes de 25/=9" at bounding box center [958, 279] width 197 height 10
click at [915, 319] on button "Unblock" at bounding box center [887, 330] width 55 height 23
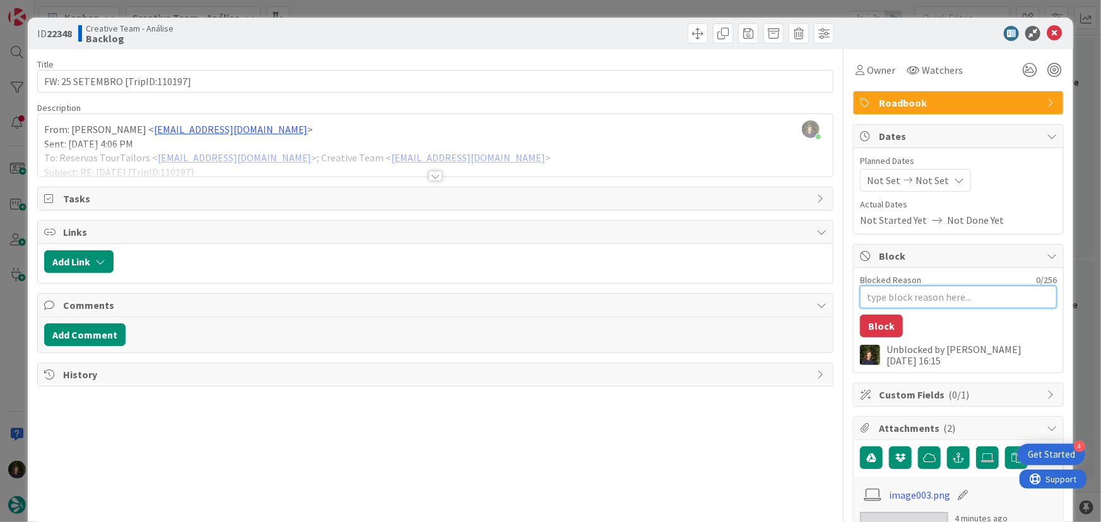
click at [942, 300] on textarea "Blocked Reason" at bounding box center [958, 297] width 197 height 23
type textarea "x"
type textarea "T"
type textarea "x"
type textarea "Tr"
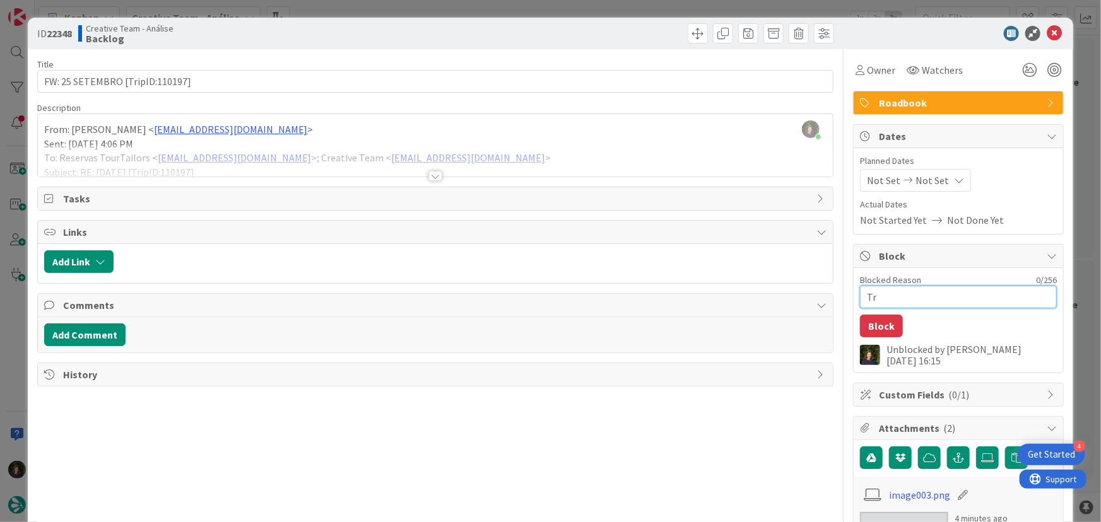
type textarea "x"
type textarea "Tra"
type textarea "x"
type textarea "Trat"
type textarea "x"
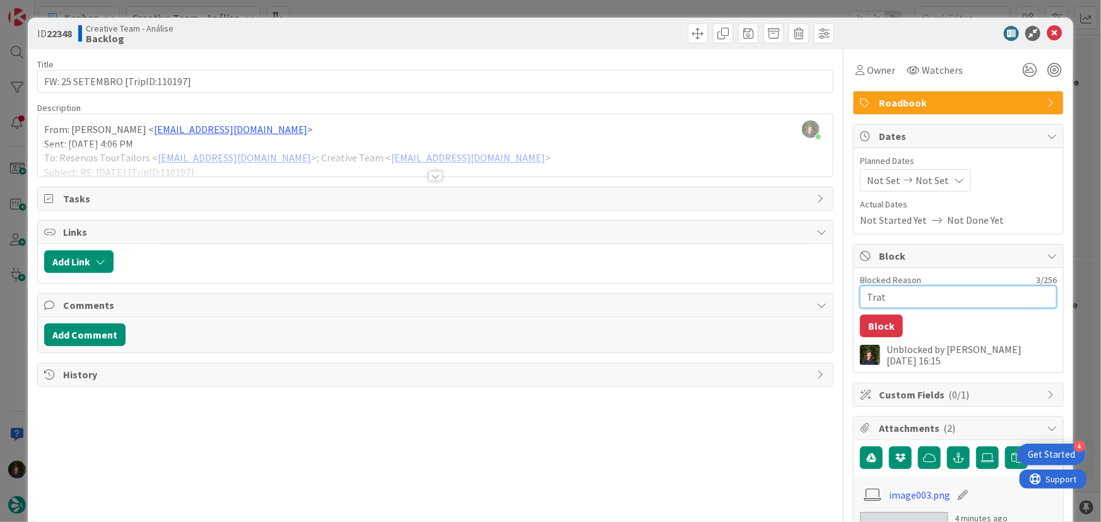
type textarea "Trata"
type textarea "x"
type textarea "Tratar"
type textarea "x"
type textarea "Tratar"
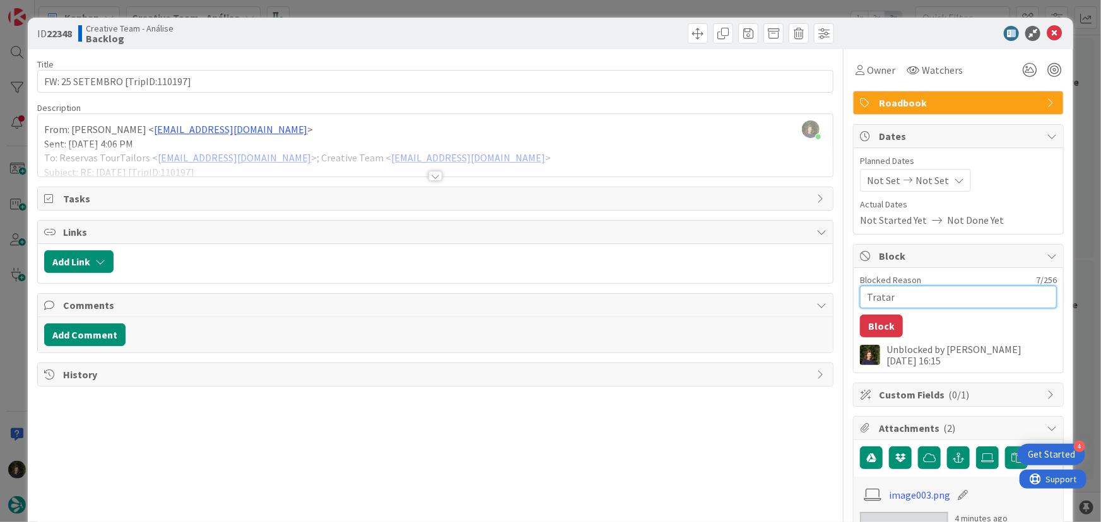
type textarea "x"
type textarea "Tratar a"
type textarea "x"
type textarea "Tratar an"
type textarea "x"
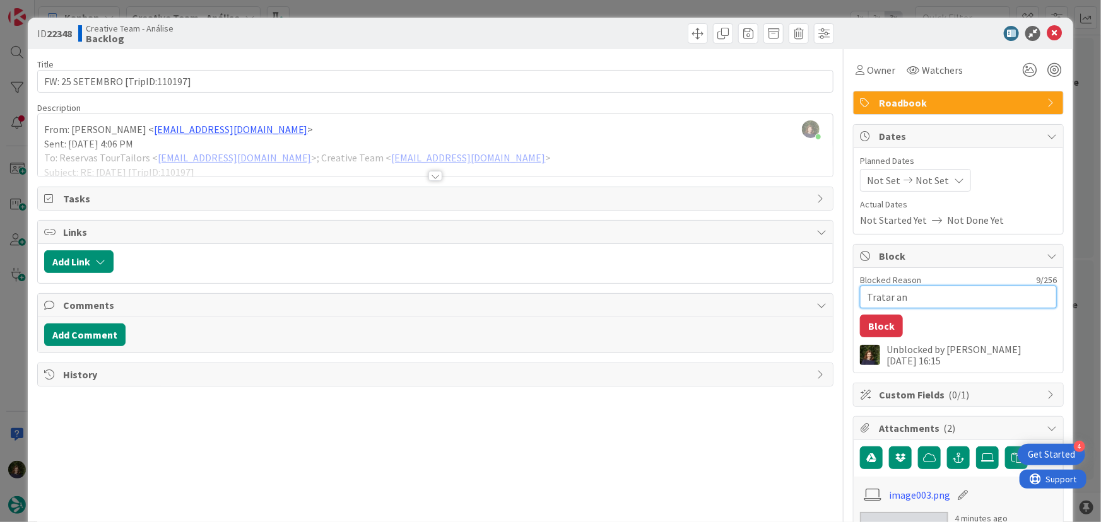
type textarea "Tratar ant"
type textarea "x"
type textarea "Tratar ante"
type textarea "x"
type textarea "Tratar antes"
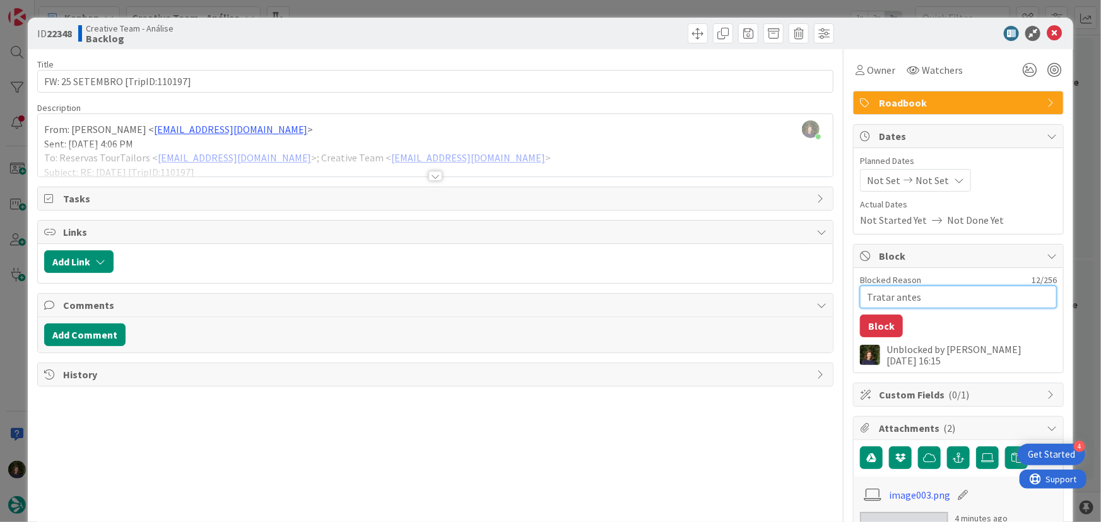
type textarea "x"
type textarea "Tratar antes"
type textarea "x"
type textarea "Tratar antes d"
type textarea "x"
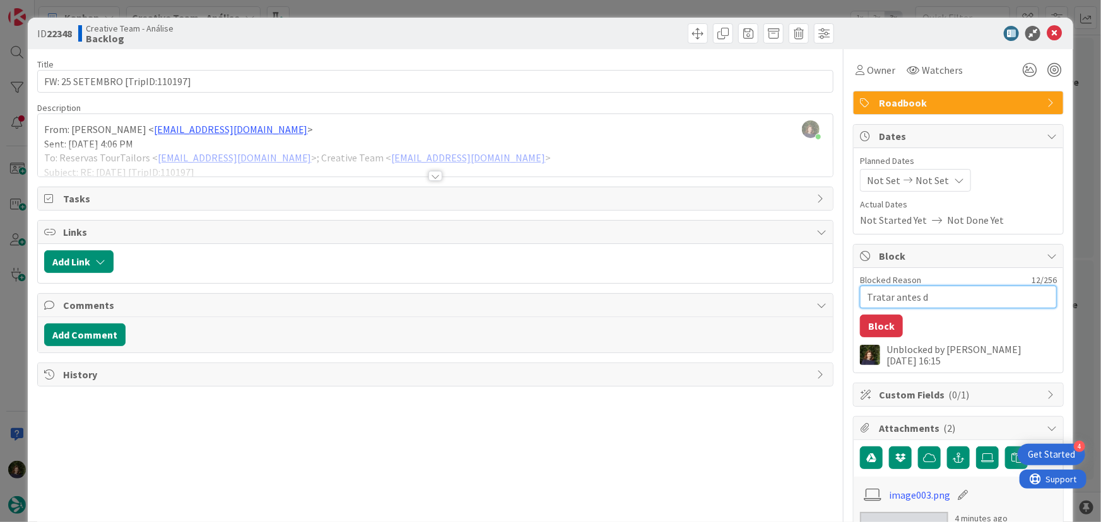
type textarea "Tratar antes de"
type textarea "x"
type textarea "Tratar antes de"
type textarea "x"
type textarea "Tratar antes de 2"
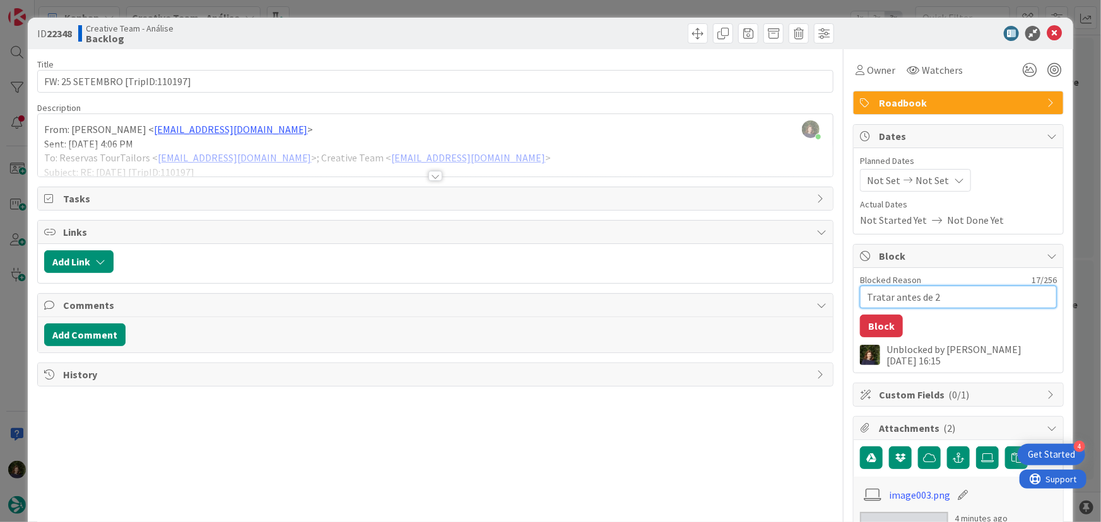
type textarea "x"
type textarea "Tratar antes de 25"
type textarea "x"
type textarea "Tratar antes de 25/"
type textarea "x"
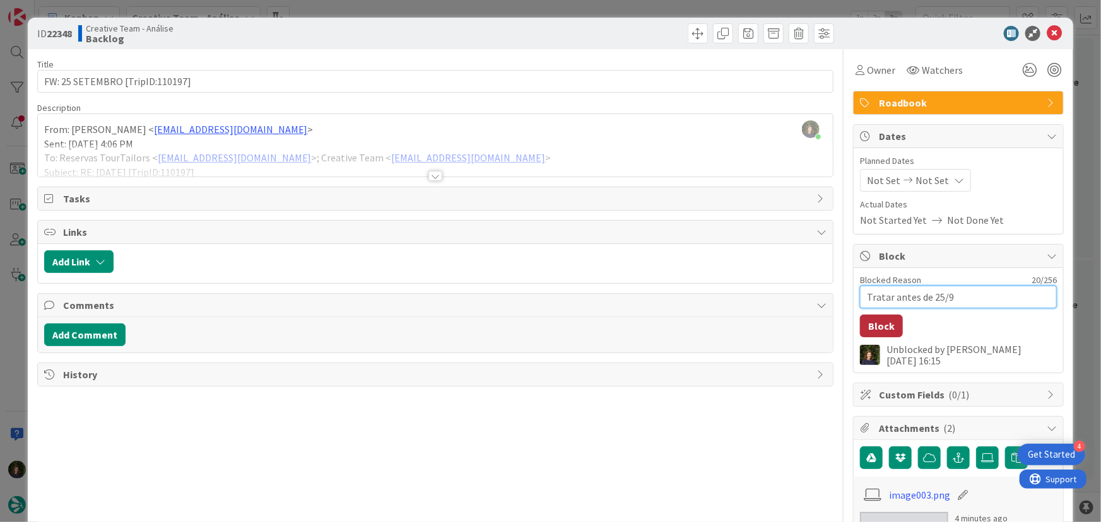
type textarea "Tratar antes de 25/9"
click at [883, 327] on button "Block" at bounding box center [881, 326] width 43 height 23
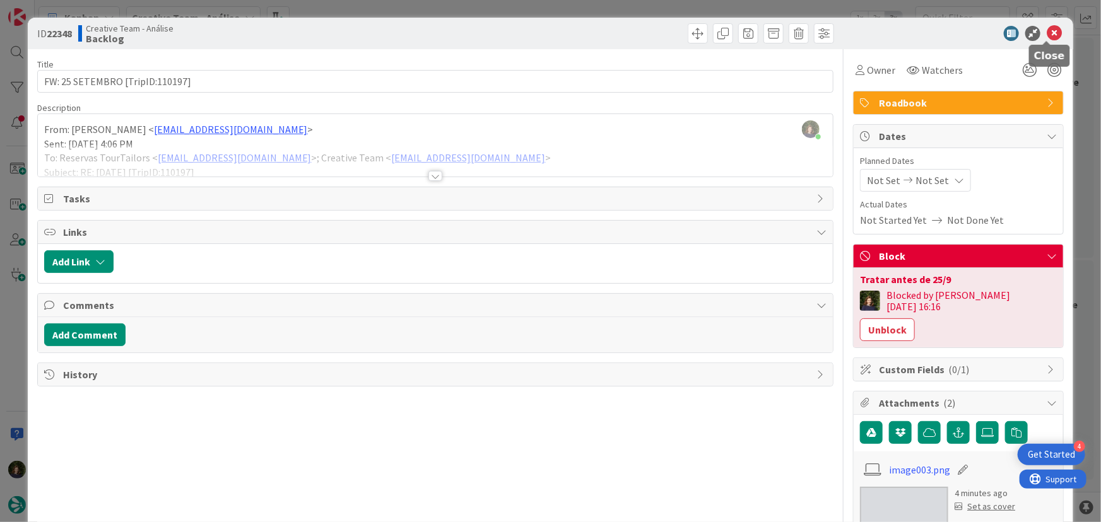
click at [1049, 31] on icon at bounding box center [1054, 33] width 15 height 15
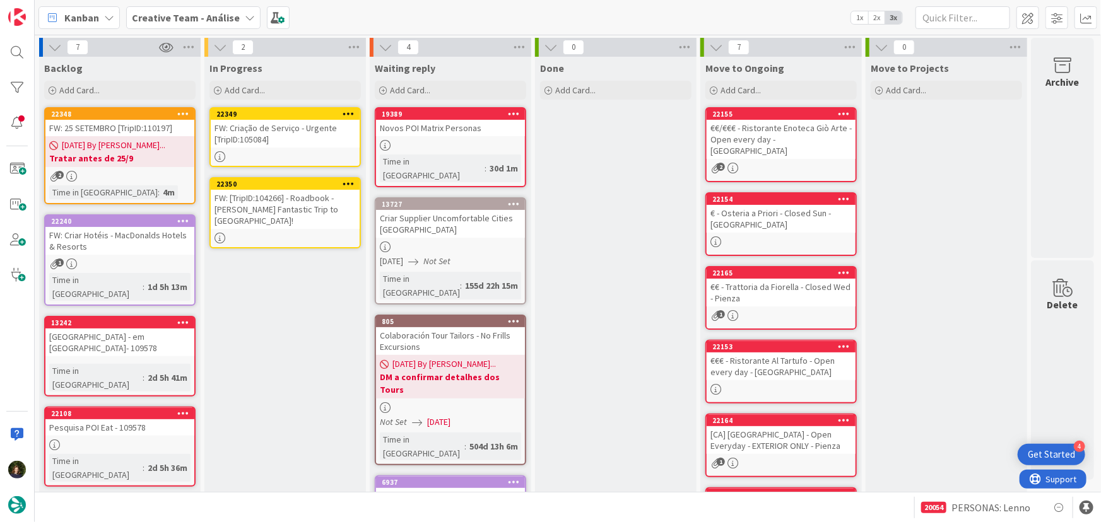
click at [280, 134] on div "FW: Criação de Serviço - Urgente [TripID:105084]" at bounding box center [285, 134] width 149 height 28
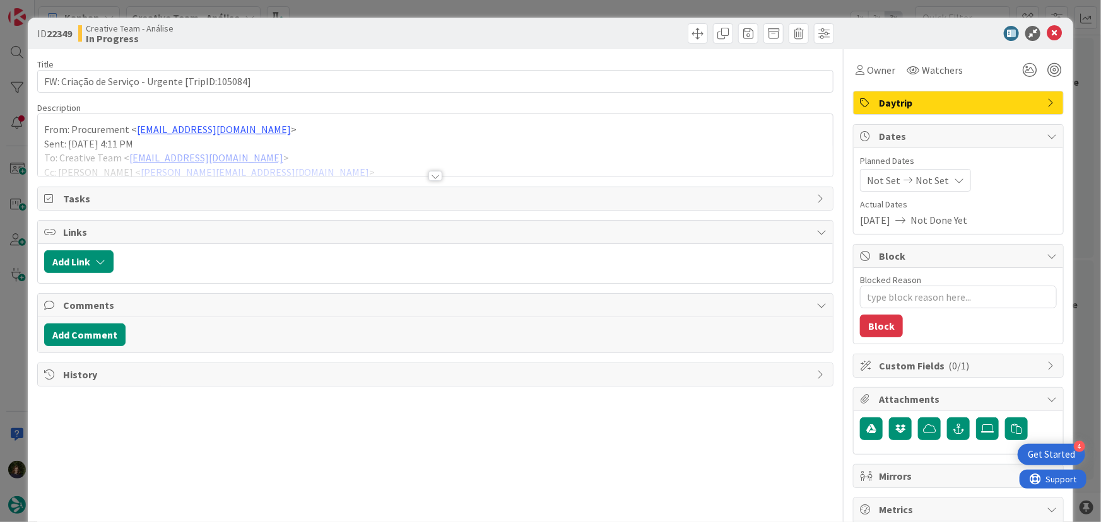
click at [948, 101] on span "Daytrip" at bounding box center [960, 102] width 162 height 15
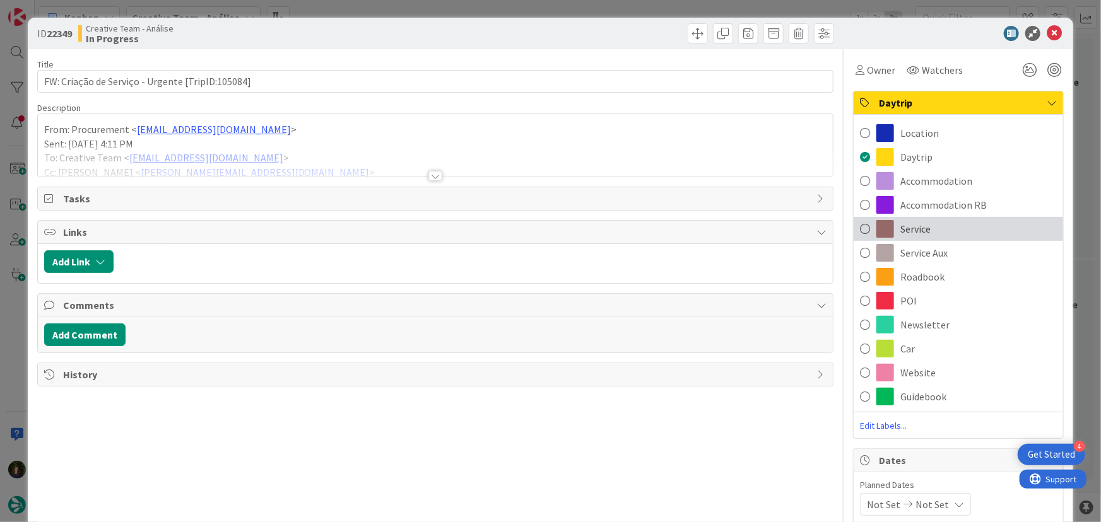
click at [946, 237] on div "Service" at bounding box center [958, 229] width 209 height 24
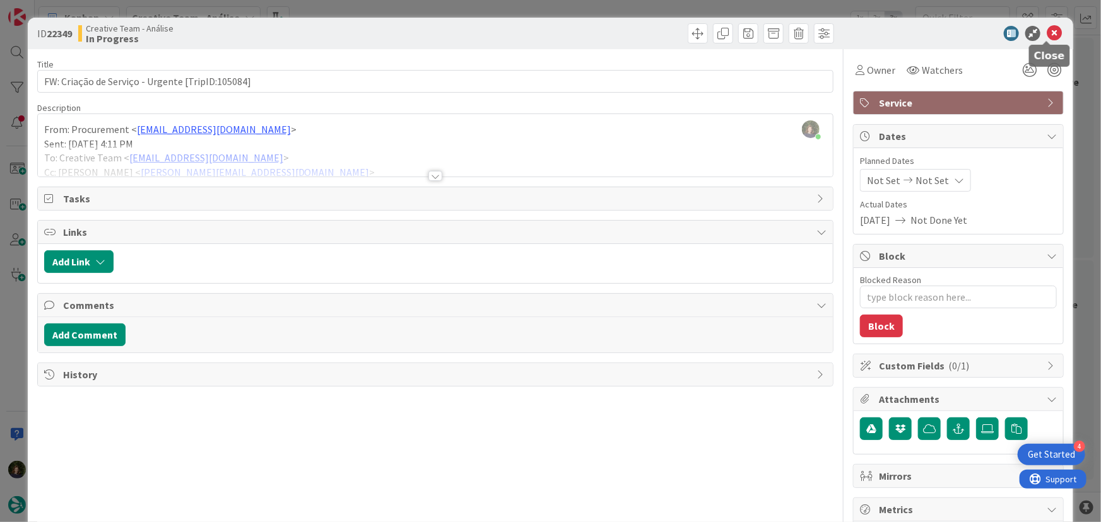
click at [1049, 32] on icon at bounding box center [1054, 33] width 15 height 15
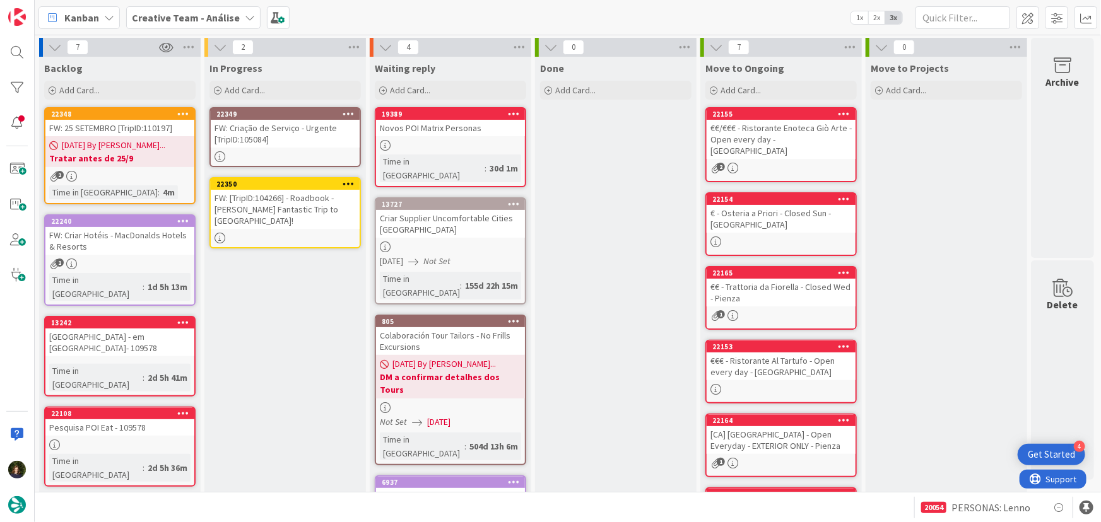
click at [347, 114] on icon at bounding box center [349, 113] width 12 height 9
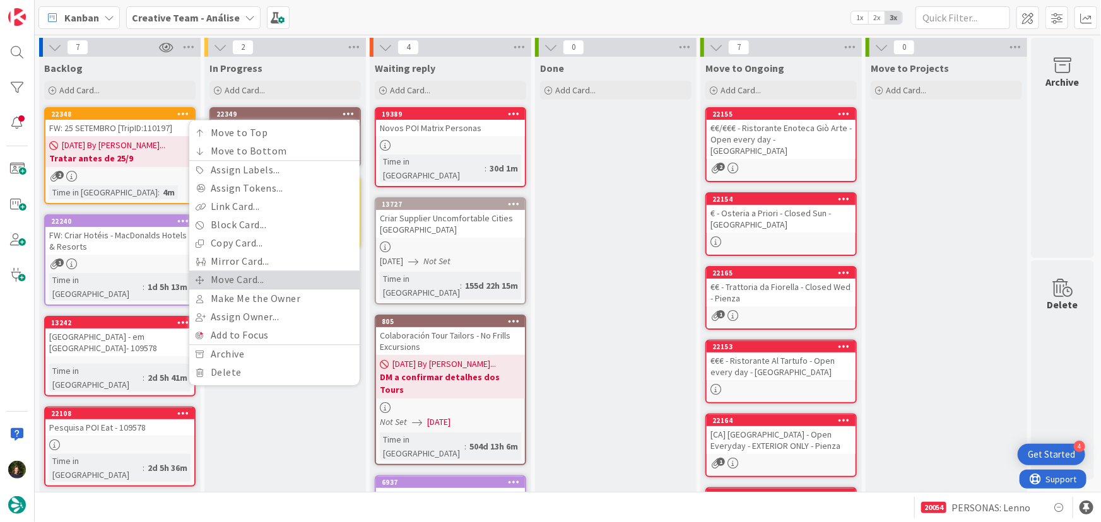
click at [312, 278] on link "Move Card..." at bounding box center [274, 280] width 170 height 18
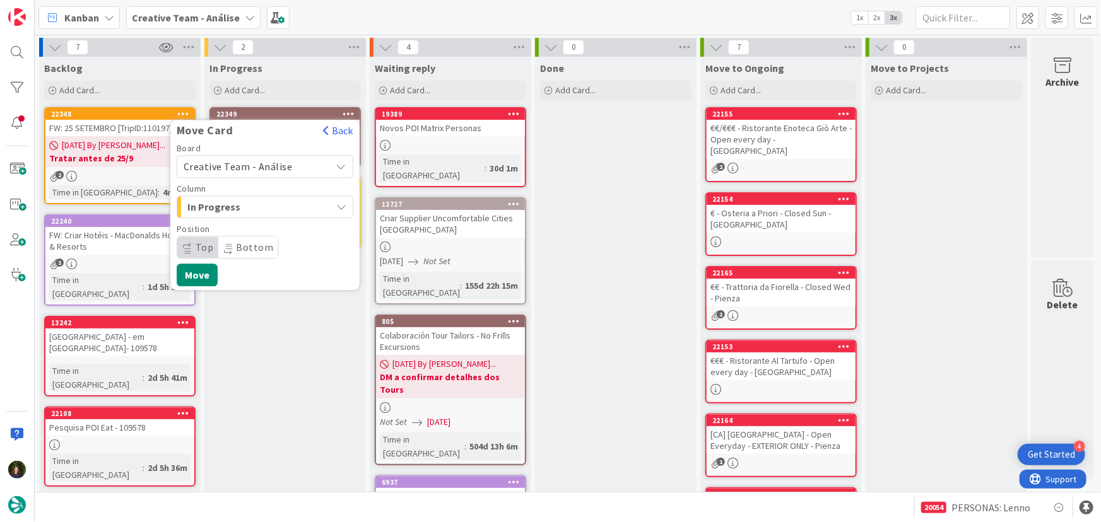
click at [281, 163] on span "Creative Team - Análise" at bounding box center [238, 166] width 109 height 13
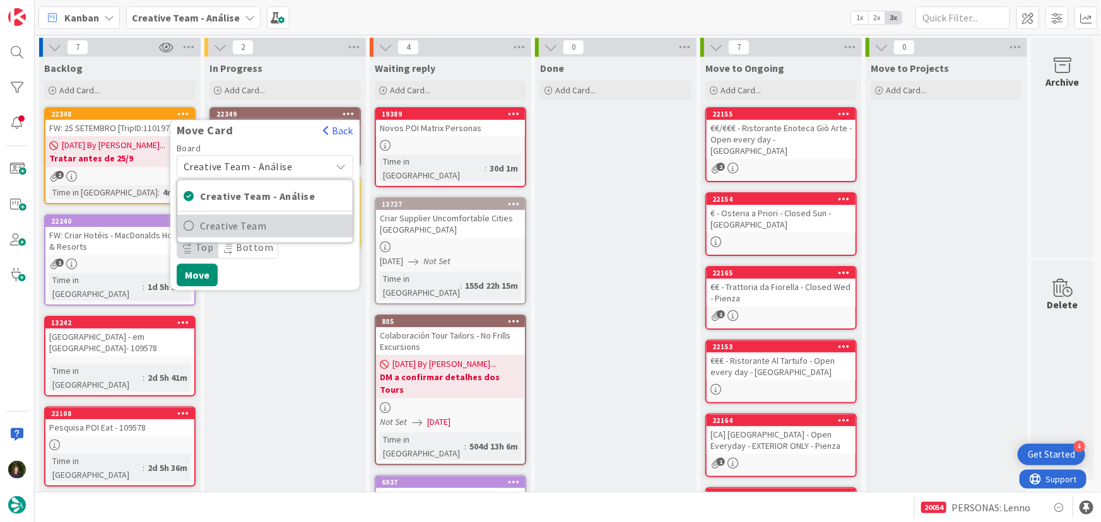
click at [284, 233] on span "Creative Team" at bounding box center [273, 226] width 146 height 19
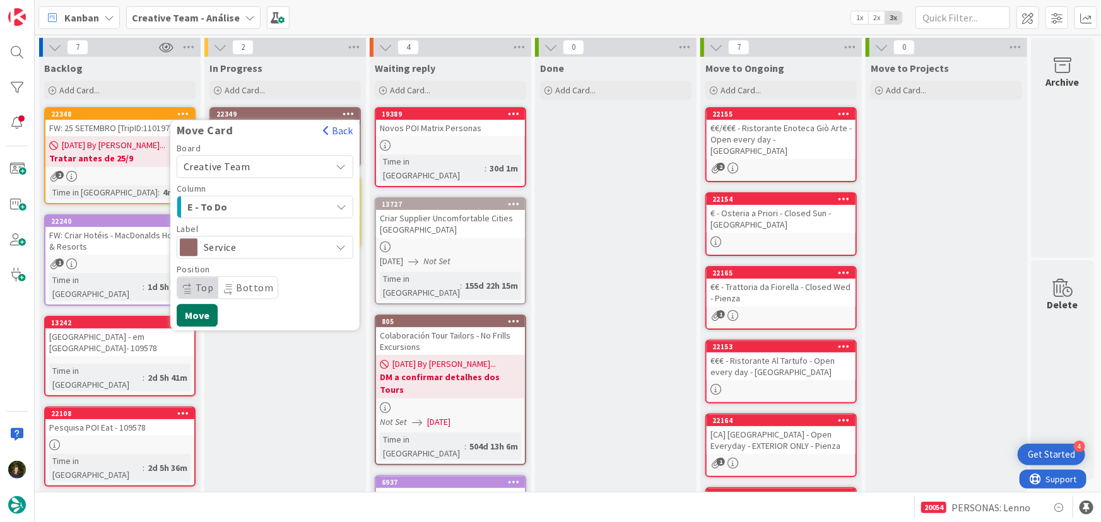
click at [204, 317] on button "Move" at bounding box center [197, 315] width 41 height 23
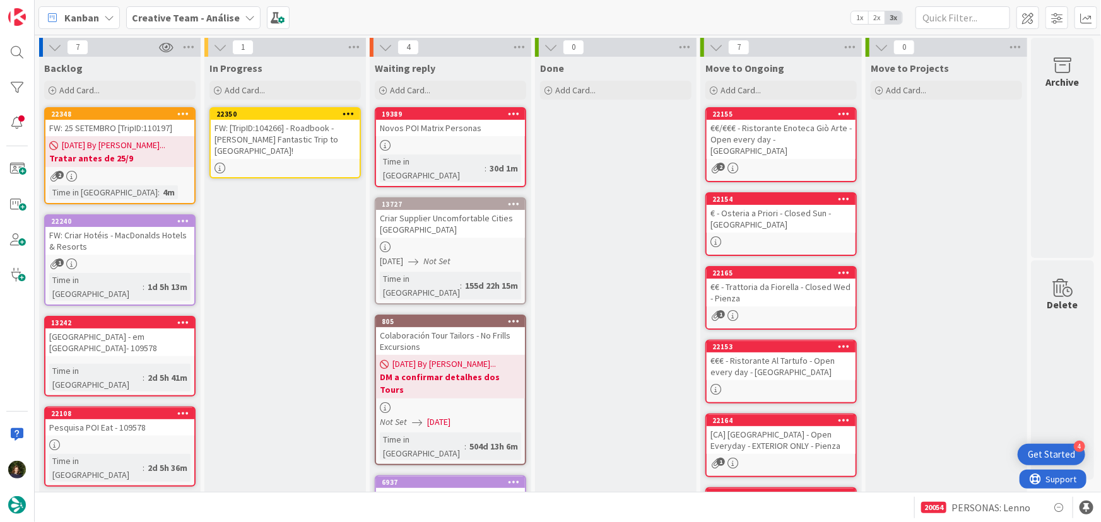
click at [348, 114] on icon at bounding box center [349, 113] width 12 height 9
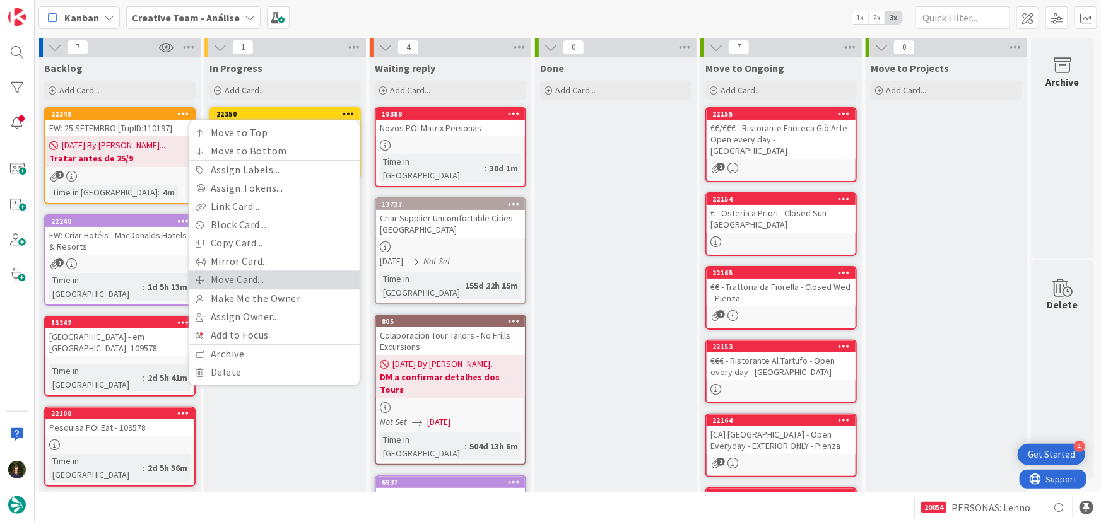
click at [320, 274] on link "Move Card..." at bounding box center [274, 280] width 170 height 18
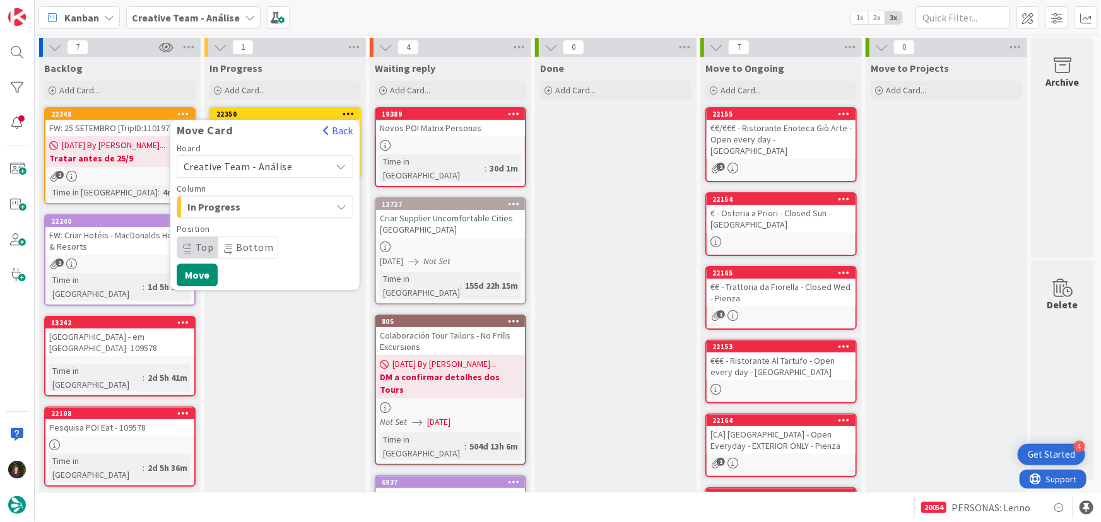
click at [296, 164] on span "Creative Team - Análise" at bounding box center [254, 167] width 141 height 18
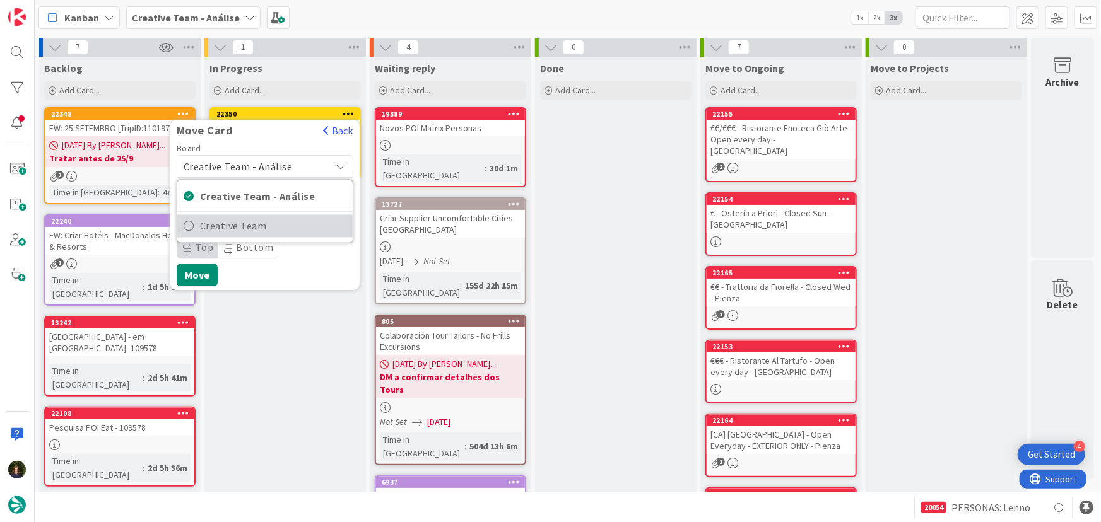
click at [301, 221] on span "Creative Team" at bounding box center [273, 226] width 146 height 19
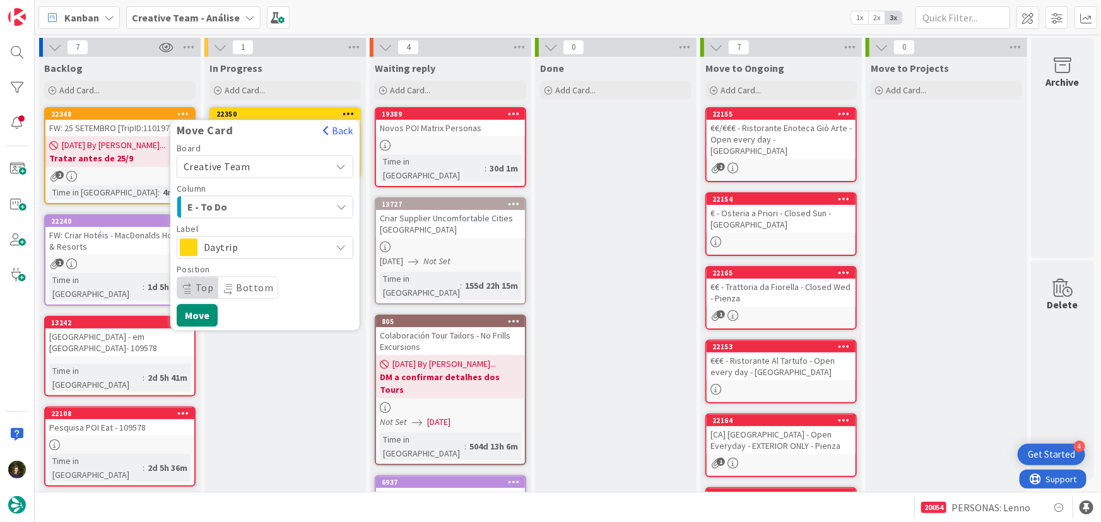
click at [303, 249] on span "Daytrip" at bounding box center [264, 247] width 121 height 18
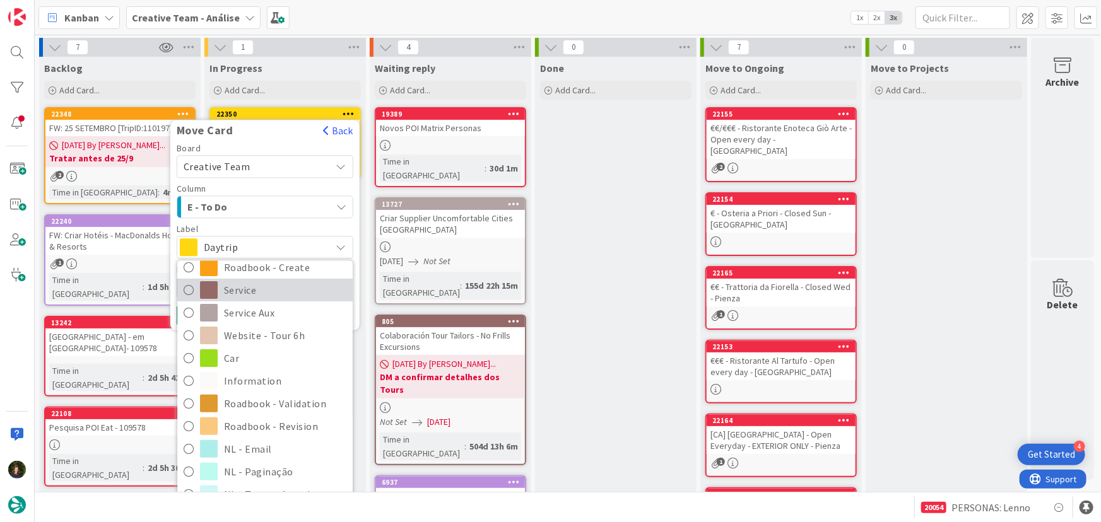
scroll to position [229, 0]
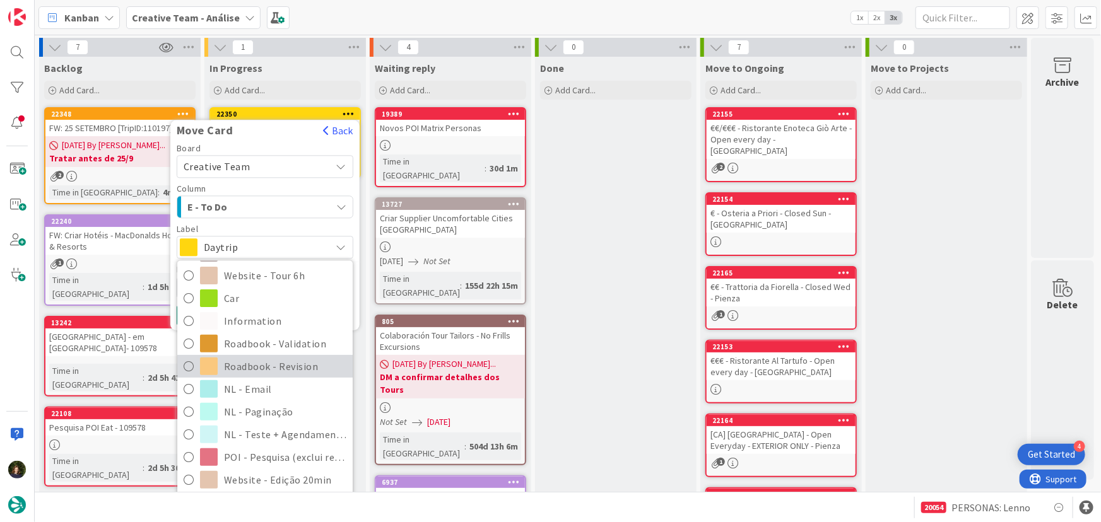
click at [294, 368] on span "Roadbook - Revision" at bounding box center [285, 366] width 122 height 19
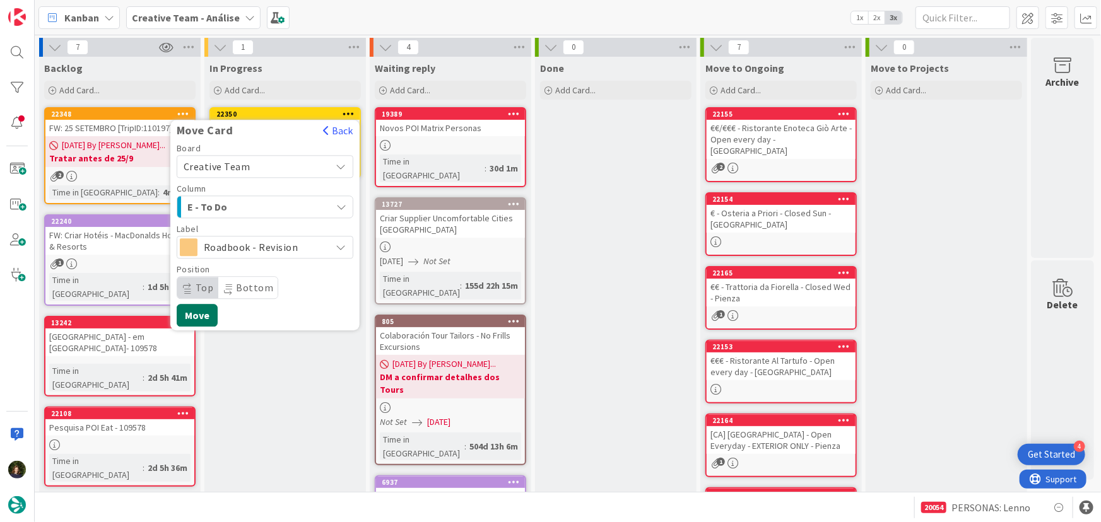
click at [201, 315] on button "Move" at bounding box center [197, 315] width 41 height 23
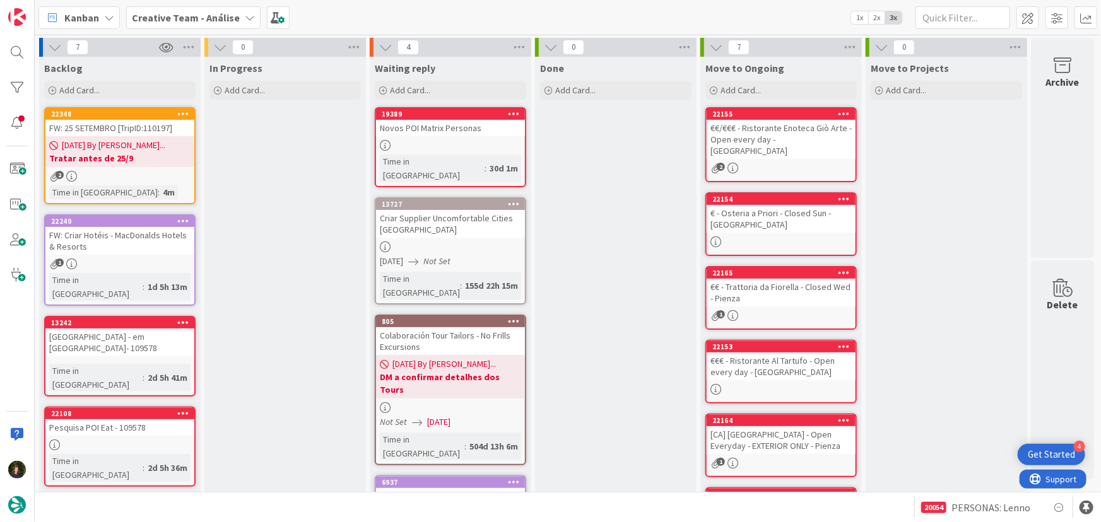
click at [172, 17] on b "Creative Team - Análise" at bounding box center [186, 17] width 108 height 13
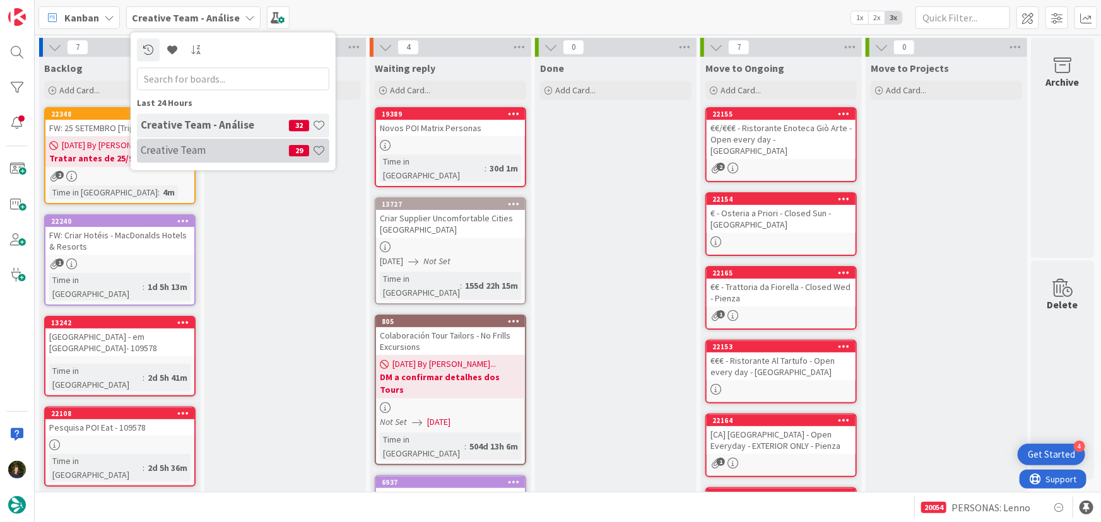
click at [201, 155] on h4 "Creative Team" at bounding box center [215, 150] width 148 height 13
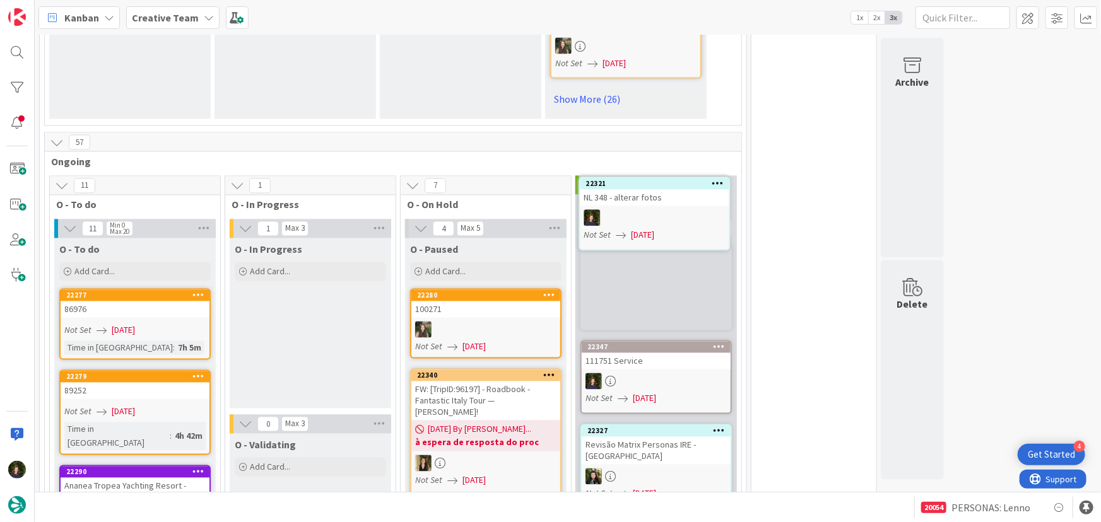
scroll to position [1054, 0]
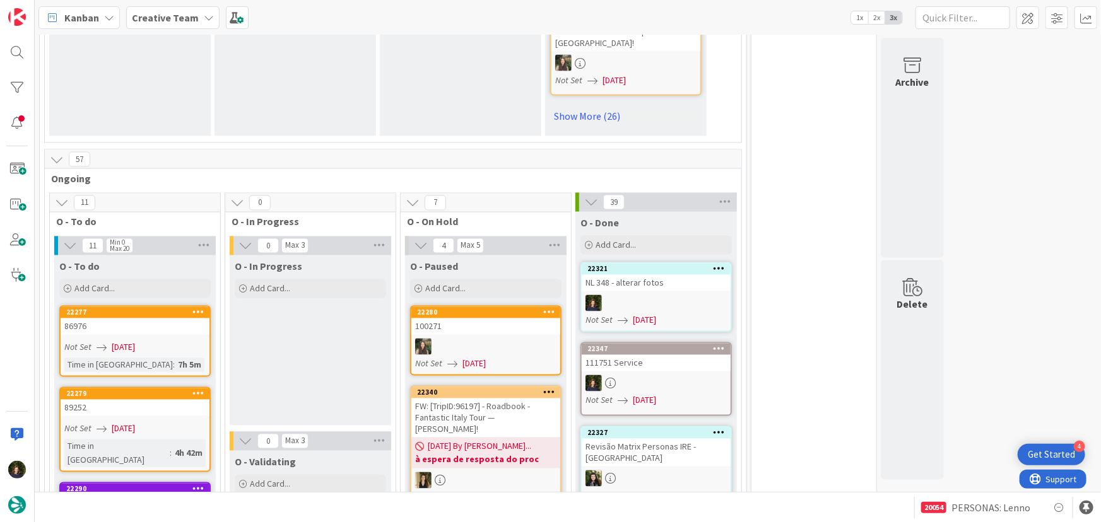
click at [647, 295] on div at bounding box center [656, 303] width 149 height 16
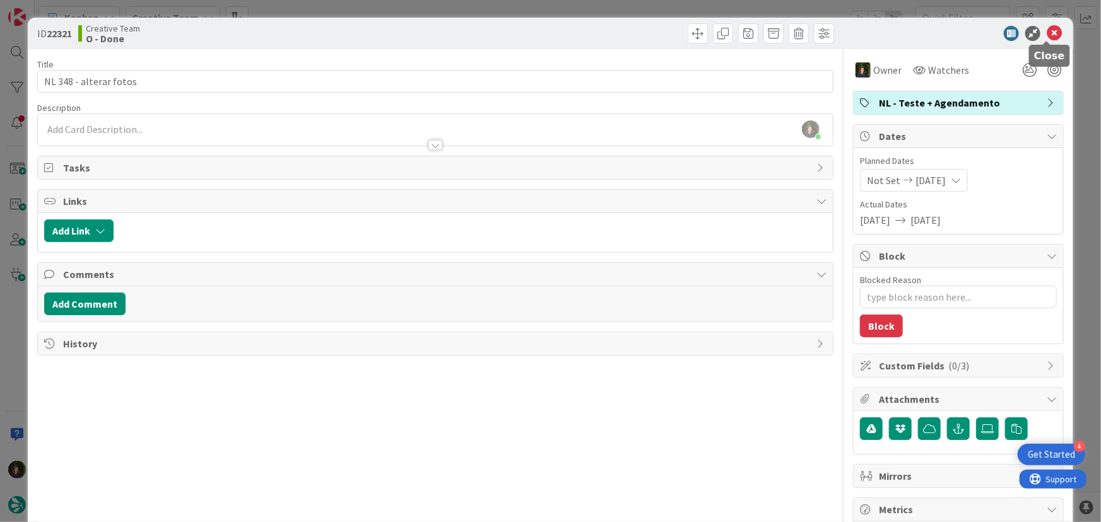
click at [1048, 31] on icon at bounding box center [1054, 33] width 15 height 15
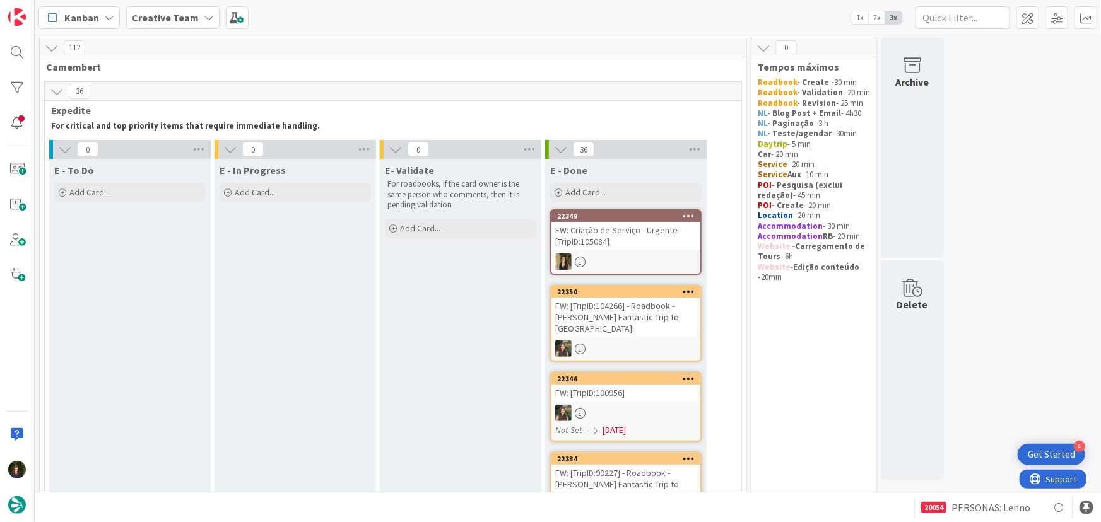
click at [150, 16] on b "Creative Team" at bounding box center [165, 17] width 67 height 13
click at [168, 151] on h4 "Creative Team - Análise" at bounding box center [215, 150] width 148 height 13
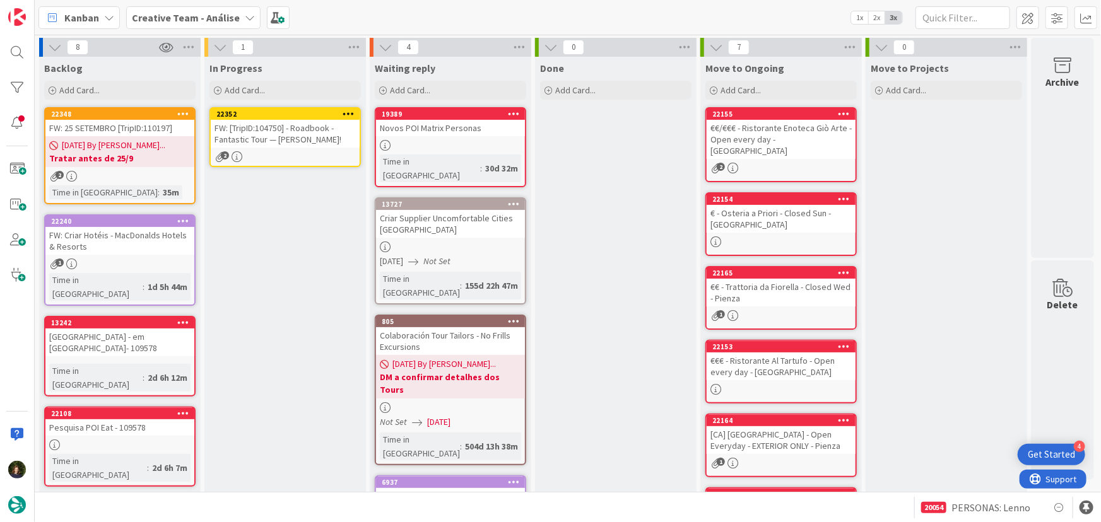
click at [343, 111] on icon at bounding box center [349, 113] width 12 height 9
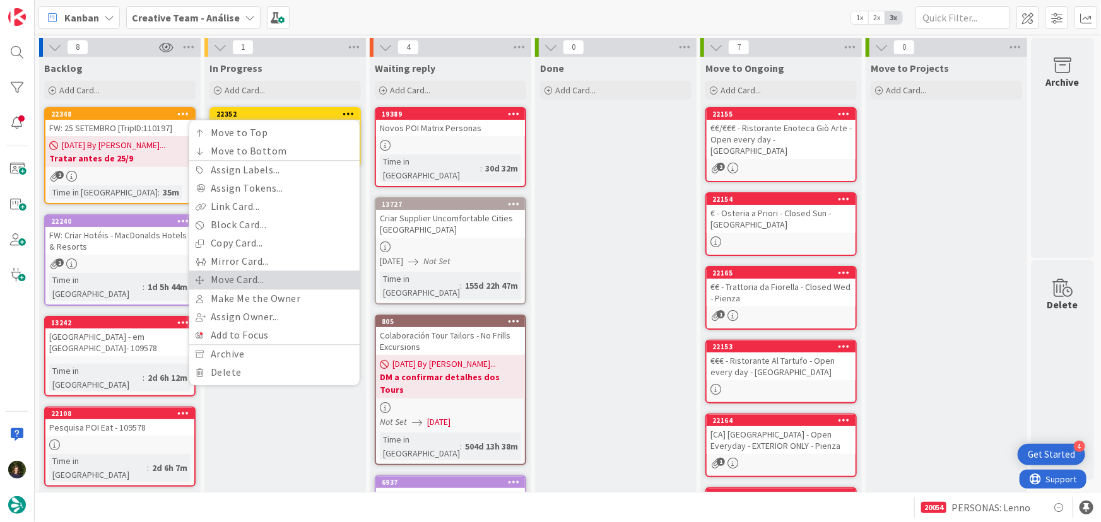
click at [300, 276] on link "Move Card..." at bounding box center [274, 280] width 170 height 18
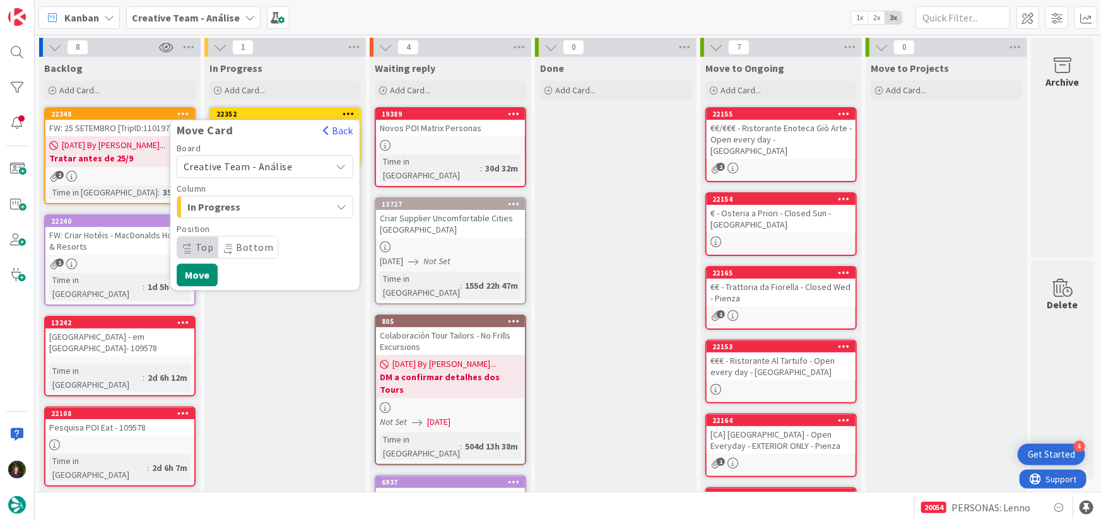
click at [293, 163] on span "Creative Team - Análise" at bounding box center [254, 167] width 141 height 18
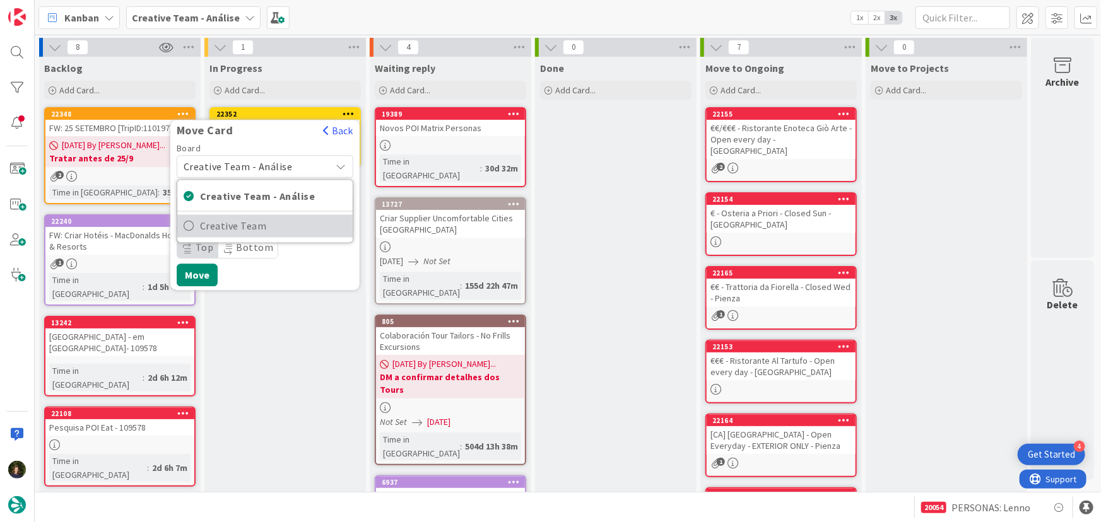
click at [293, 225] on span "Creative Team" at bounding box center [273, 226] width 146 height 19
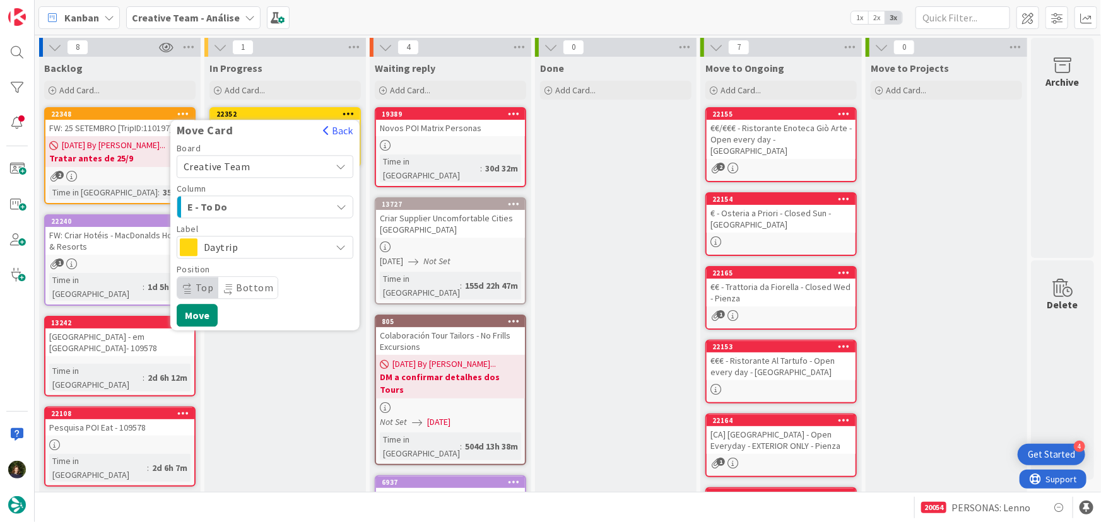
click at [283, 248] on span "Daytrip" at bounding box center [264, 247] width 121 height 18
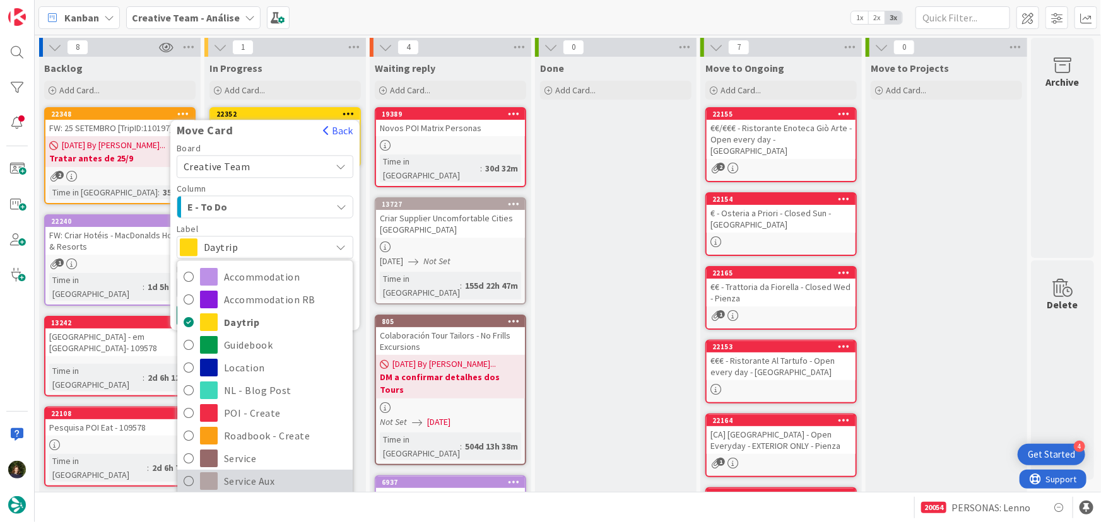
click at [283, 473] on span "Service Aux" at bounding box center [285, 482] width 122 height 19
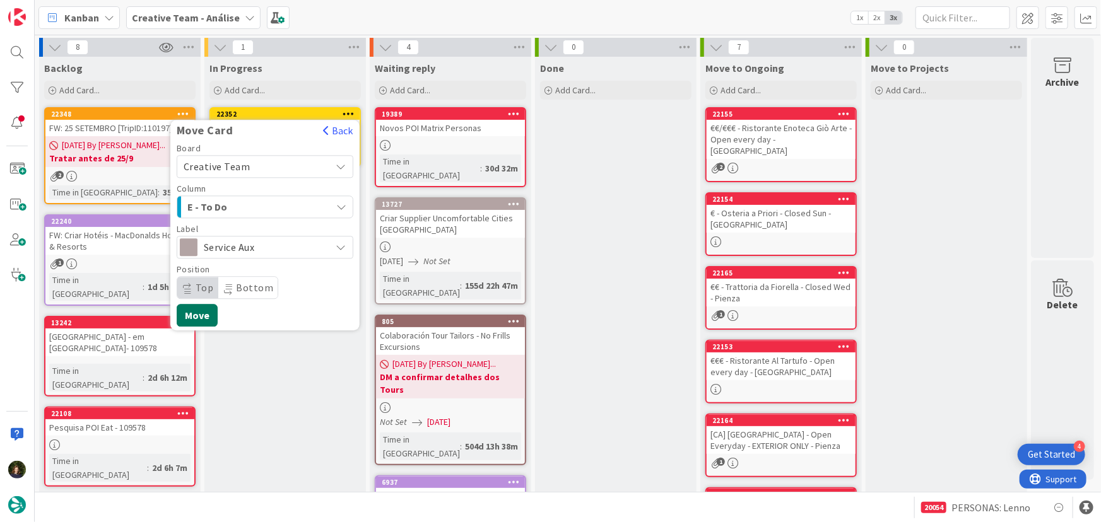
click at [197, 321] on button "Move" at bounding box center [197, 315] width 41 height 23
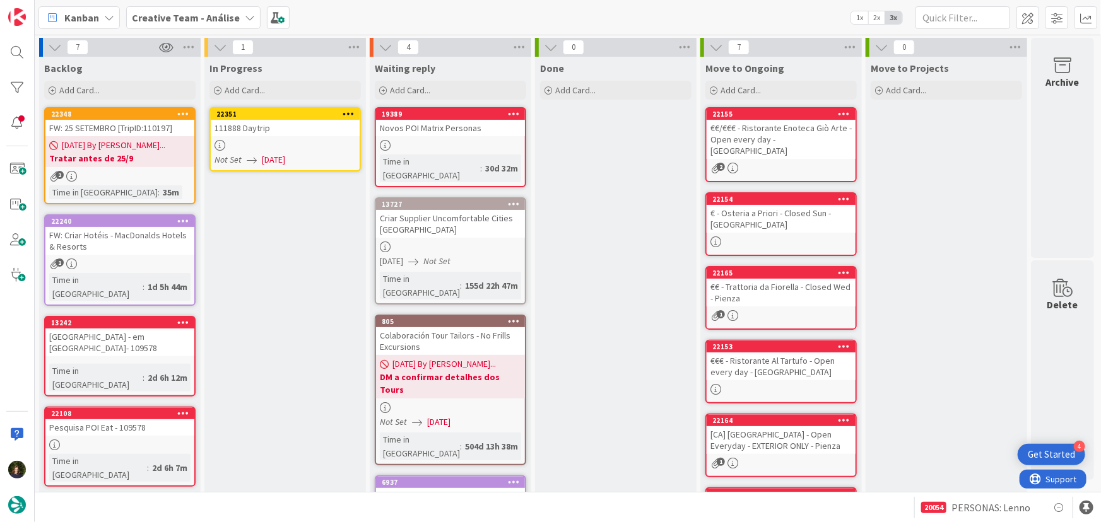
click at [273, 140] on div at bounding box center [285, 145] width 149 height 11
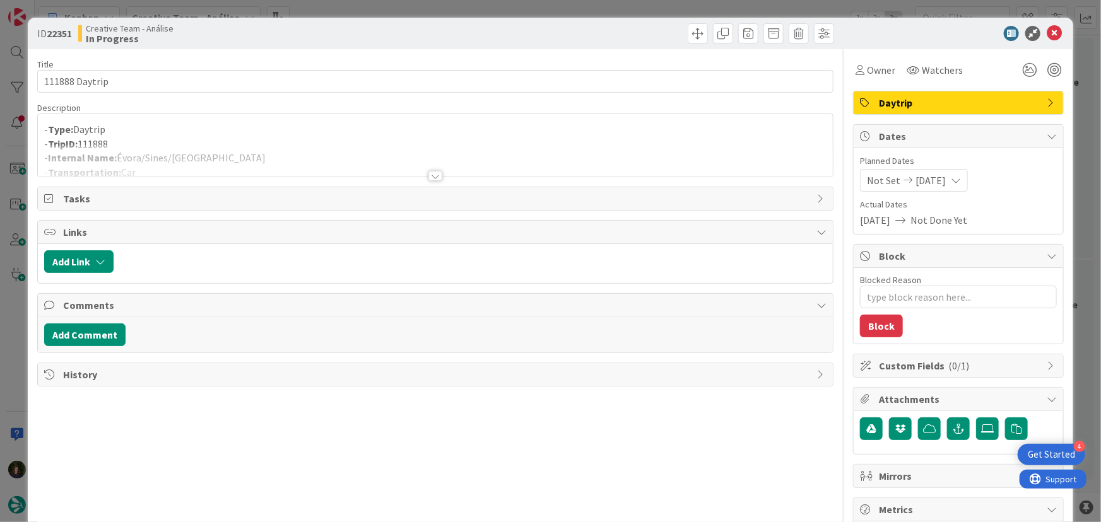
click at [432, 173] on div at bounding box center [435, 176] width 14 height 10
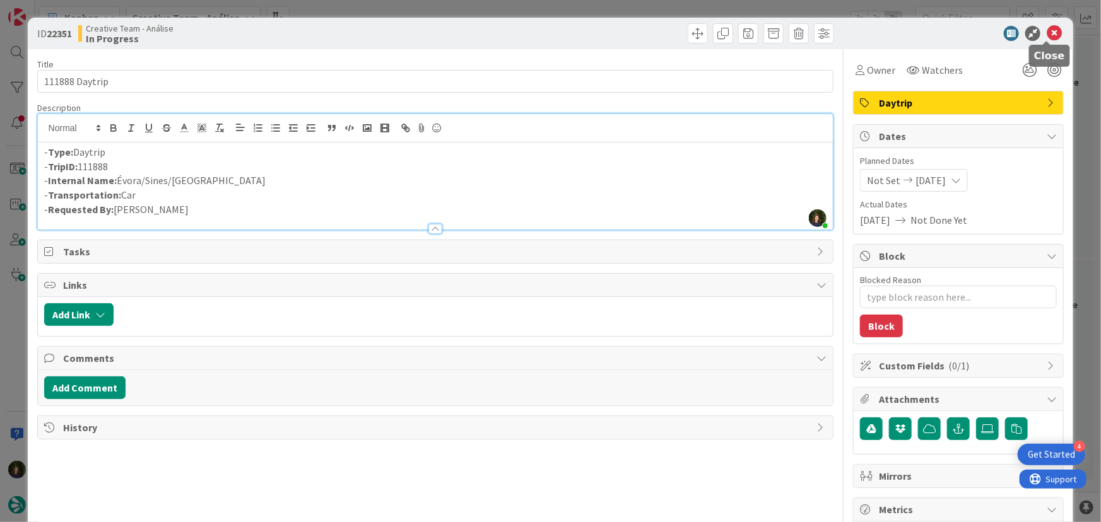
click at [1049, 32] on icon at bounding box center [1054, 33] width 15 height 15
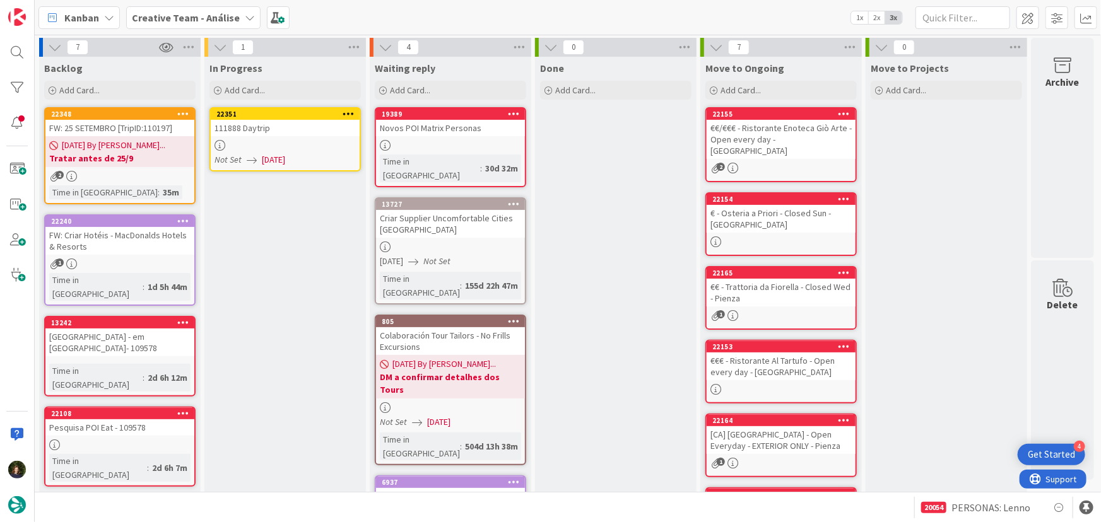
click at [346, 111] on icon at bounding box center [349, 113] width 12 height 9
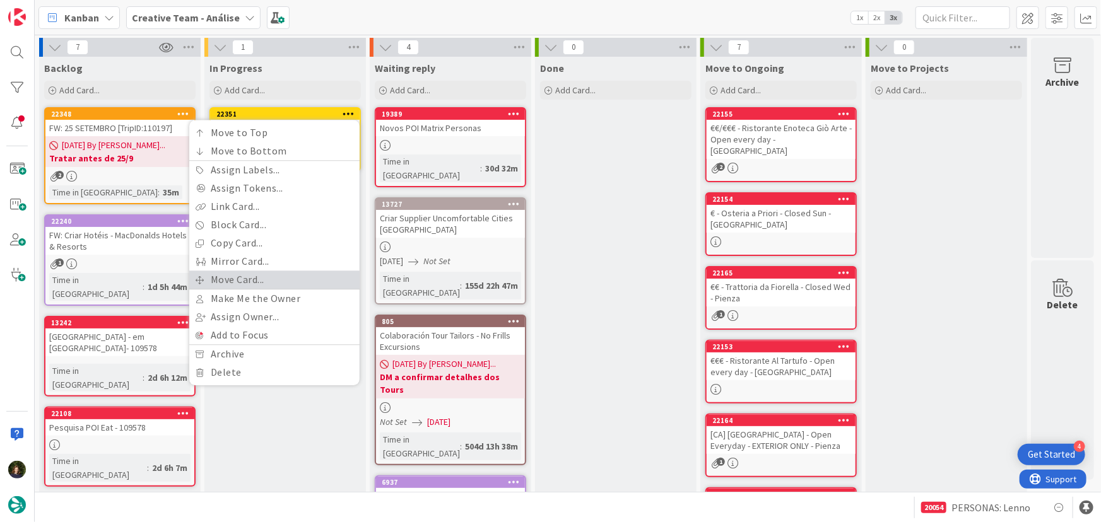
click at [283, 276] on link "Move Card..." at bounding box center [274, 280] width 170 height 18
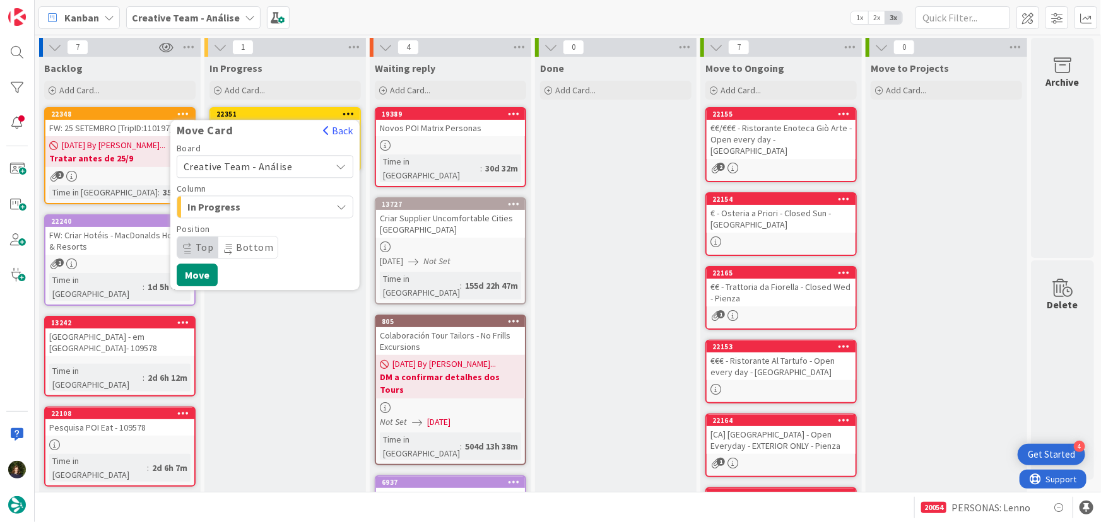
click at [298, 164] on span "Creative Team - Análise" at bounding box center [254, 167] width 141 height 18
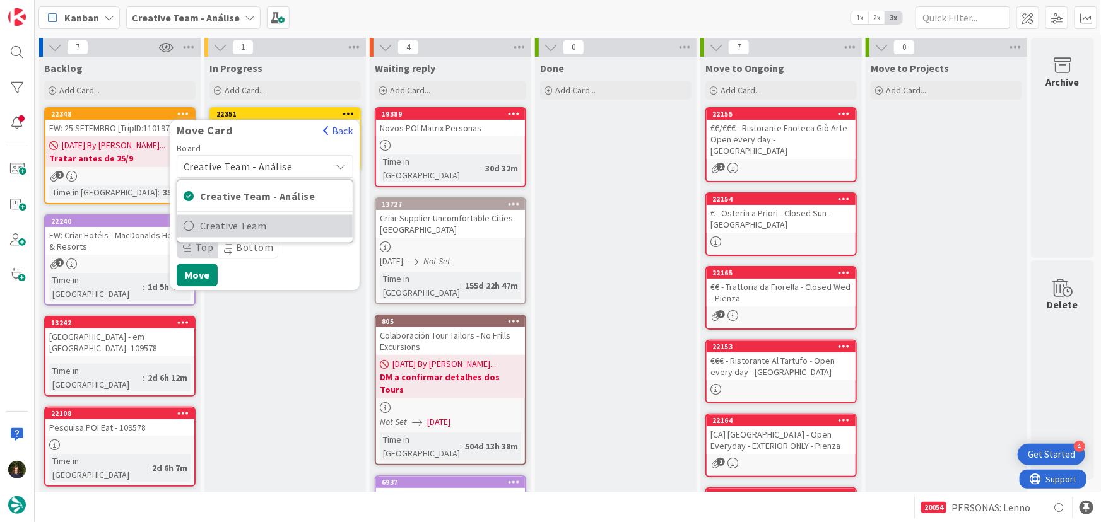
click at [292, 228] on span "Creative Team" at bounding box center [273, 226] width 146 height 19
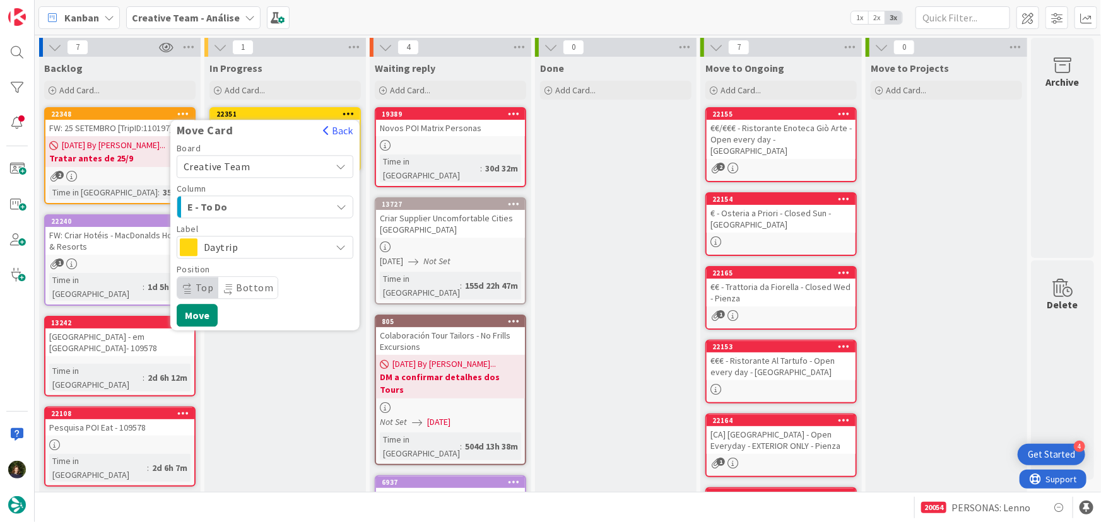
click at [283, 207] on div "E - To Do" at bounding box center [257, 207] width 147 height 20
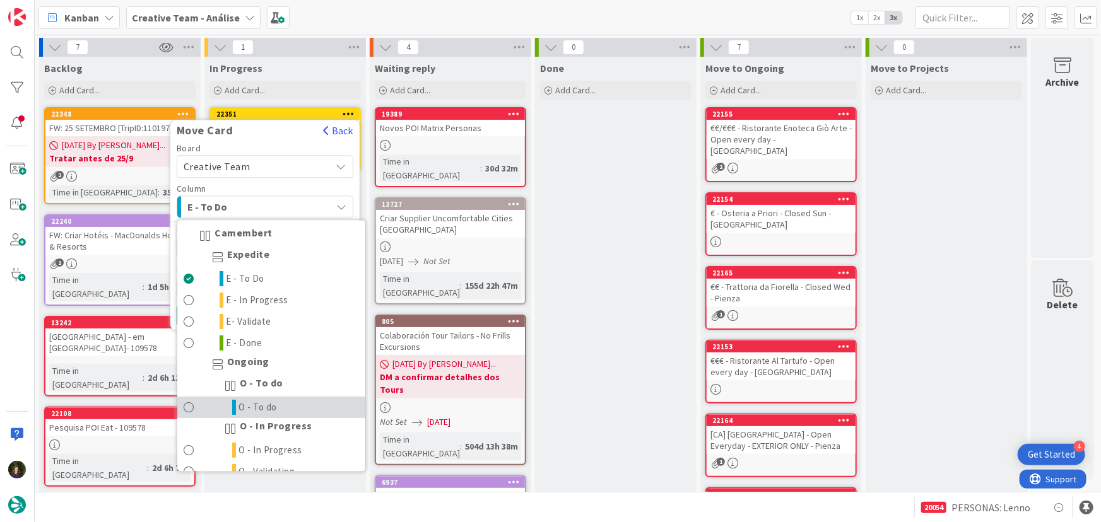
click at [309, 397] on link "O - To do" at bounding box center [271, 407] width 188 height 21
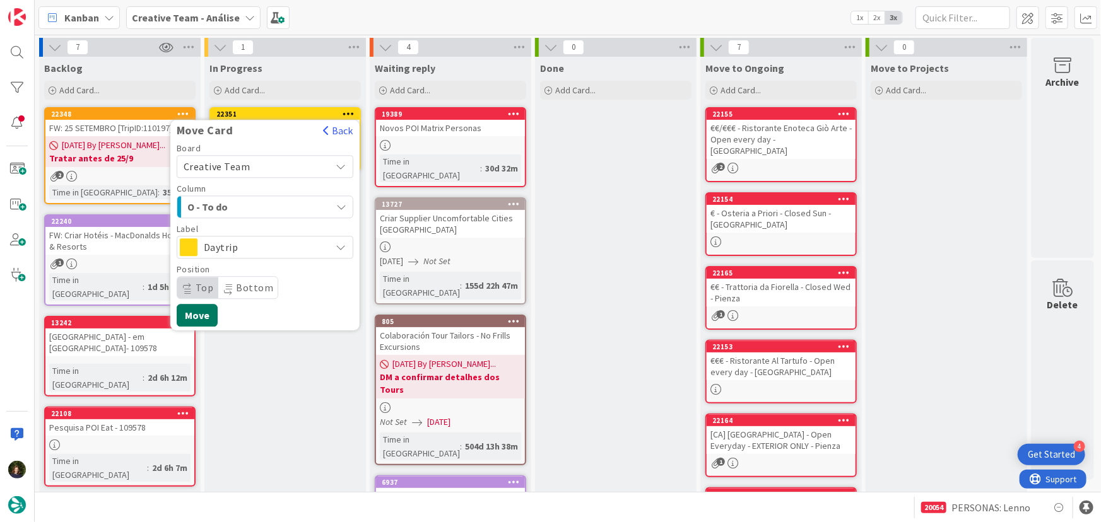
click at [203, 314] on button "Move" at bounding box center [197, 315] width 41 height 23
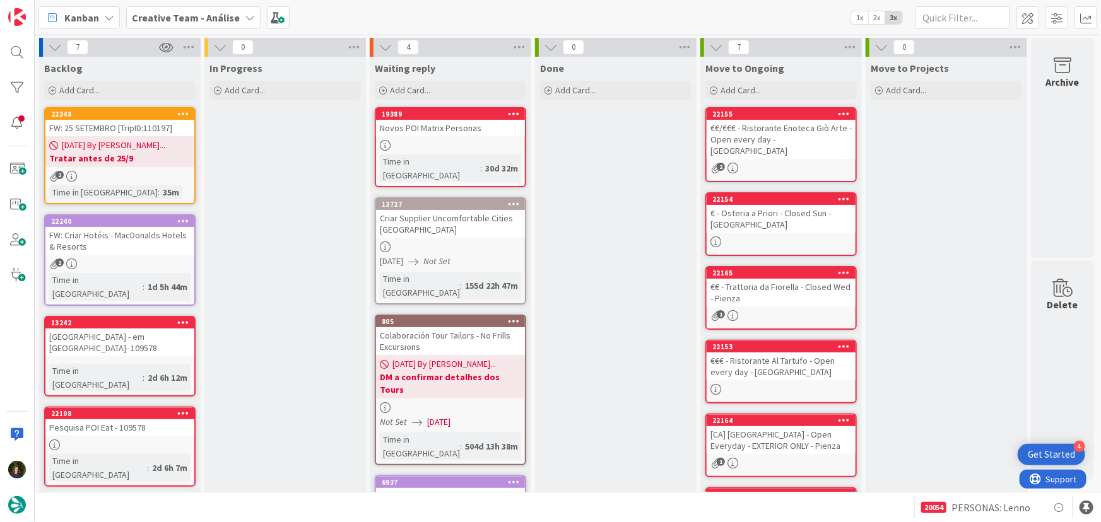
click at [195, 18] on b "Creative Team - Análise" at bounding box center [186, 17] width 108 height 13
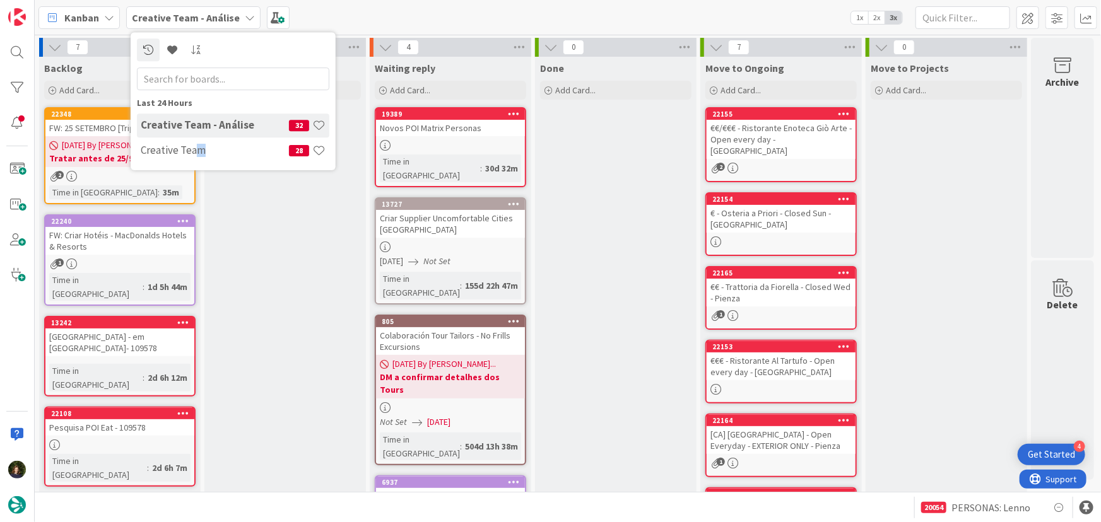
click at [202, 156] on div "Creative Team 28" at bounding box center [233, 151] width 192 height 24
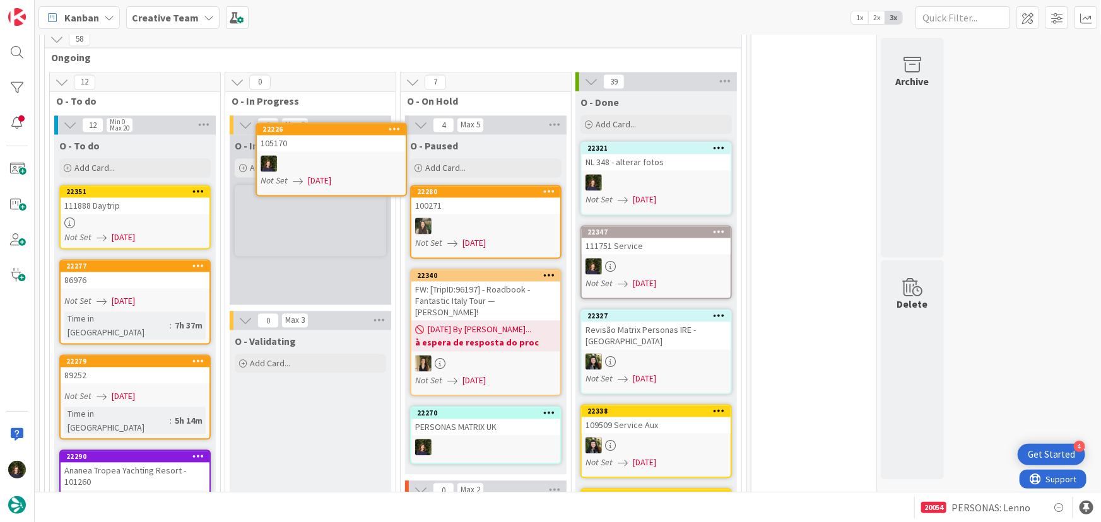
scroll to position [1173, 0]
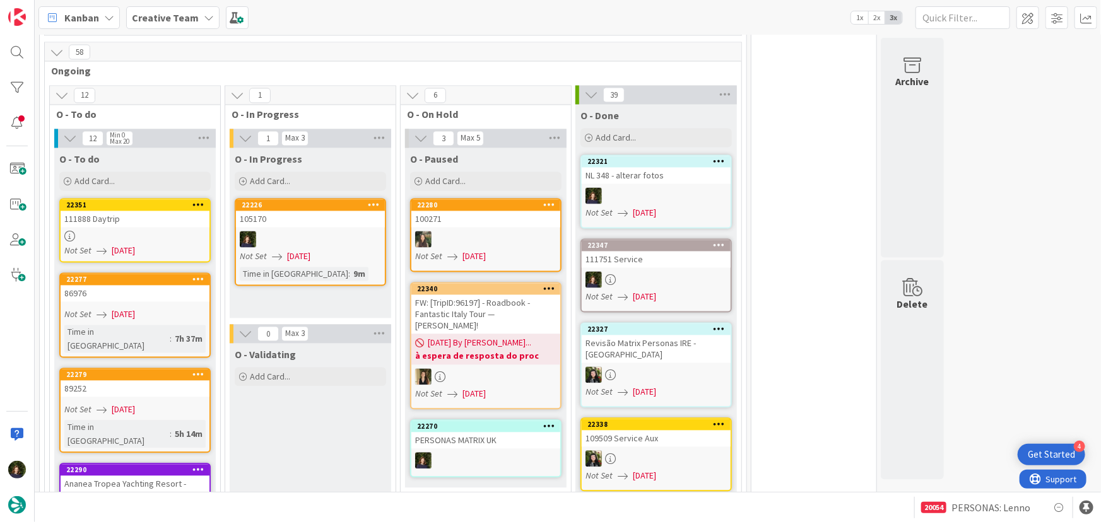
click at [279, 232] on div at bounding box center [310, 240] width 149 height 16
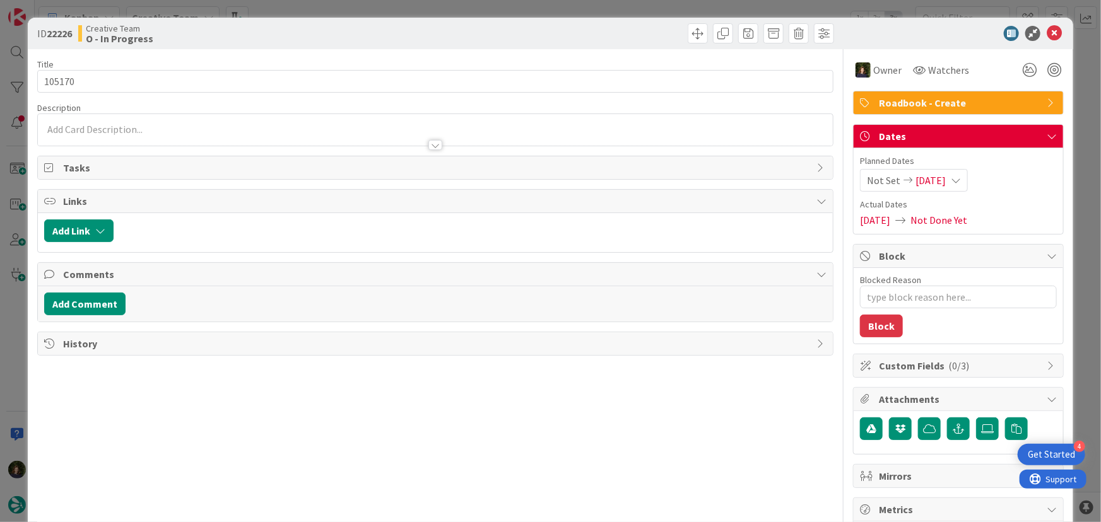
type textarea "x"
click at [107, 133] on div at bounding box center [436, 138] width 796 height 13
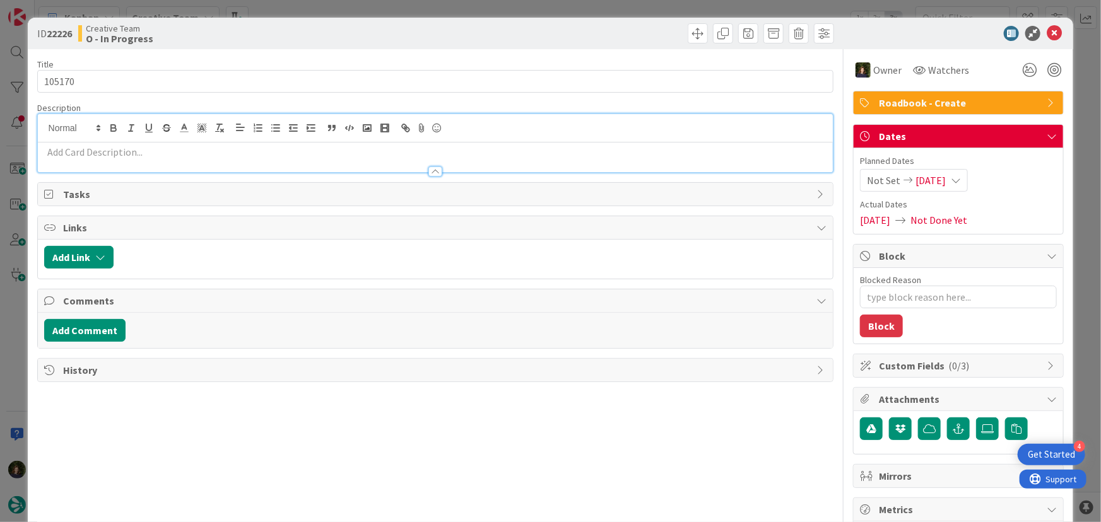
click at [96, 157] on p at bounding box center [435, 152] width 783 height 15
paste div
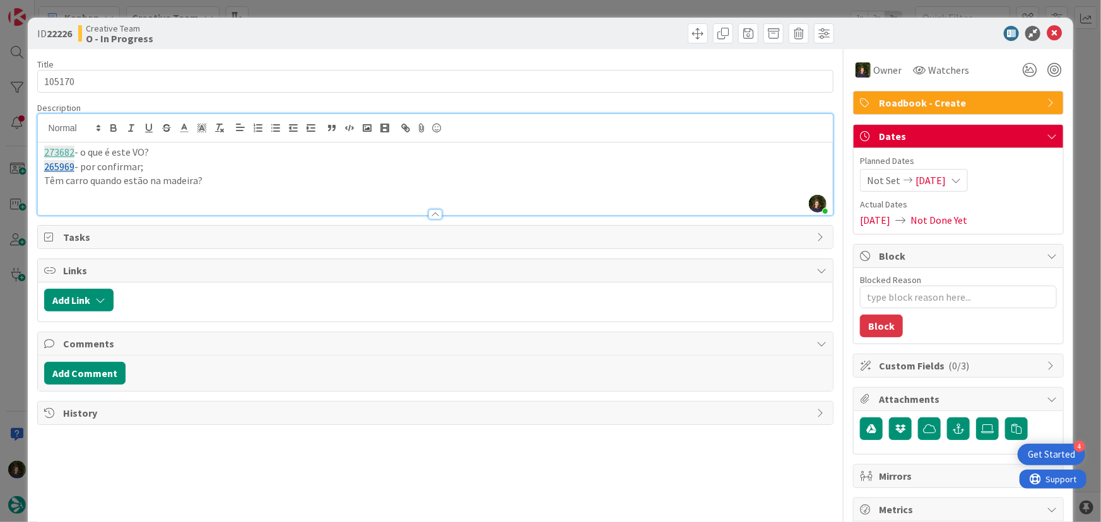
drag, startPoint x: 170, startPoint y: 183, endPoint x: 331, endPoint y: 172, distance: 161.9
click at [171, 183] on p "Têm carro quando estão na madeira?" at bounding box center [435, 181] width 783 height 15
click at [254, 177] on p "Têm carro quando estão na [GEOGRAPHIC_DATA]?" at bounding box center [435, 181] width 783 height 15
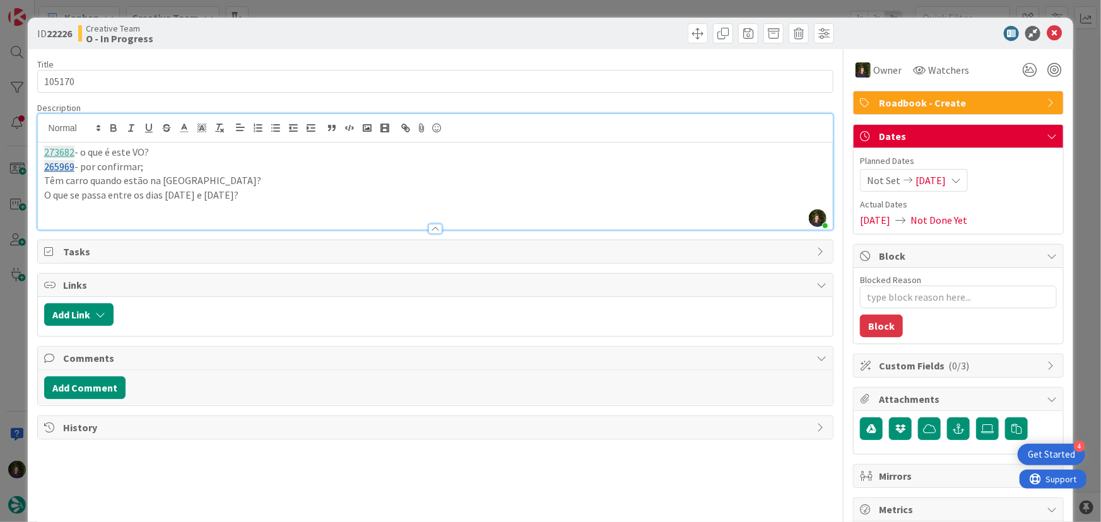
scroll to position [1157, 0]
click at [105, 213] on p at bounding box center [435, 210] width 783 height 15
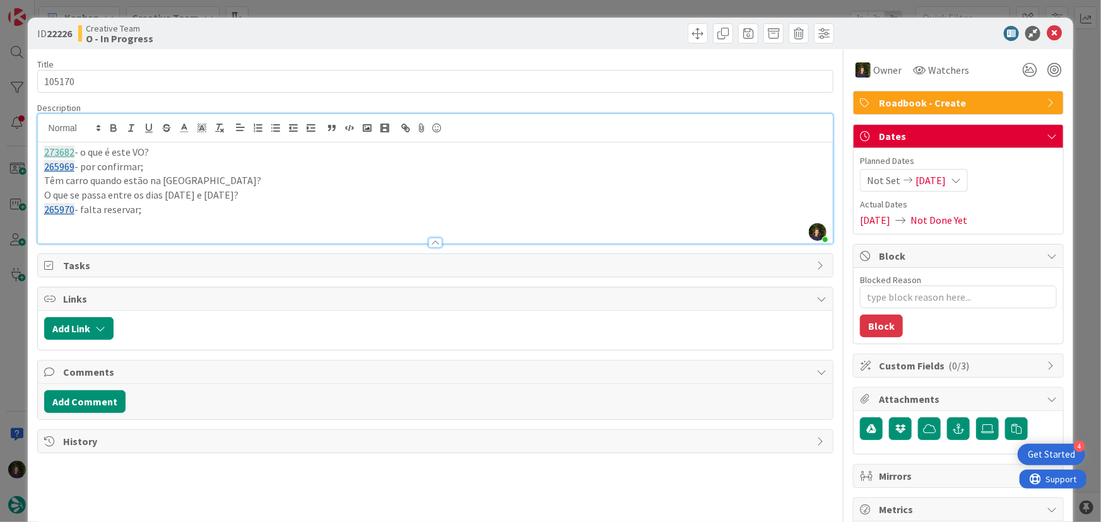
click at [183, 210] on p "265970 - falta reservar;" at bounding box center [435, 210] width 783 height 15
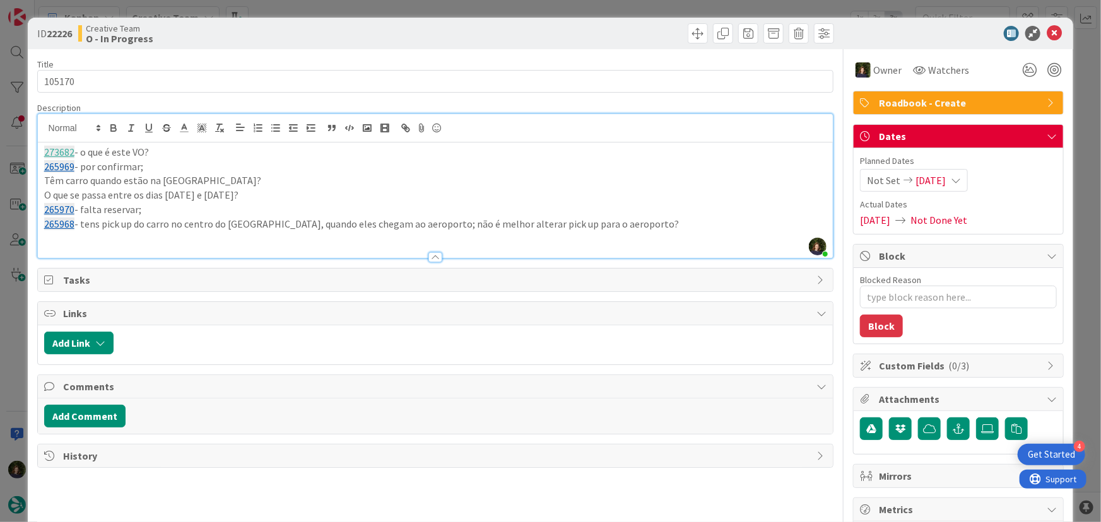
click at [644, 225] on p "265968 - tens pick up do carro no centro do [GEOGRAPHIC_DATA], quando eles cheg…" at bounding box center [435, 224] width 783 height 15
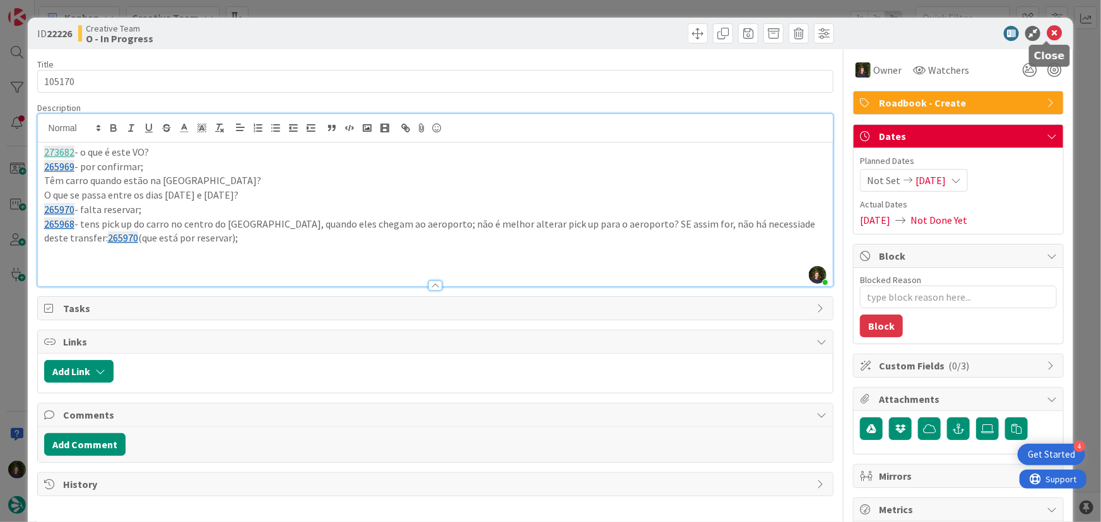
click at [1047, 32] on icon at bounding box center [1054, 33] width 15 height 15
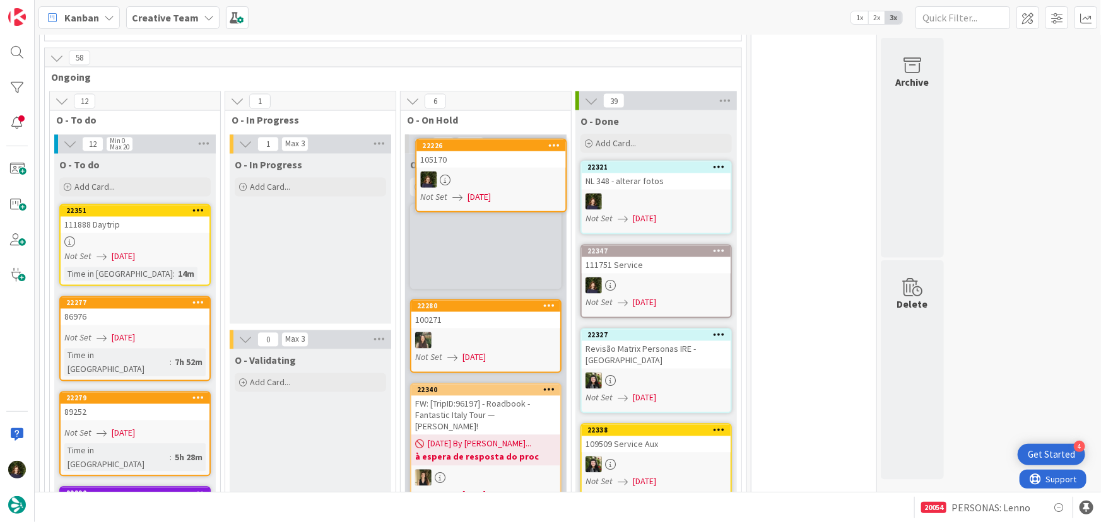
scroll to position [1139, 0]
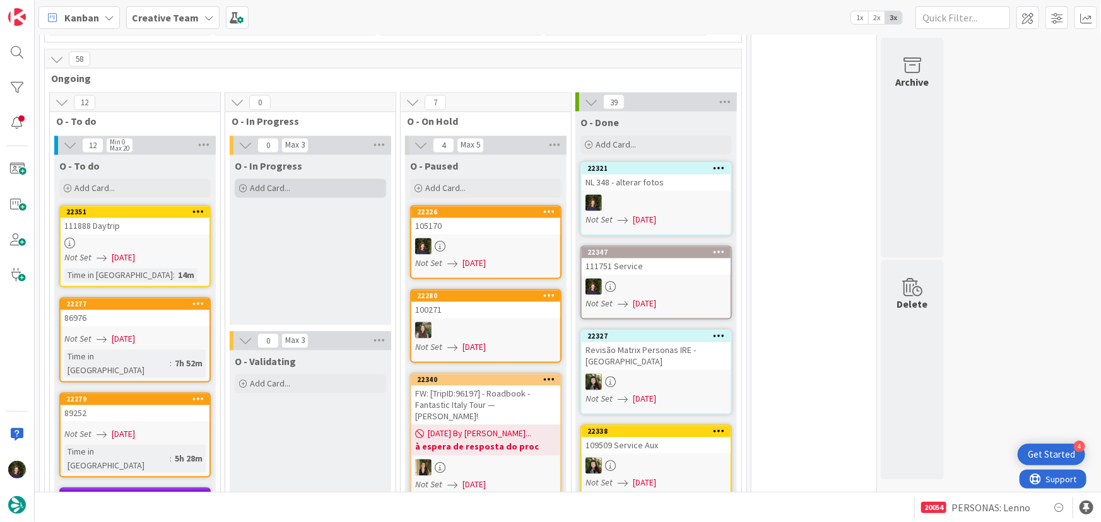
click at [309, 179] on div "Add Card..." at bounding box center [310, 188] width 151 height 19
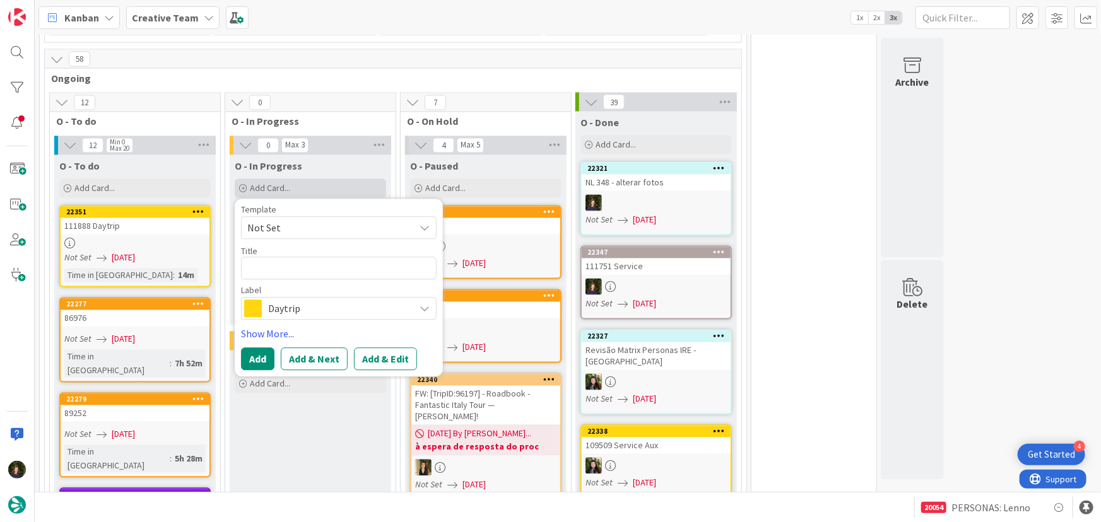
click at [308, 179] on div "Add Card..." at bounding box center [310, 188] width 151 height 19
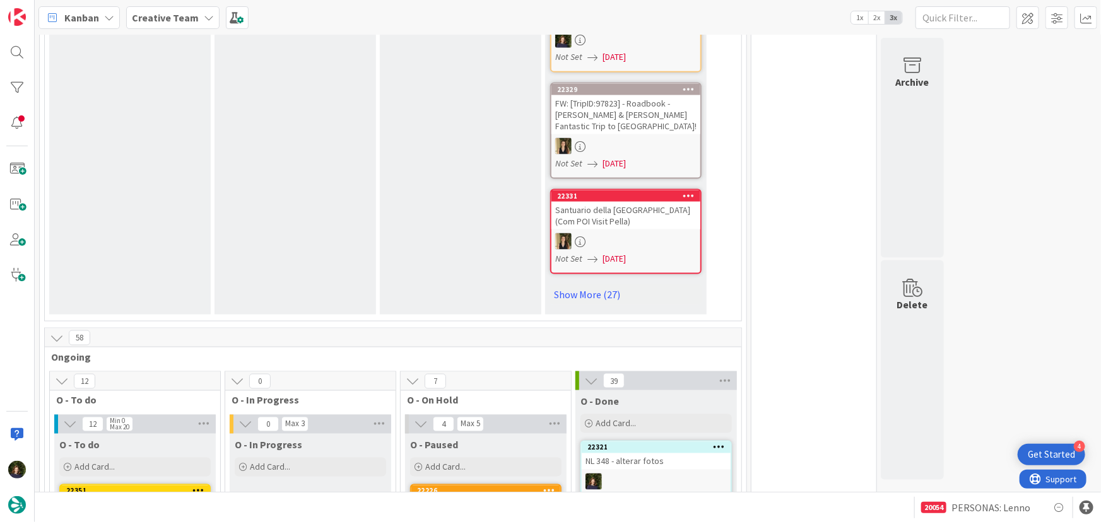
scroll to position [1090, 0]
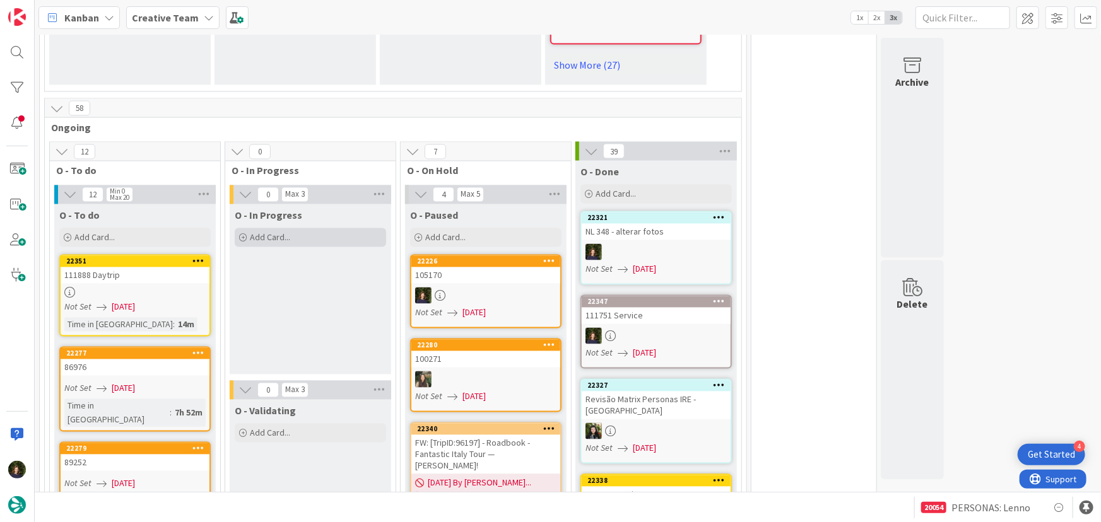
click at [302, 228] on div "Add Card..." at bounding box center [310, 237] width 151 height 19
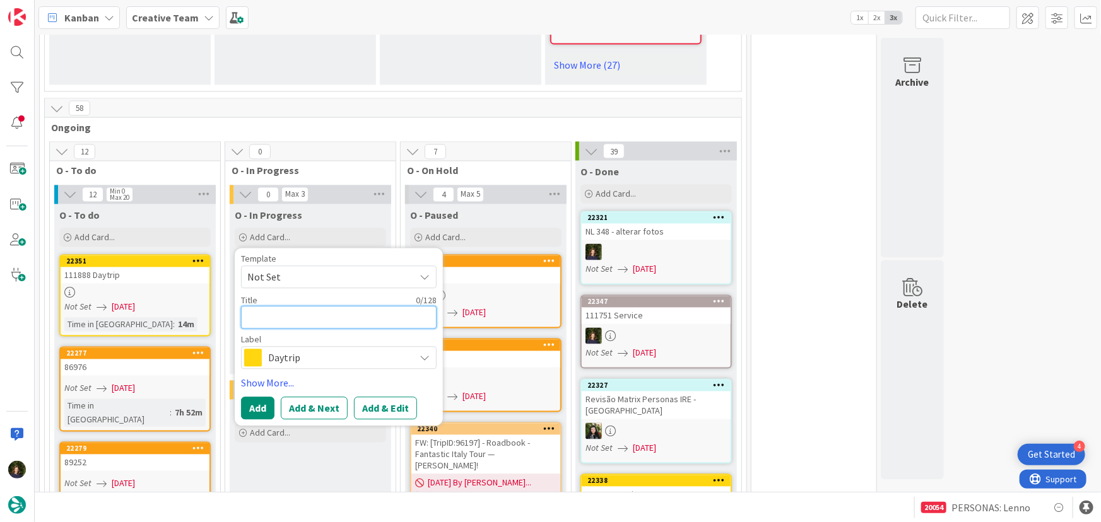
type textarea "x"
type textarea "G"
type textarea "x"
type textarea "GP"
type textarea "x"
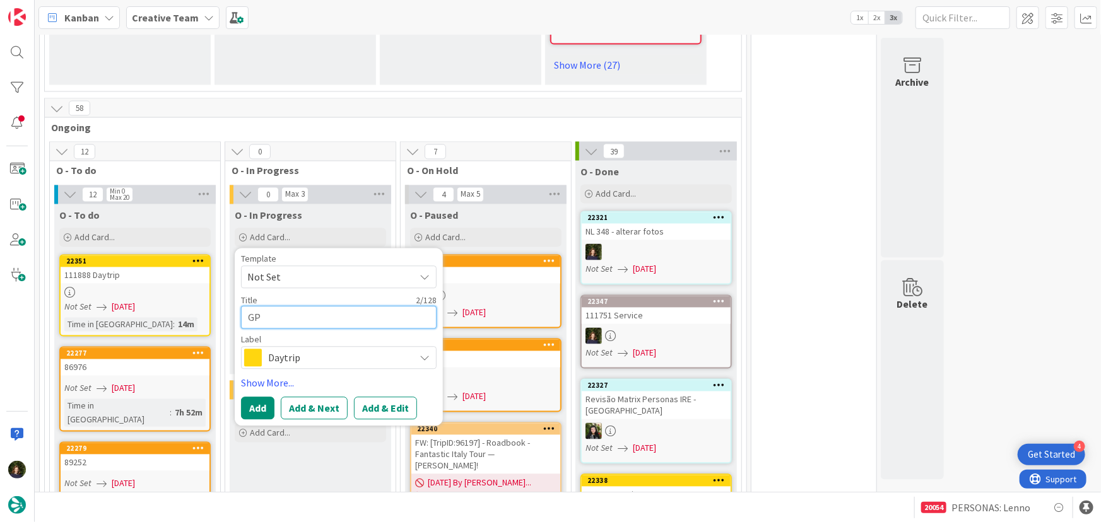
type textarea "GPS"
type textarea "x"
type textarea "GPS"
type textarea "x"
type textarea "GPS P"
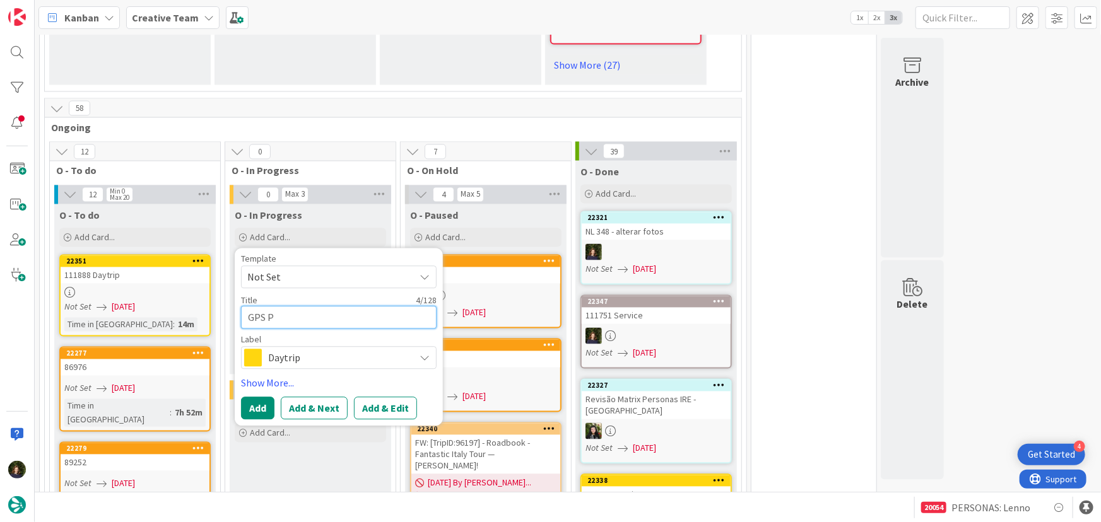
type textarea "x"
type textarea "GPS Po"
type textarea "x"
type textarea "GPS Poi"
type textarea "x"
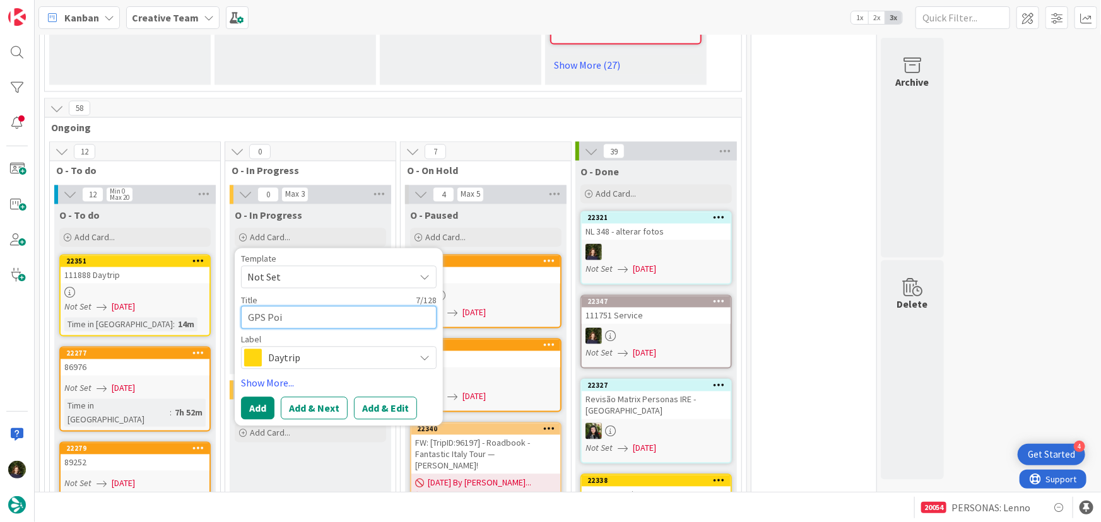
type textarea "GPS Poin"
type textarea "x"
type textarea "GPS Point"
type textarea "x"
type textarea "GPS Point"
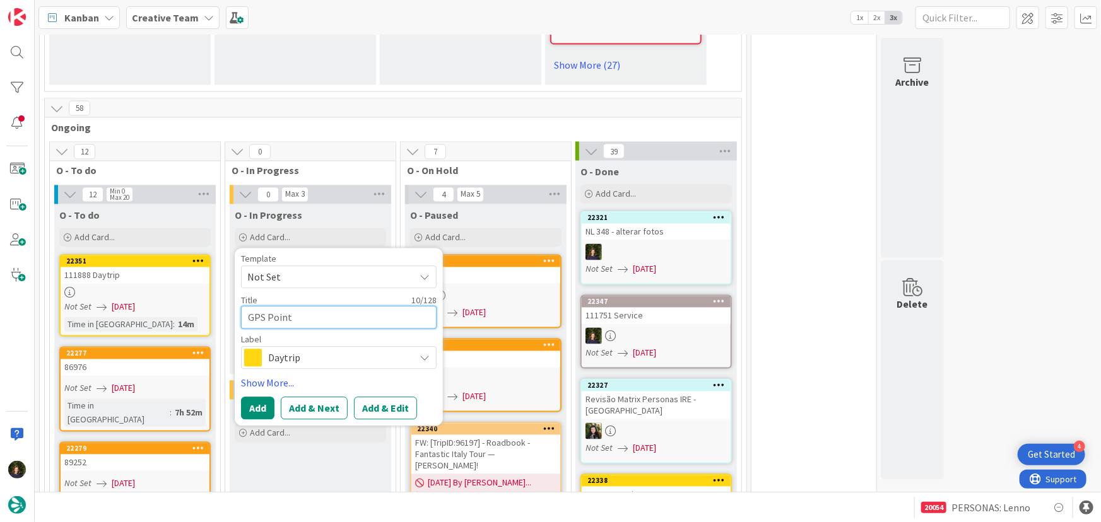
type textarea "x"
type textarea "GPS Point 1"
type textarea "x"
type textarea "GPS Point 10"
type textarea "x"
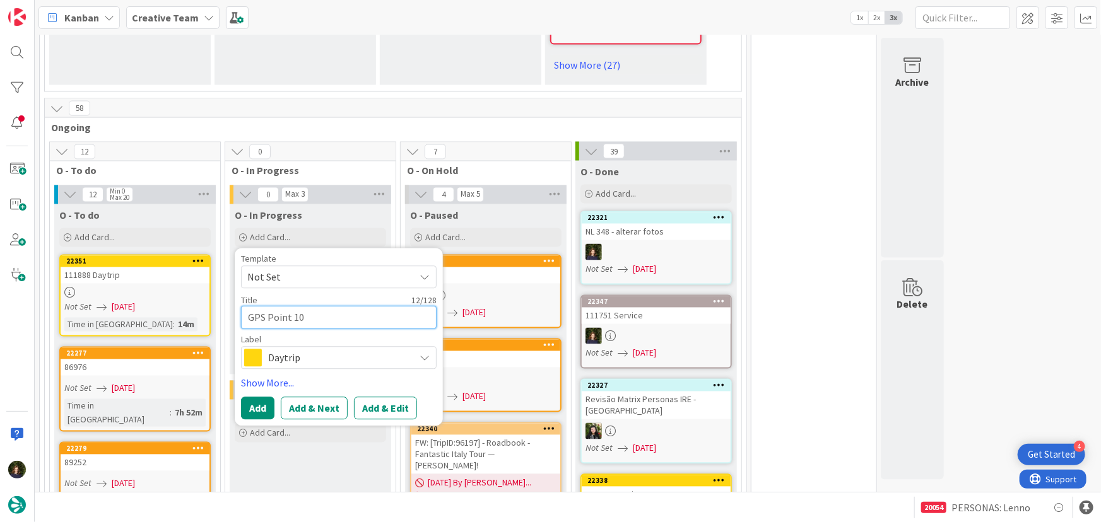
type textarea "GPS Point 105"
type textarea "x"
type textarea "GPS Point 1051"
type textarea "x"
type textarea "GPS Point 10517"
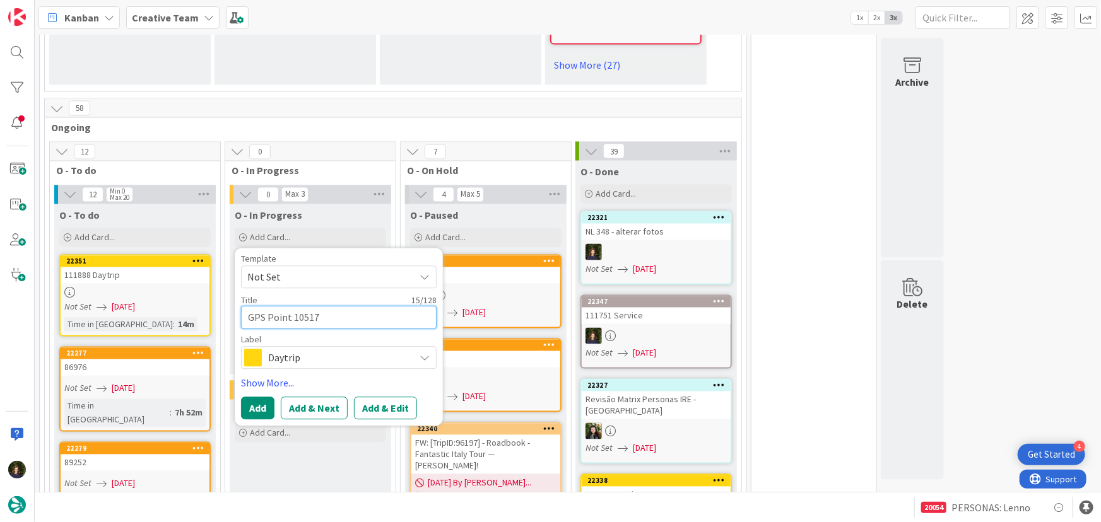
type textarea "x"
type textarea "GPS Point 105170"
click at [263, 347] on div "Daytrip" at bounding box center [339, 358] width 196 height 23
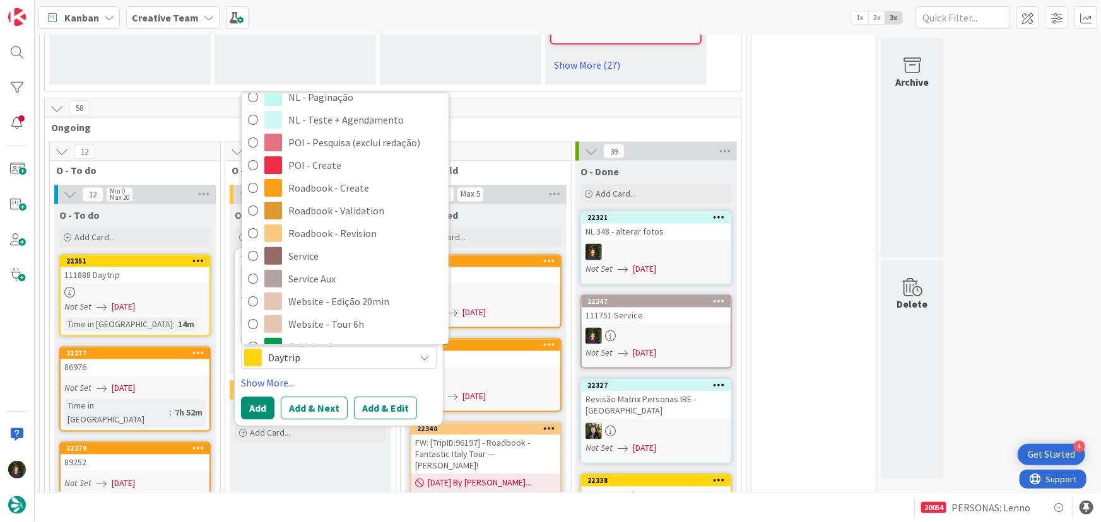
scroll to position [229, 0]
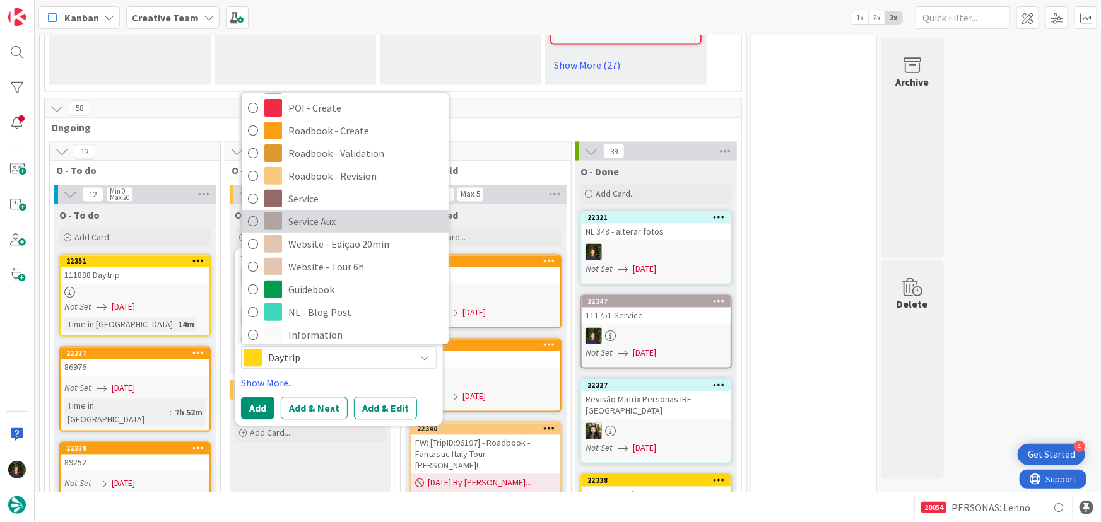
click at [313, 213] on span "Service Aux" at bounding box center [365, 222] width 154 height 19
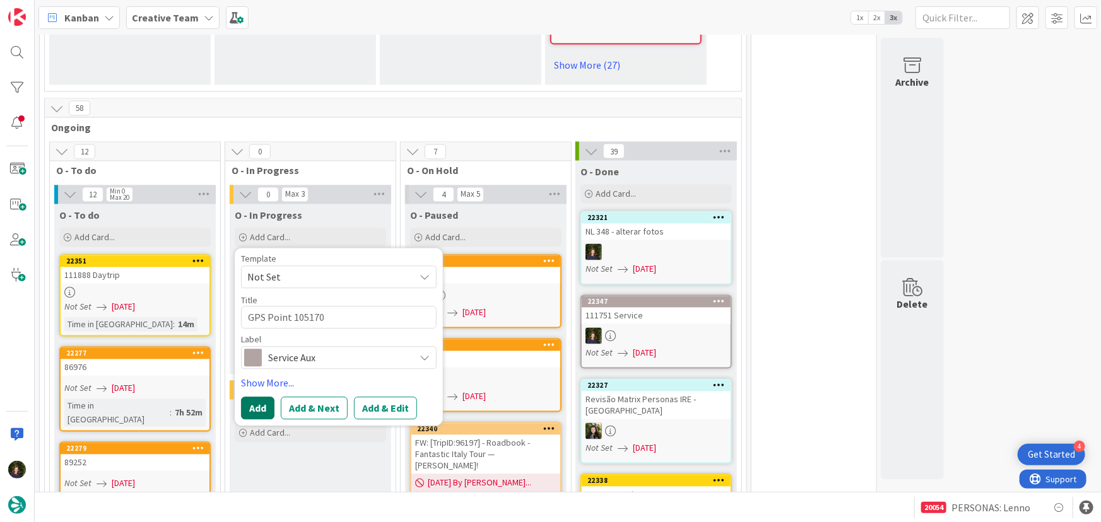
click at [259, 397] on button "Add" at bounding box center [257, 408] width 33 height 23
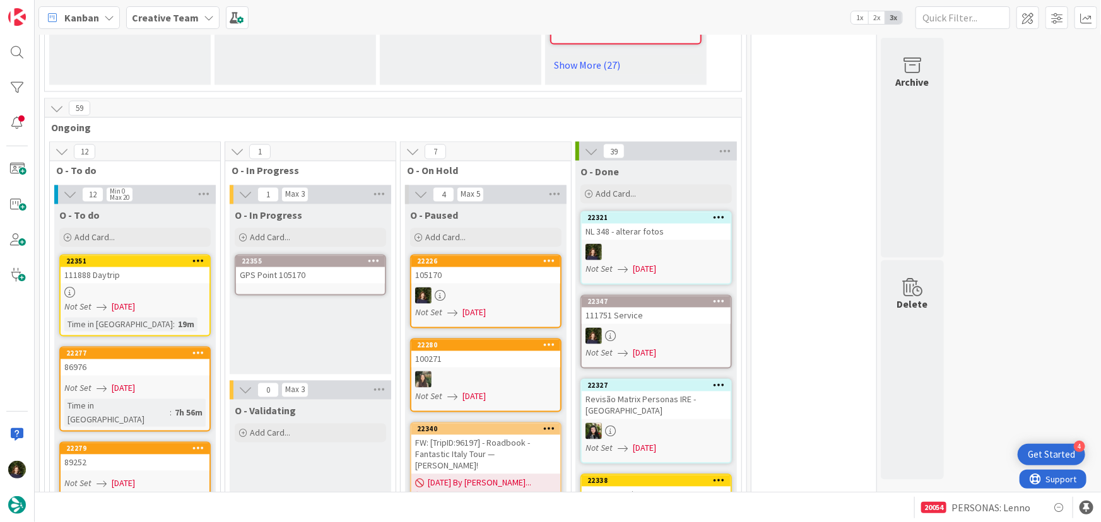
click at [308, 268] on div "GPS Point 105170" at bounding box center [310, 276] width 149 height 16
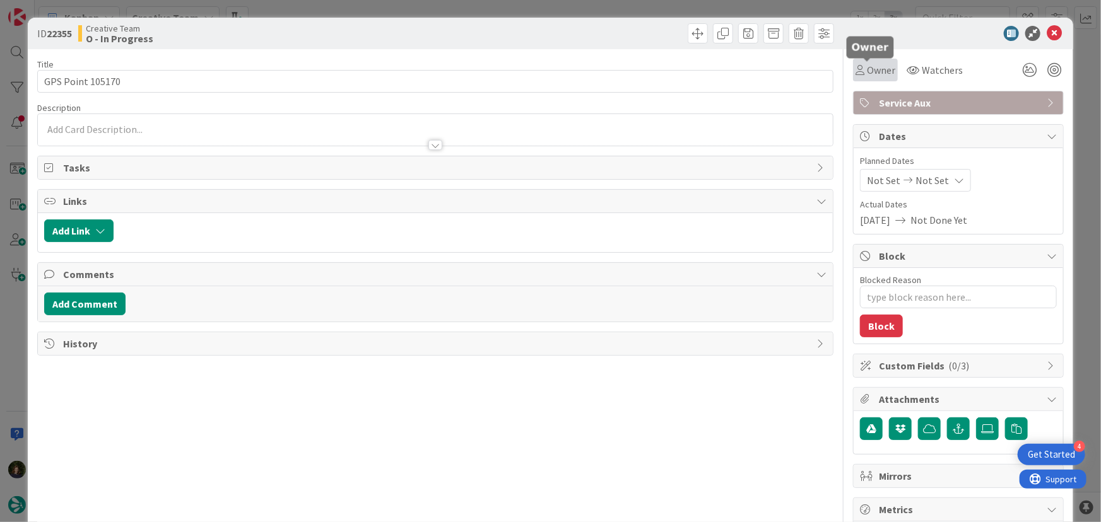
click at [867, 69] on span "Owner" at bounding box center [881, 69] width 28 height 15
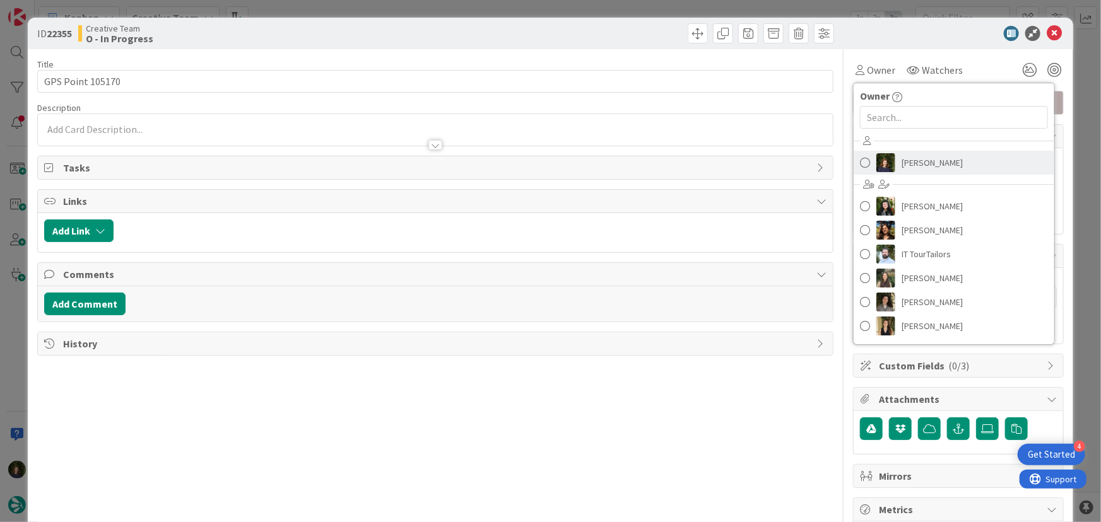
click at [925, 161] on span "[PERSON_NAME]" at bounding box center [932, 162] width 61 height 19
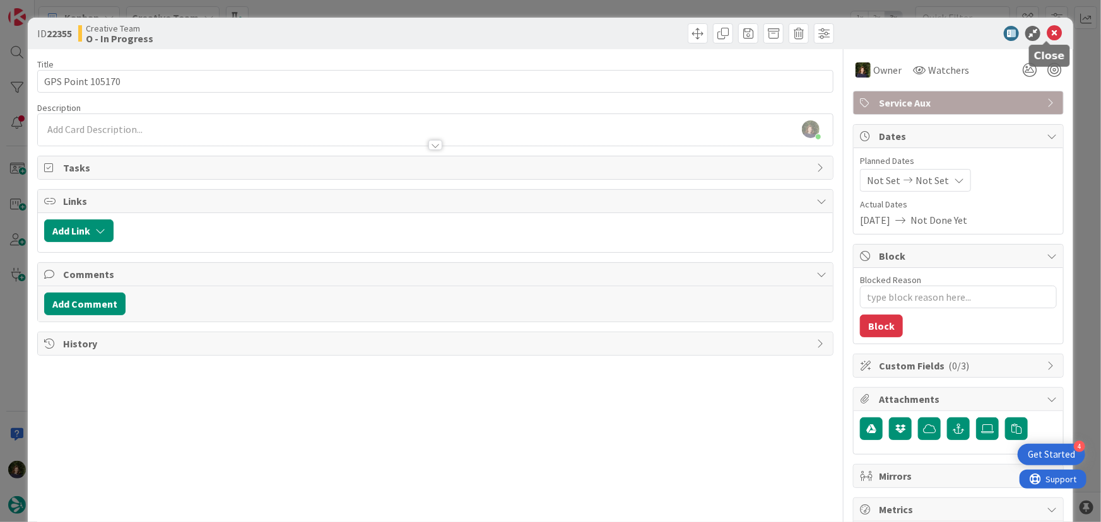
click at [1053, 32] on icon at bounding box center [1054, 33] width 15 height 15
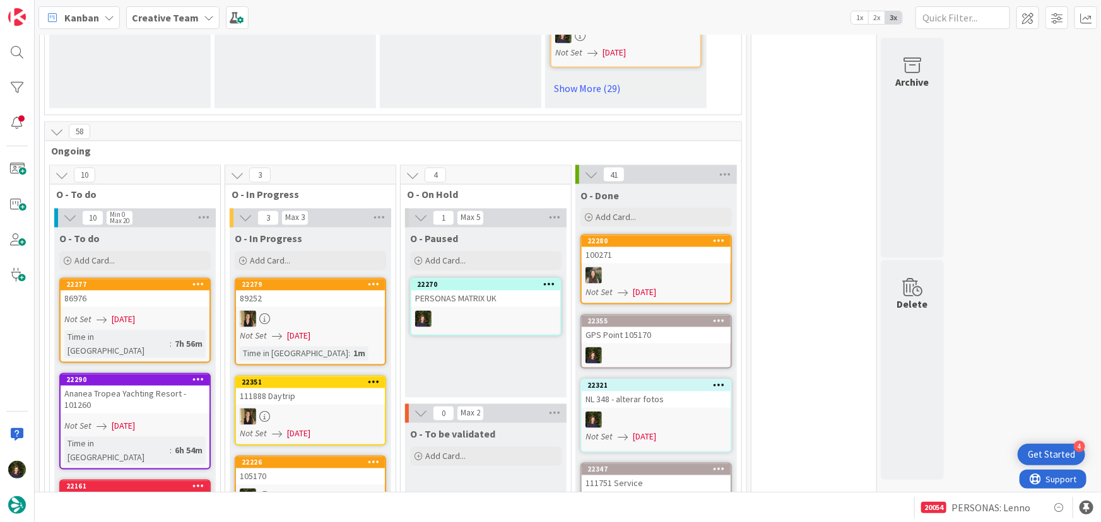
click at [303, 489] on div at bounding box center [310, 497] width 149 height 16
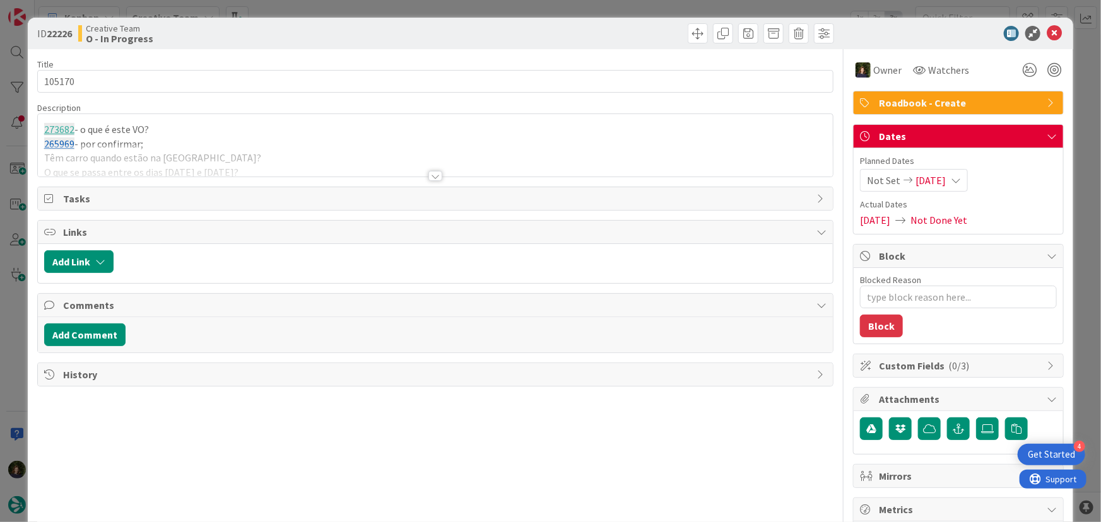
type textarea "x"
click at [432, 180] on div at bounding box center [435, 176] width 14 height 10
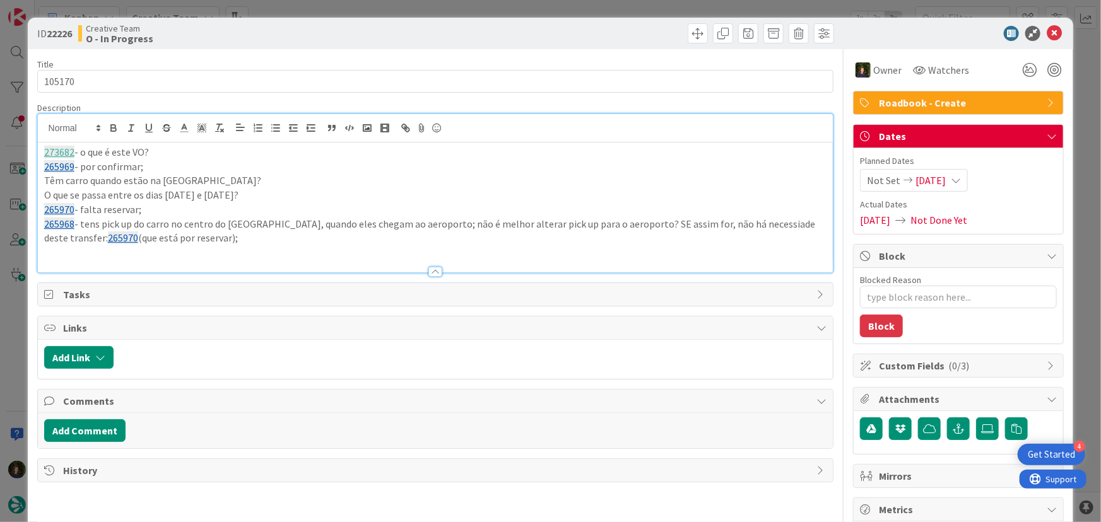
click at [221, 240] on p "265968 - tens pick up do carro no centro do [GEOGRAPHIC_DATA], quando eles cheg…" at bounding box center [435, 231] width 783 height 28
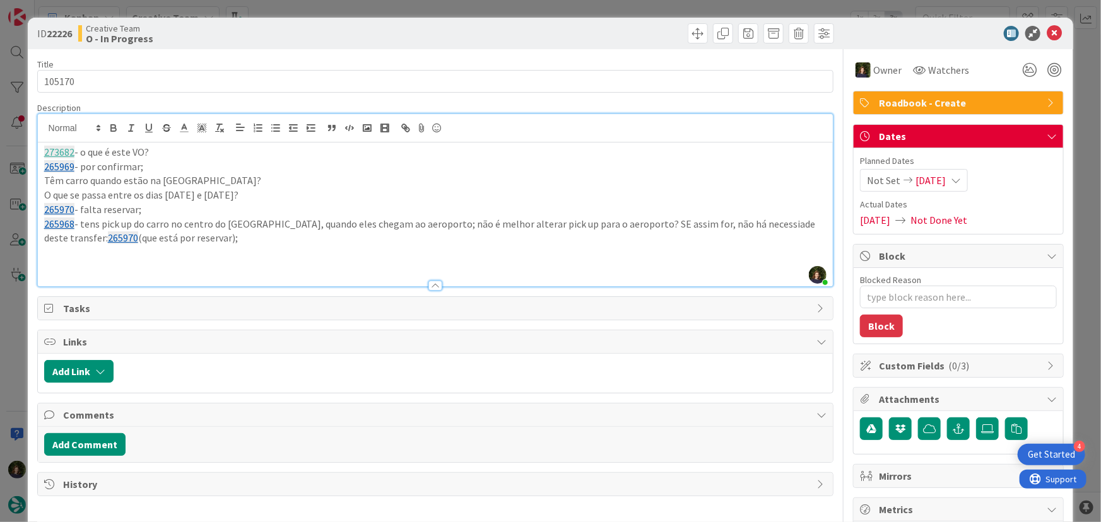
paste div
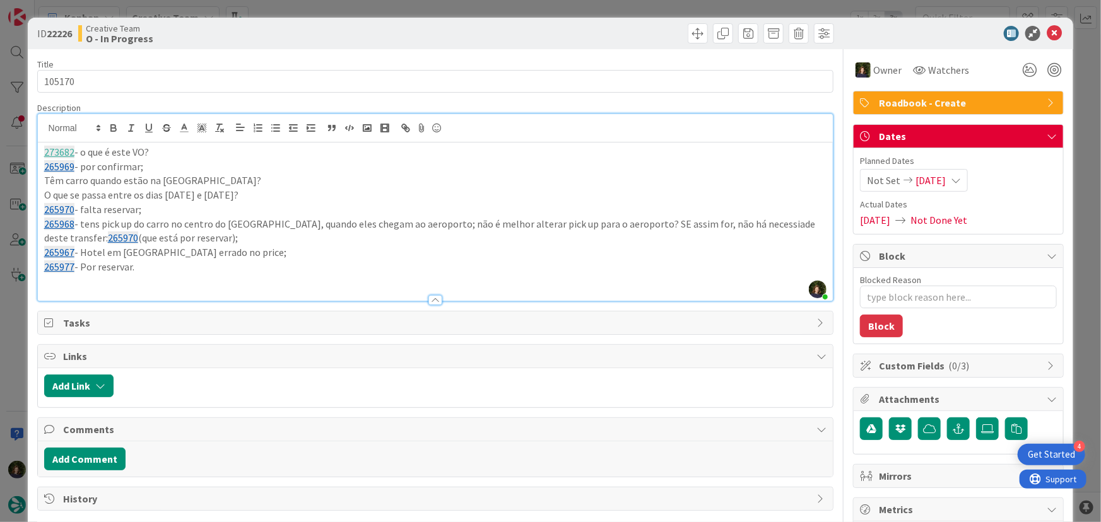
drag, startPoint x: 157, startPoint y: 272, endPoint x: 18, endPoint y: 152, distance: 183.4
click at [18, 153] on div "ID 22226 Creative Team O - In Progress Title 6 / 128 105170 Description [PERSON…" at bounding box center [550, 261] width 1101 height 522
copy div "273682 - o que é este VO? 265969 - por confirmar; Têm carro quando estão na [GE…"
click at [1051, 34] on icon at bounding box center [1054, 33] width 15 height 15
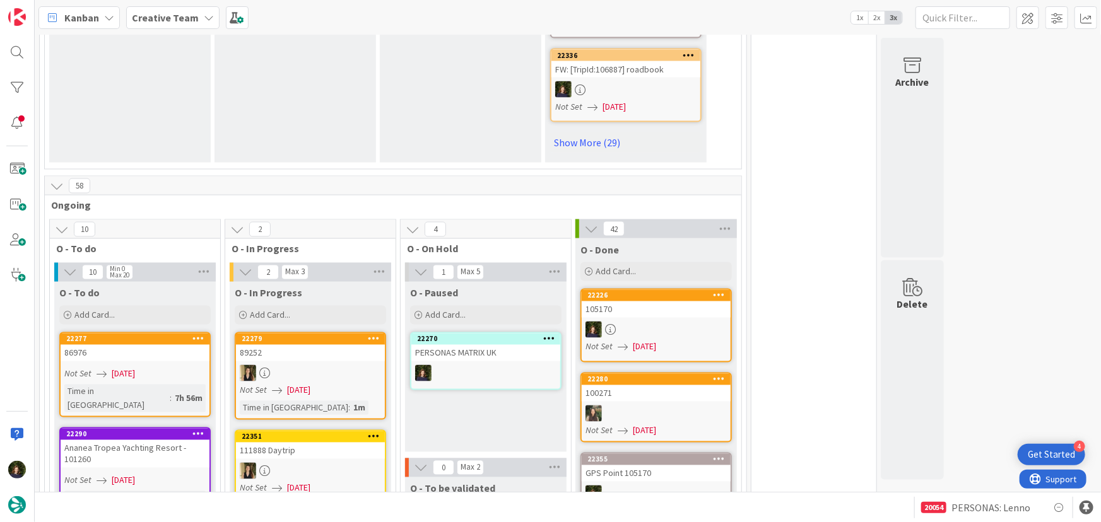
scroll to position [870, 0]
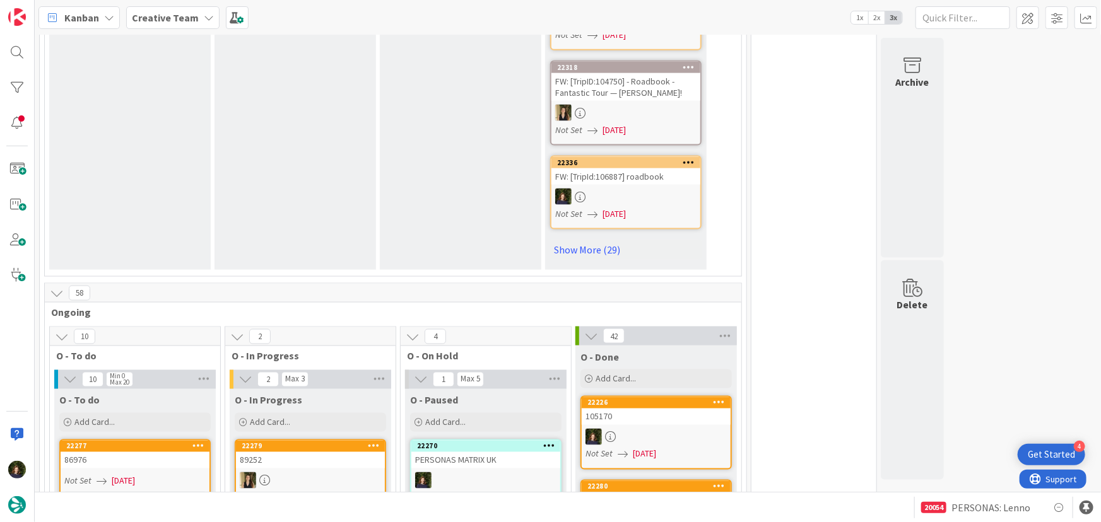
click at [198, 19] on div "Creative Team" at bounding box center [172, 17] width 93 height 23
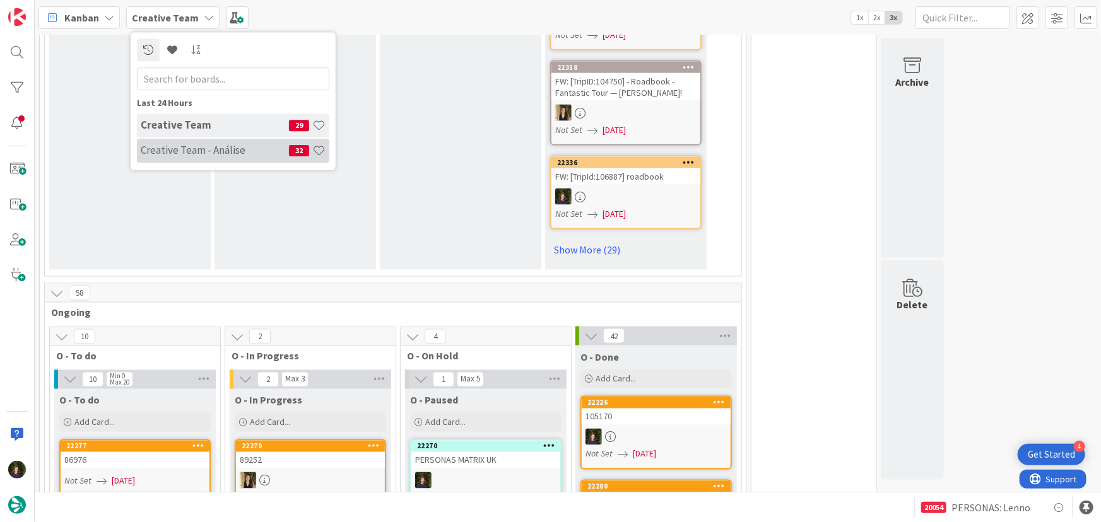
click at [203, 156] on h4 "Creative Team - Análise" at bounding box center [215, 150] width 148 height 13
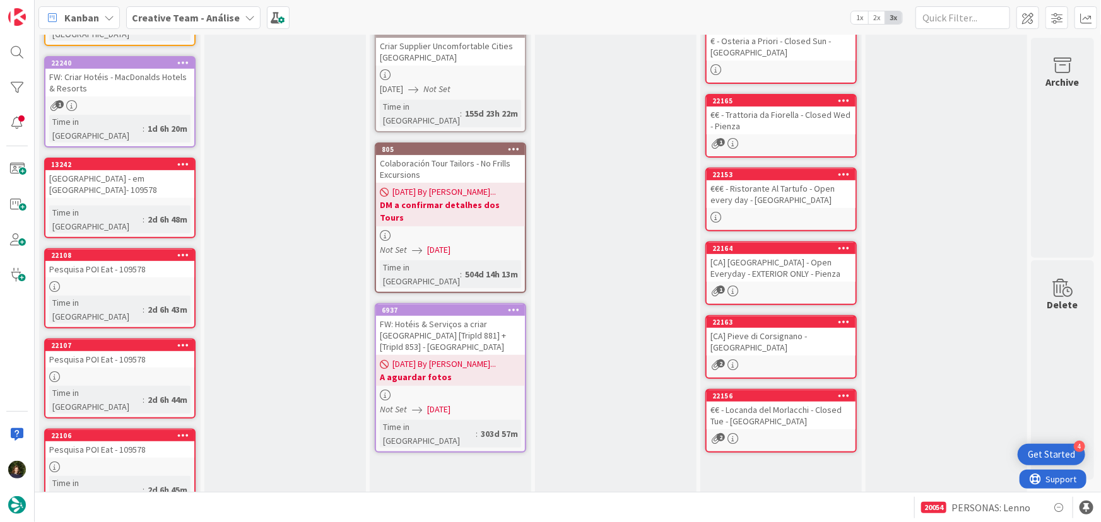
scroll to position [205, 0]
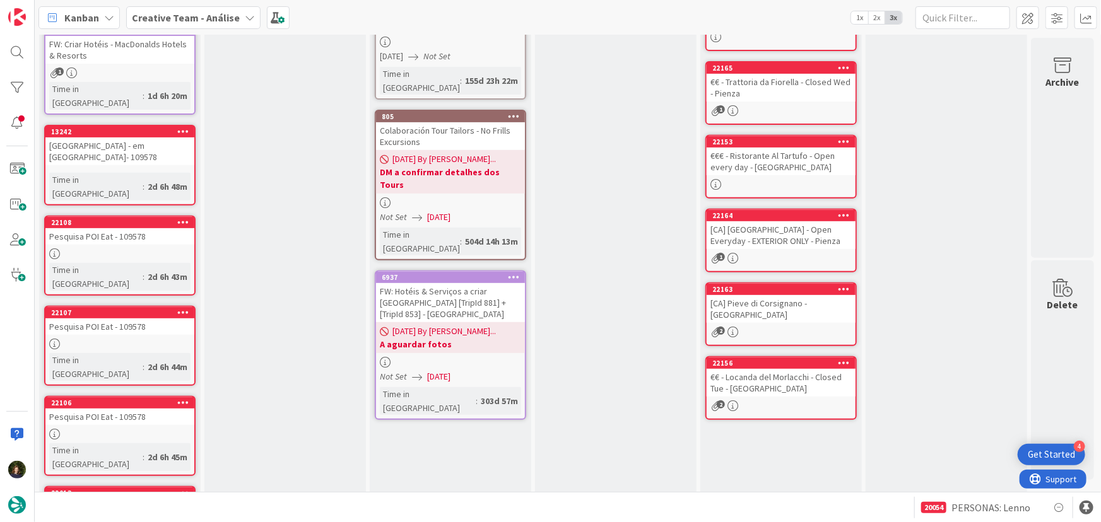
click at [207, 10] on span "Creative Team - Análise" at bounding box center [186, 17] width 108 height 15
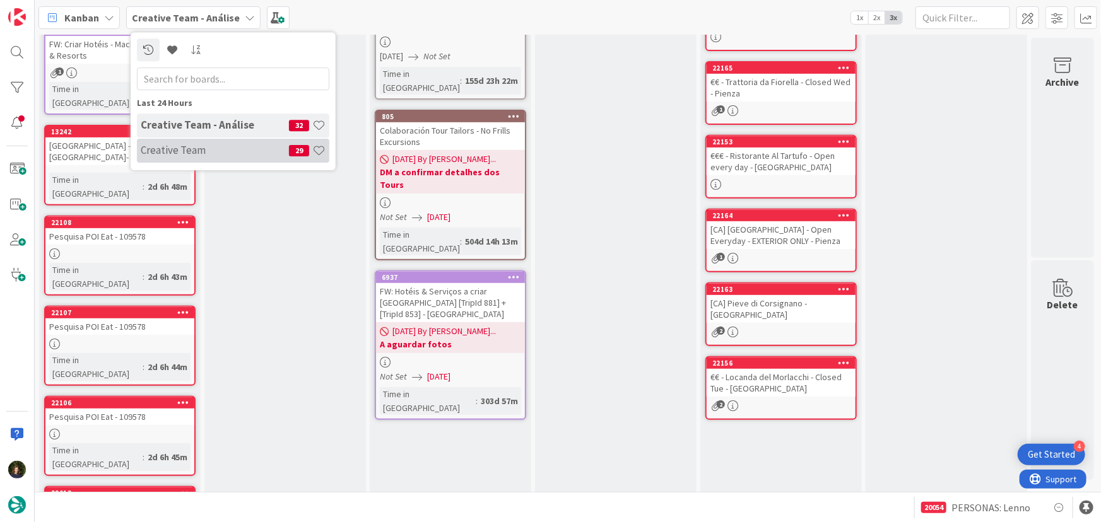
click at [207, 148] on h4 "Creative Team" at bounding box center [215, 150] width 148 height 13
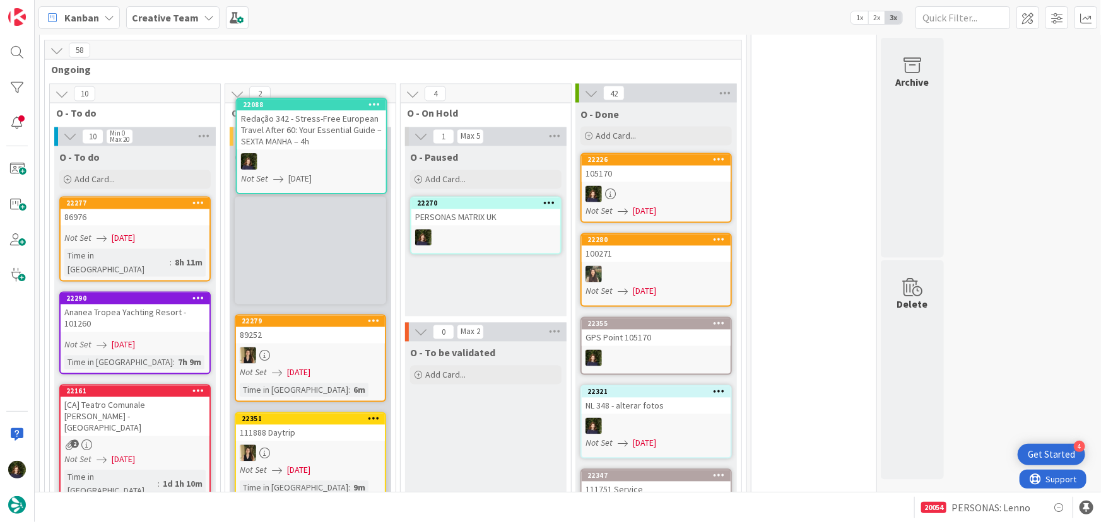
scroll to position [1092, 0]
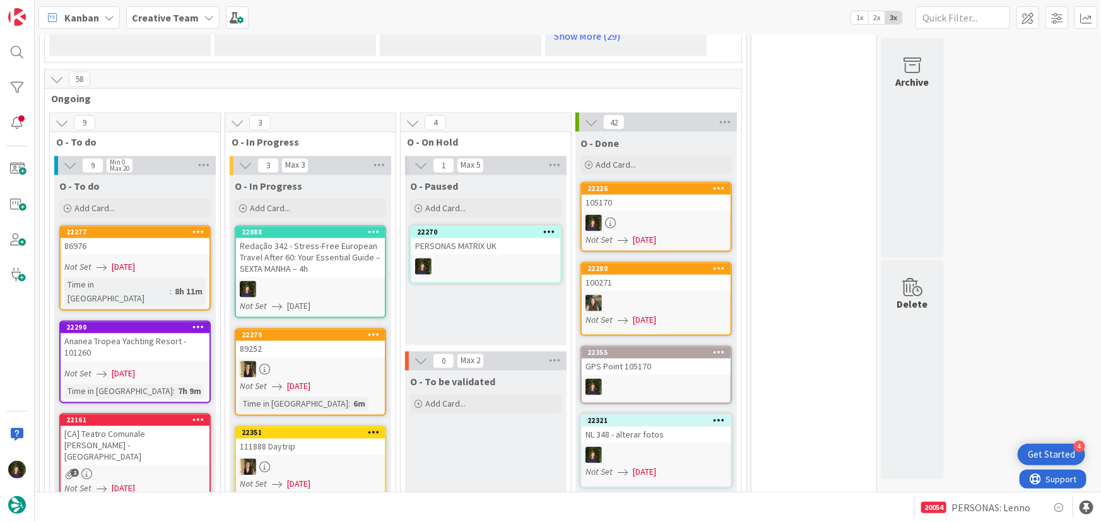
click at [307, 238] on div "Redação 342 - Stress-Free European Travel After 60: Your Essential Guide – SEXT…" at bounding box center [310, 257] width 149 height 39
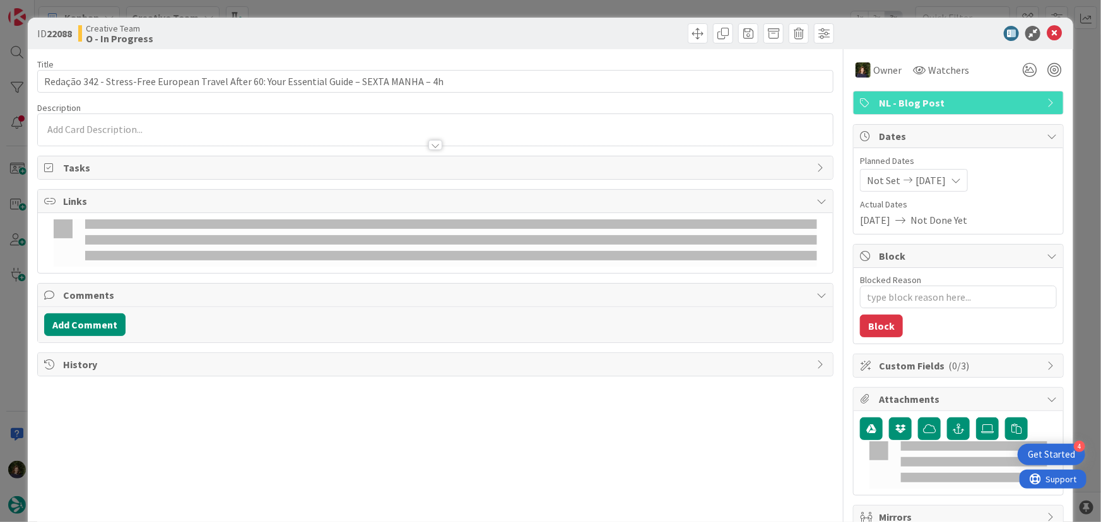
type textarea "x"
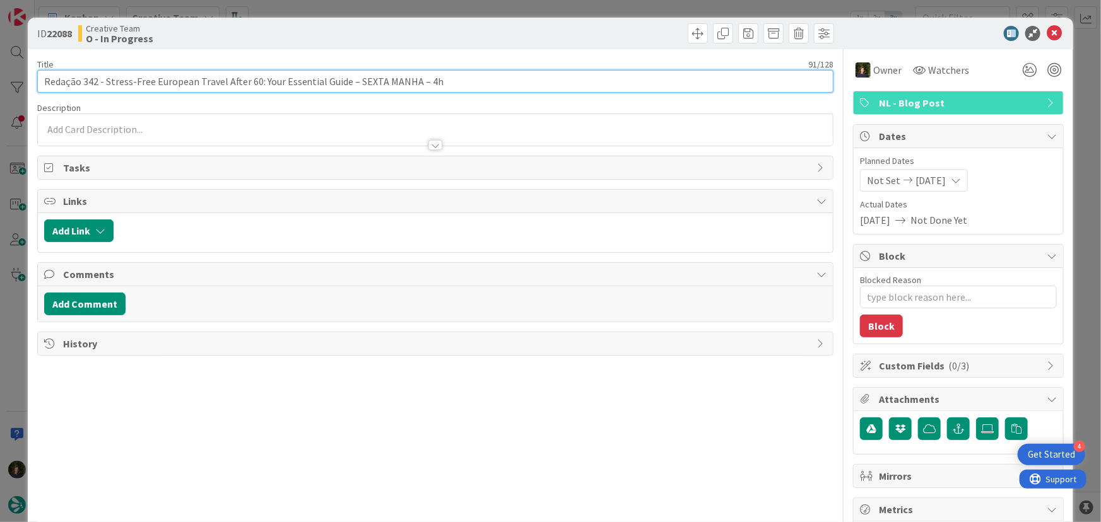
click at [379, 86] on input "Redação 342 - Stress-Free European Travel After 60: Your Essential Guide – SEXT…" at bounding box center [435, 81] width 797 height 23
type input "Redação 342 - Stress-Free European Travel After 60: Your Essential Guide – S MA…"
type textarea "x"
type input "Redação 342 - Stress-Free European Travel After 60: Your Essential Guide – MANH…"
type textarea "x"
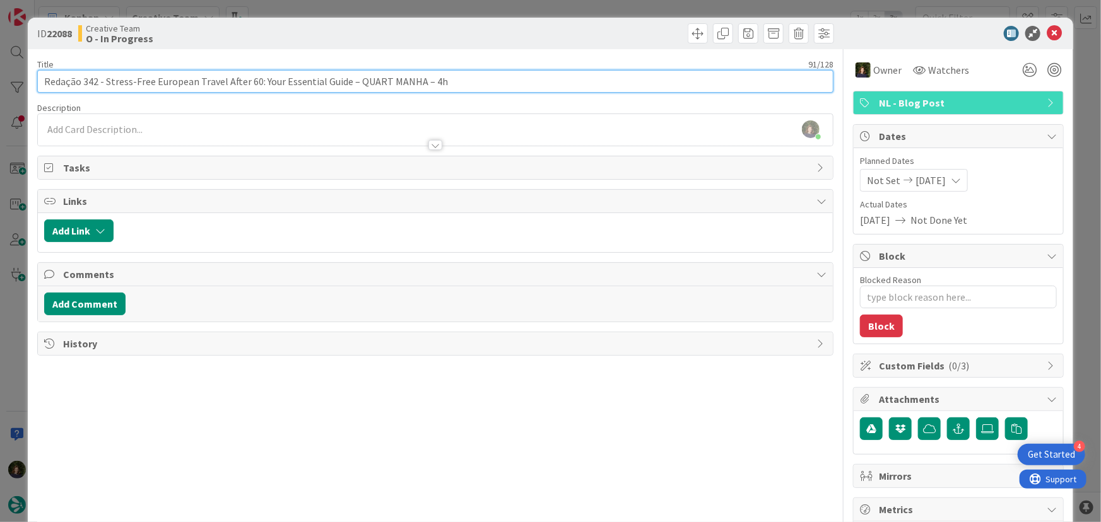
type input "Redação 342 - Stress-Free European Travel After 60: Your Essential Guide – QUAR…"
type textarea "x"
type input "Redação 342 - Stress-Free European Travel After 60: Your Essential Guide – QUAR…"
type textarea "x"
type input "Redação 342 - Stress-Free European Travel After 60: Your Essential Guide – QUAR…"
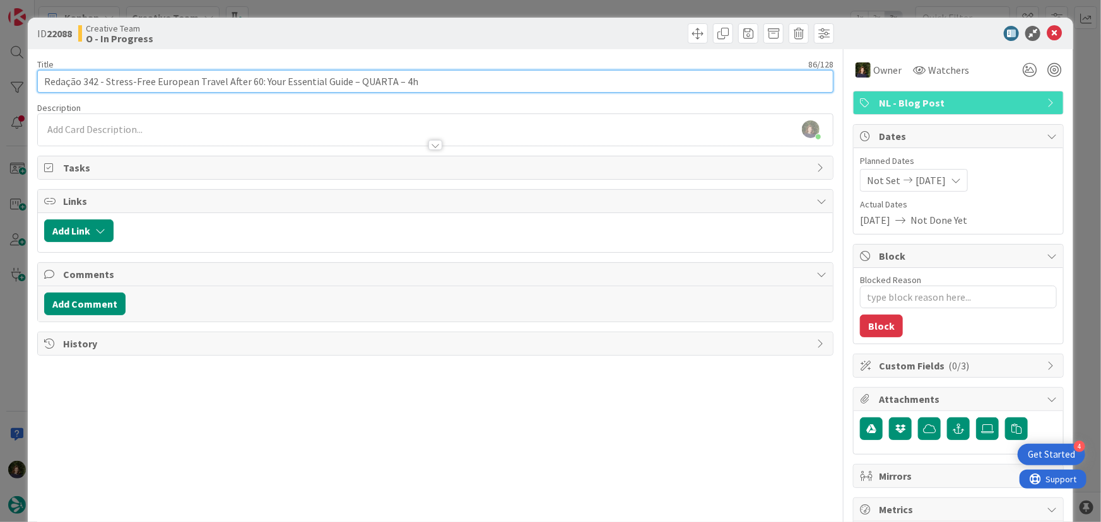
type textarea "x"
drag, startPoint x: 107, startPoint y: 78, endPoint x: 346, endPoint y: 75, distance: 239.1
click at [346, 75] on input "Redação 342 - Stress-Free European Travel After 60: Your Essential Guide – QUAR…" at bounding box center [435, 81] width 797 height 23
type input "Redação 342 - Stress-Free European Travel After 60: Your Essential Guide – QUAR…"
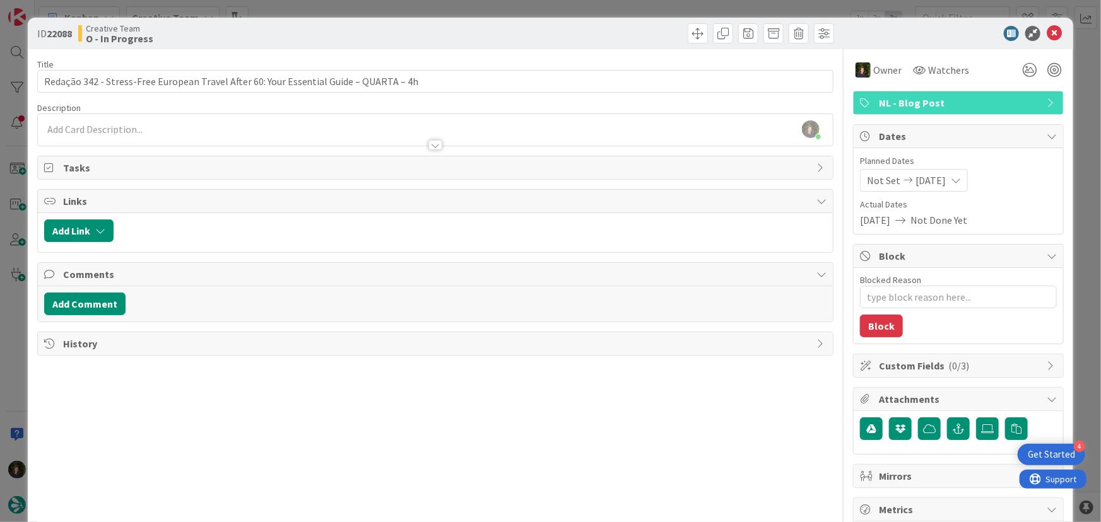
type textarea "x"
